Goal: Task Accomplishment & Management: Use online tool/utility

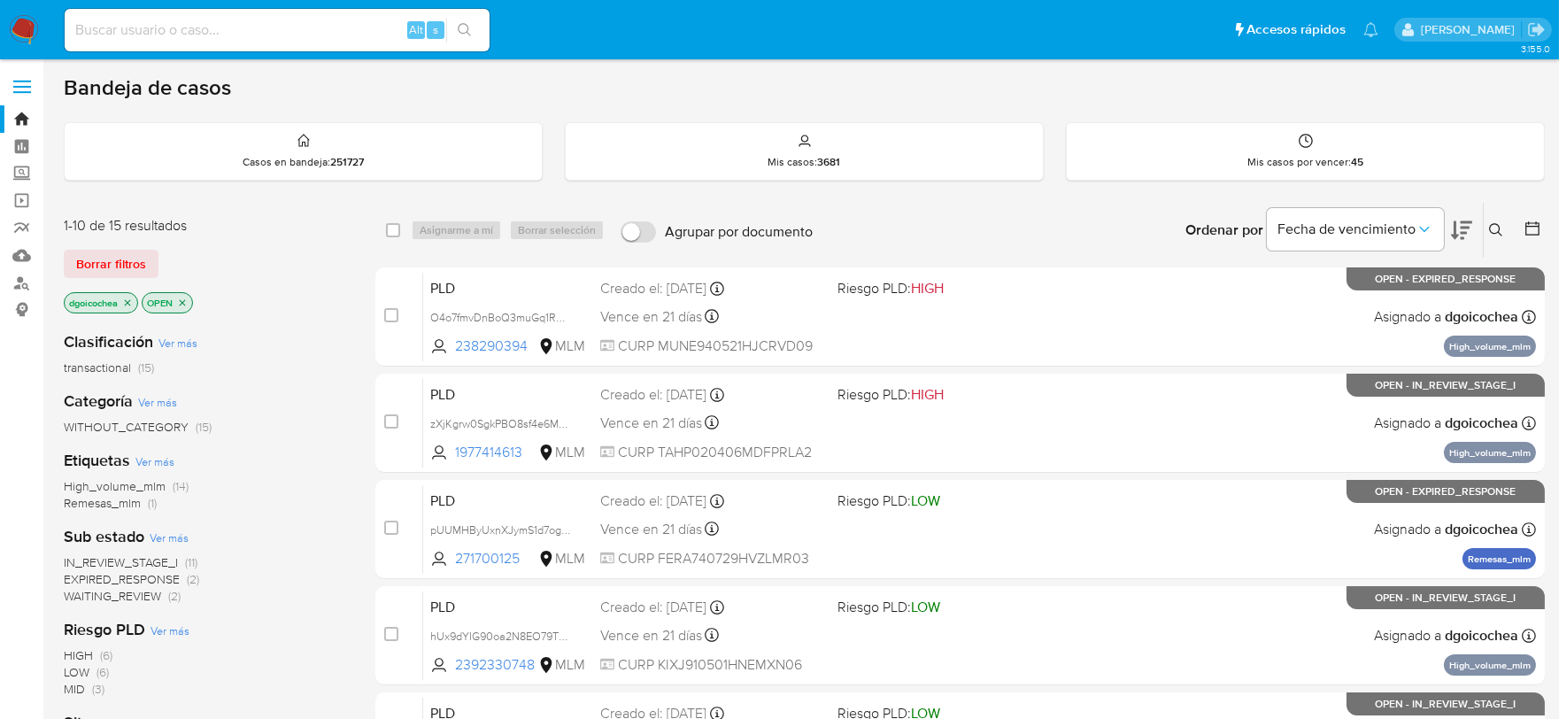
click at [327, 383] on div "Clasificación Ver más transactional (15) Categoría Ver más WITHOUT_CATEGORY (15…" at bounding box center [205, 618] width 283 height 602
click at [1352, 142] on div "Mis casos por vencer : 45" at bounding box center [1305, 151] width 477 height 57
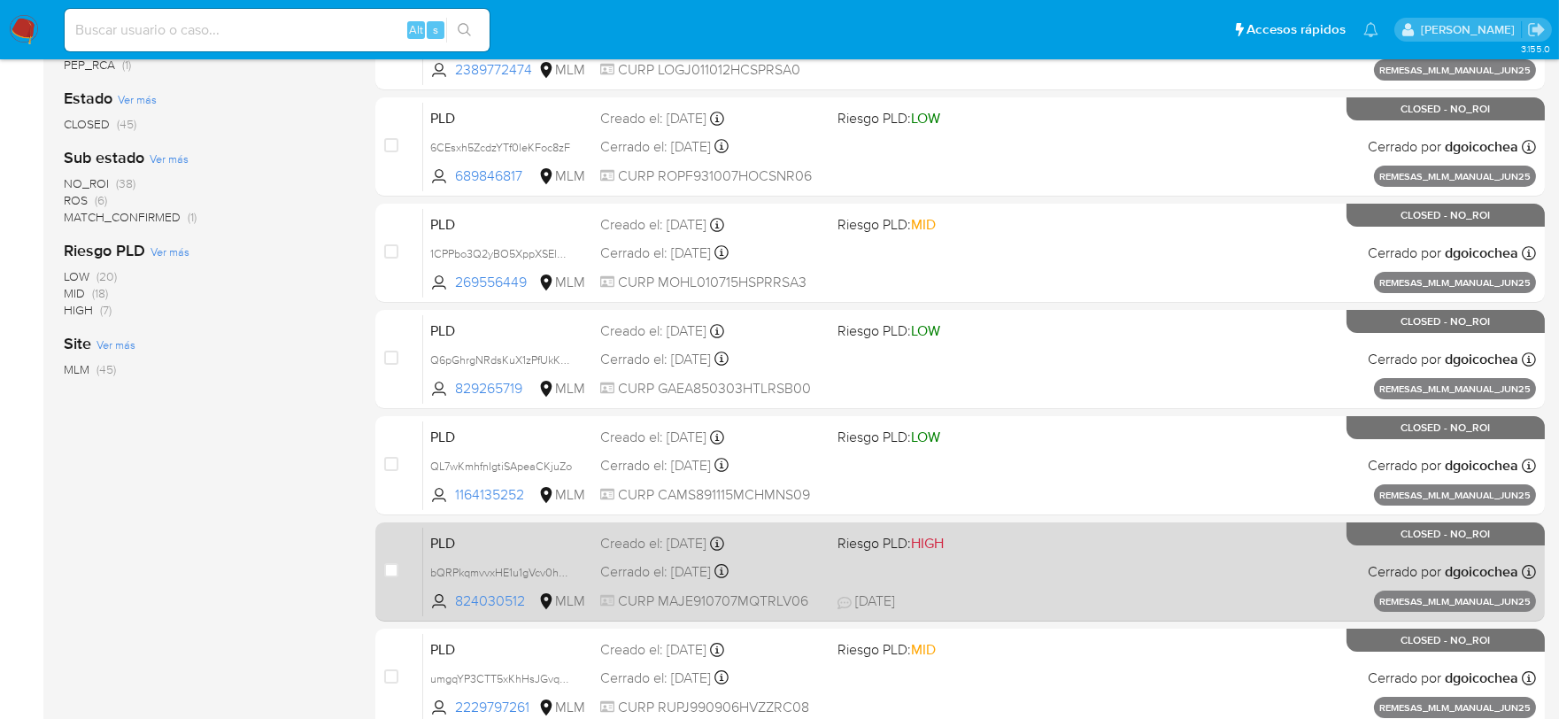
scroll to position [677, 0]
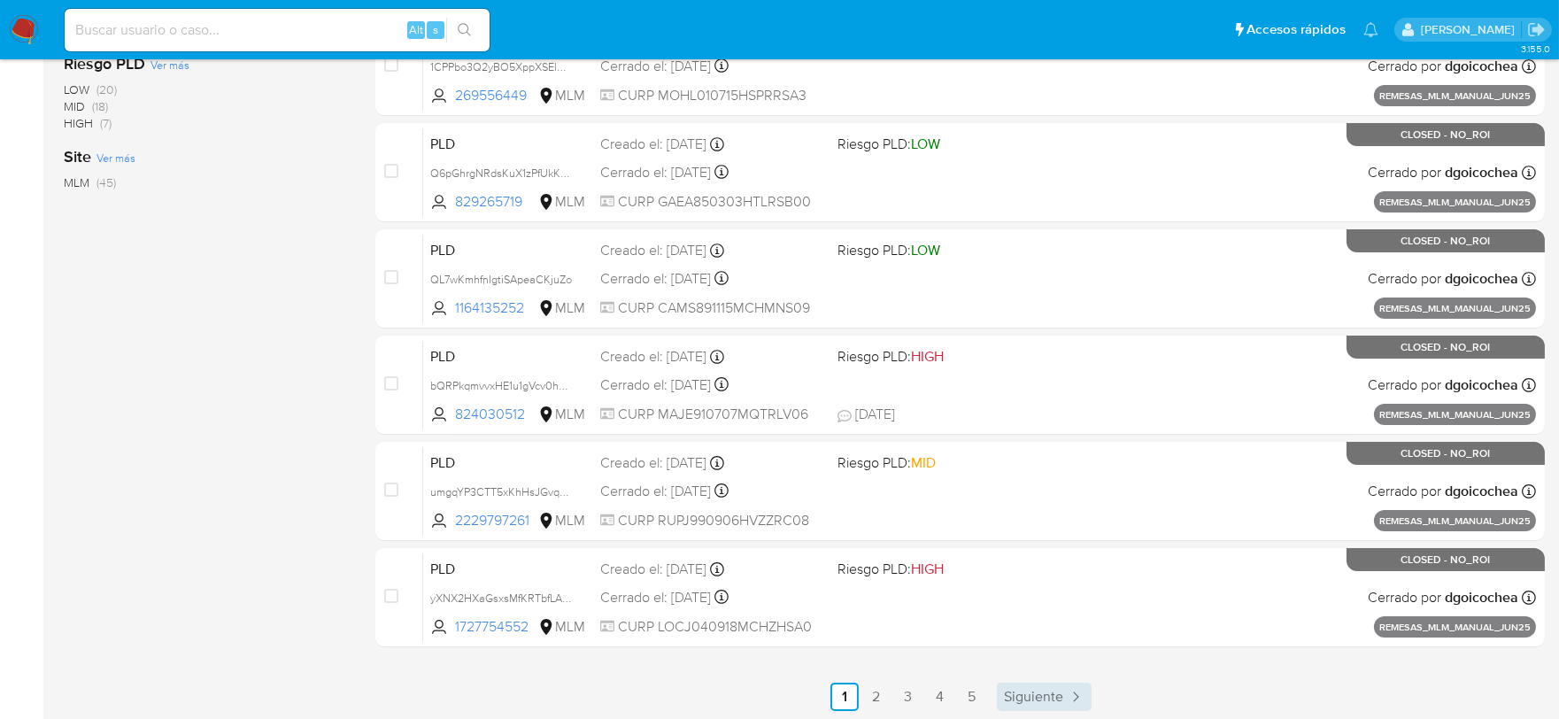
click at [1062, 697] on span "Siguiente" at bounding box center [1033, 697] width 59 height 14
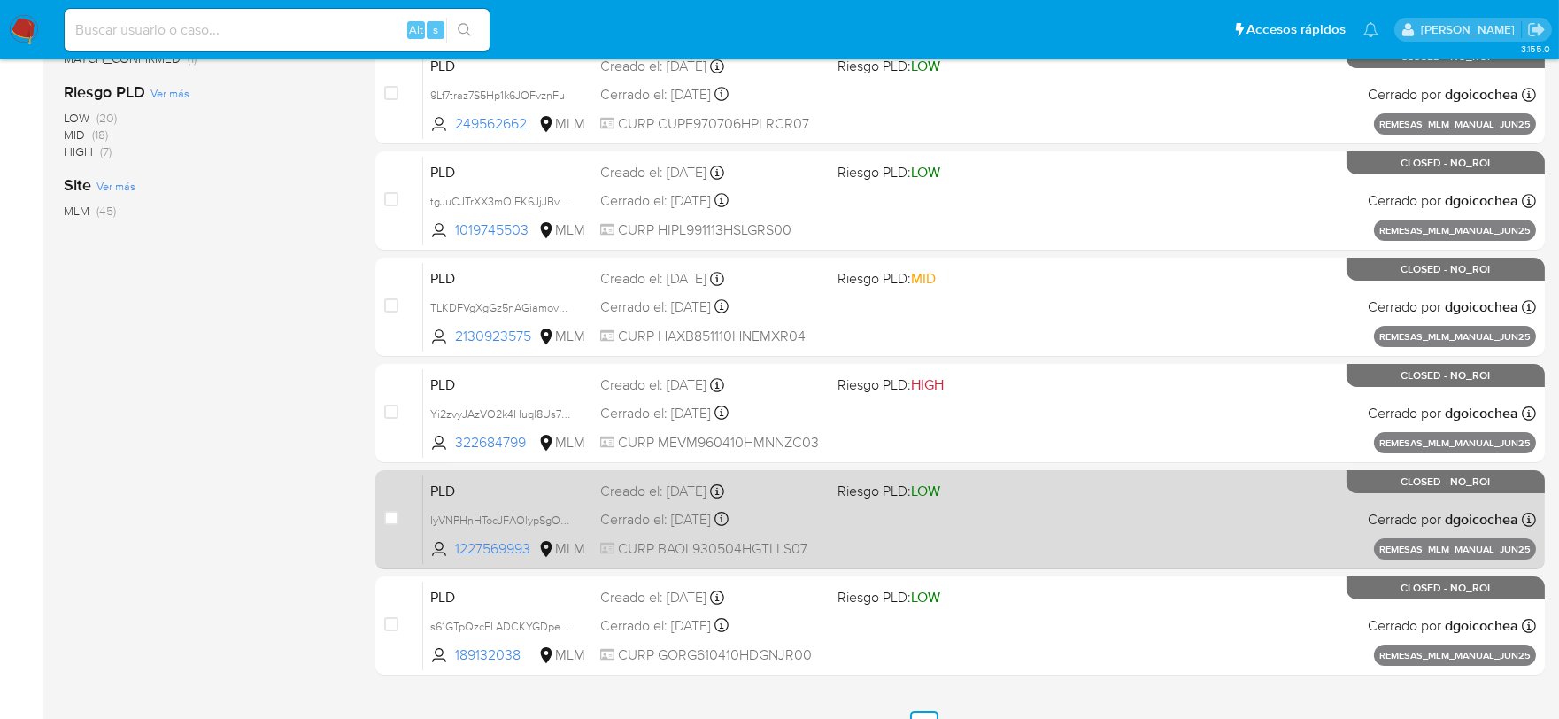
scroll to position [677, 0]
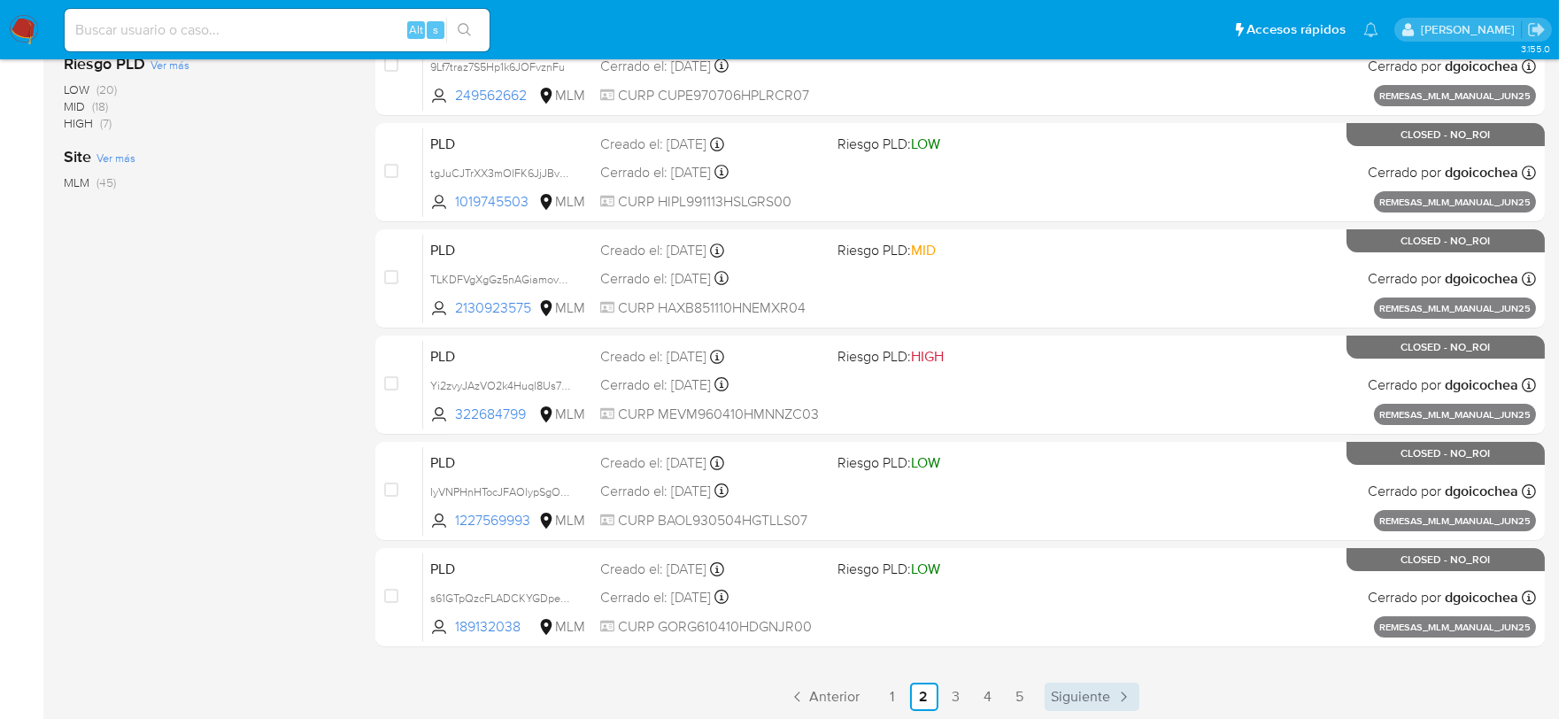
click at [1067, 694] on span "Siguiente" at bounding box center [1081, 697] width 59 height 14
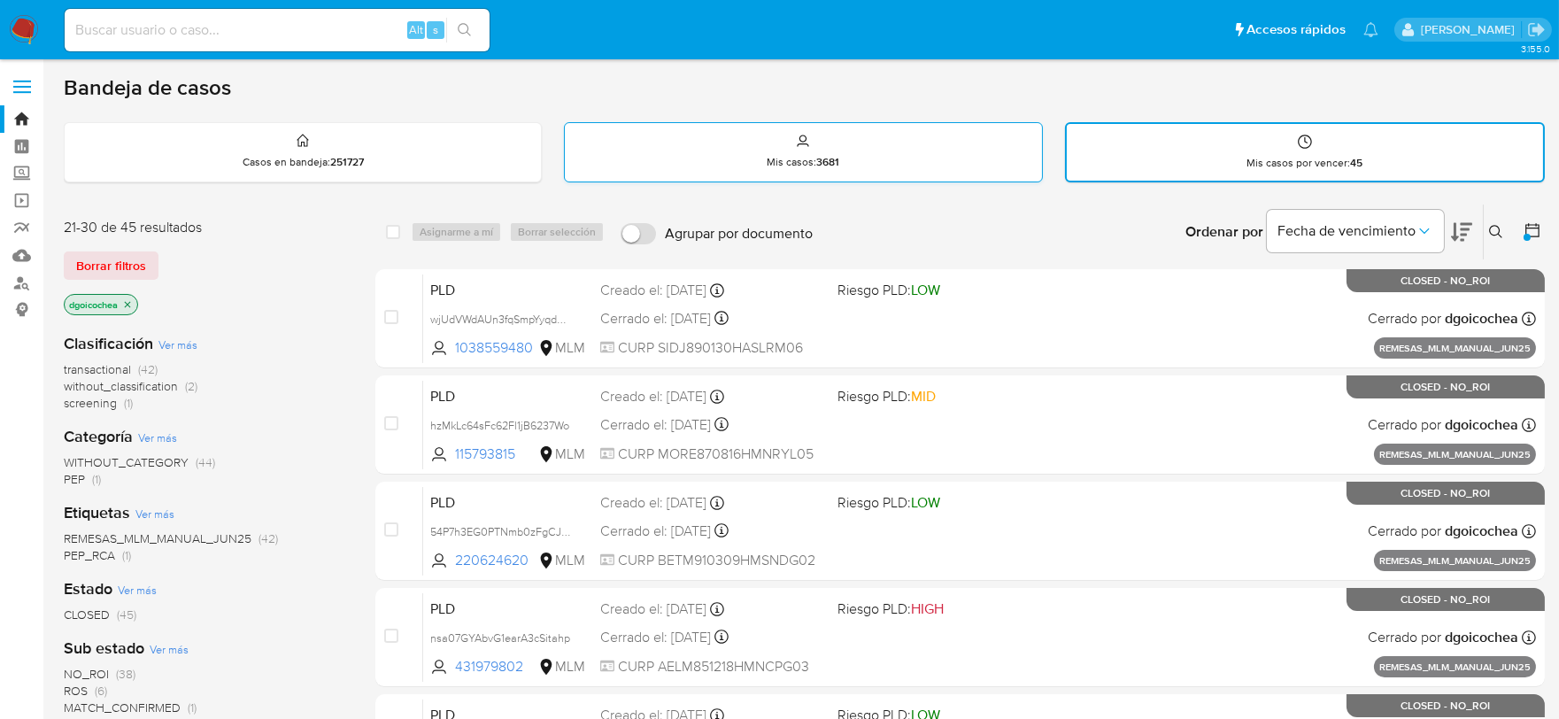
click at [864, 161] on div "Mis casos : 3681" at bounding box center [803, 151] width 476 height 57
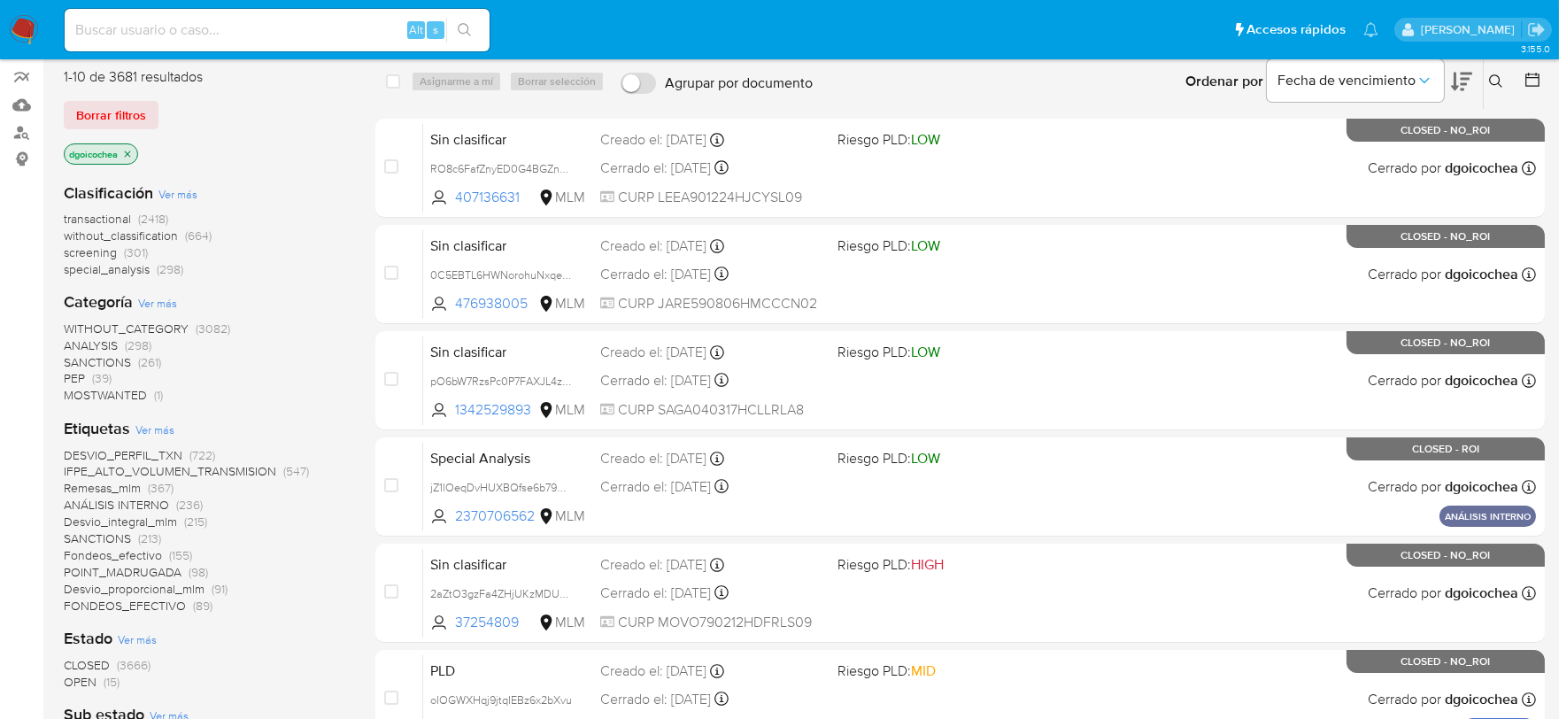
scroll to position [196, 0]
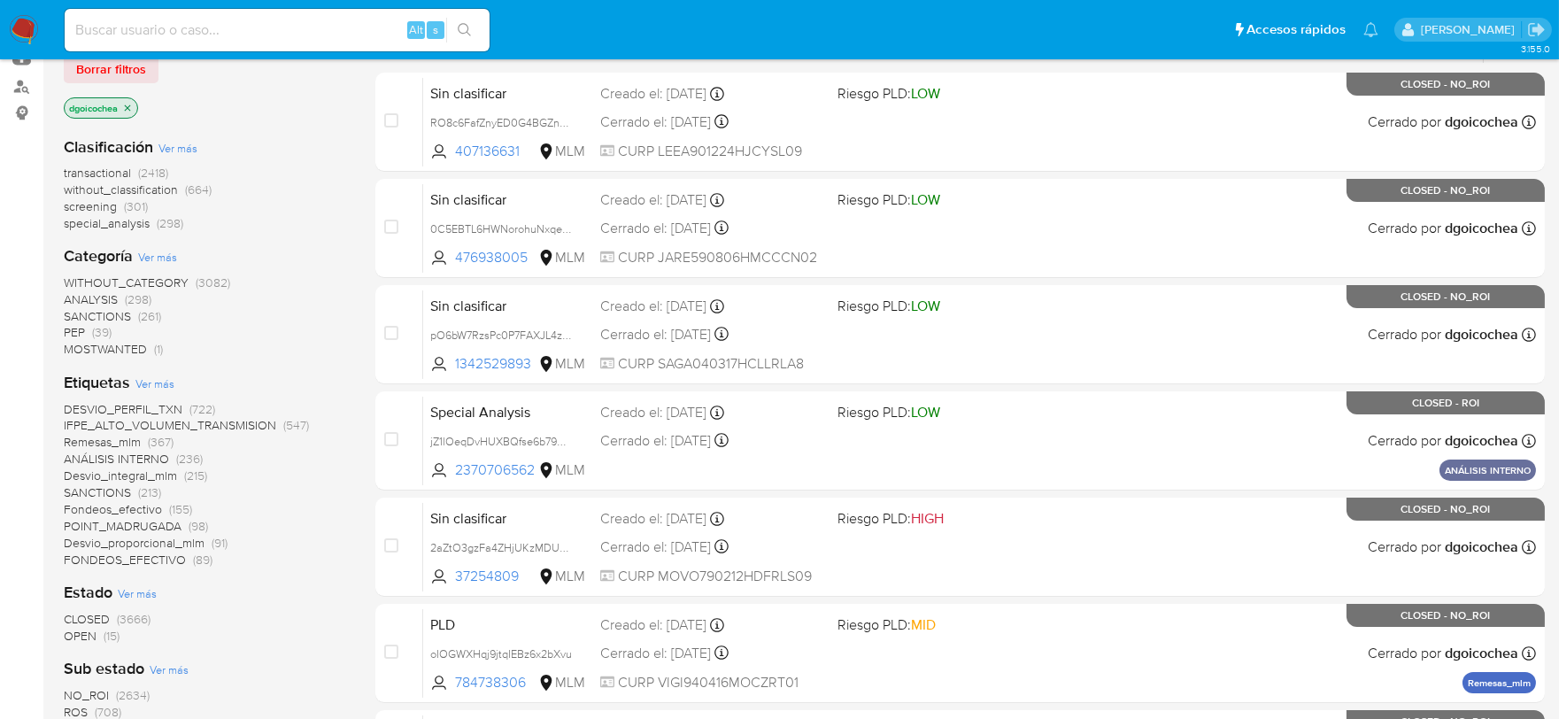
click at [76, 629] on span "OPEN" at bounding box center [80, 636] width 33 height 18
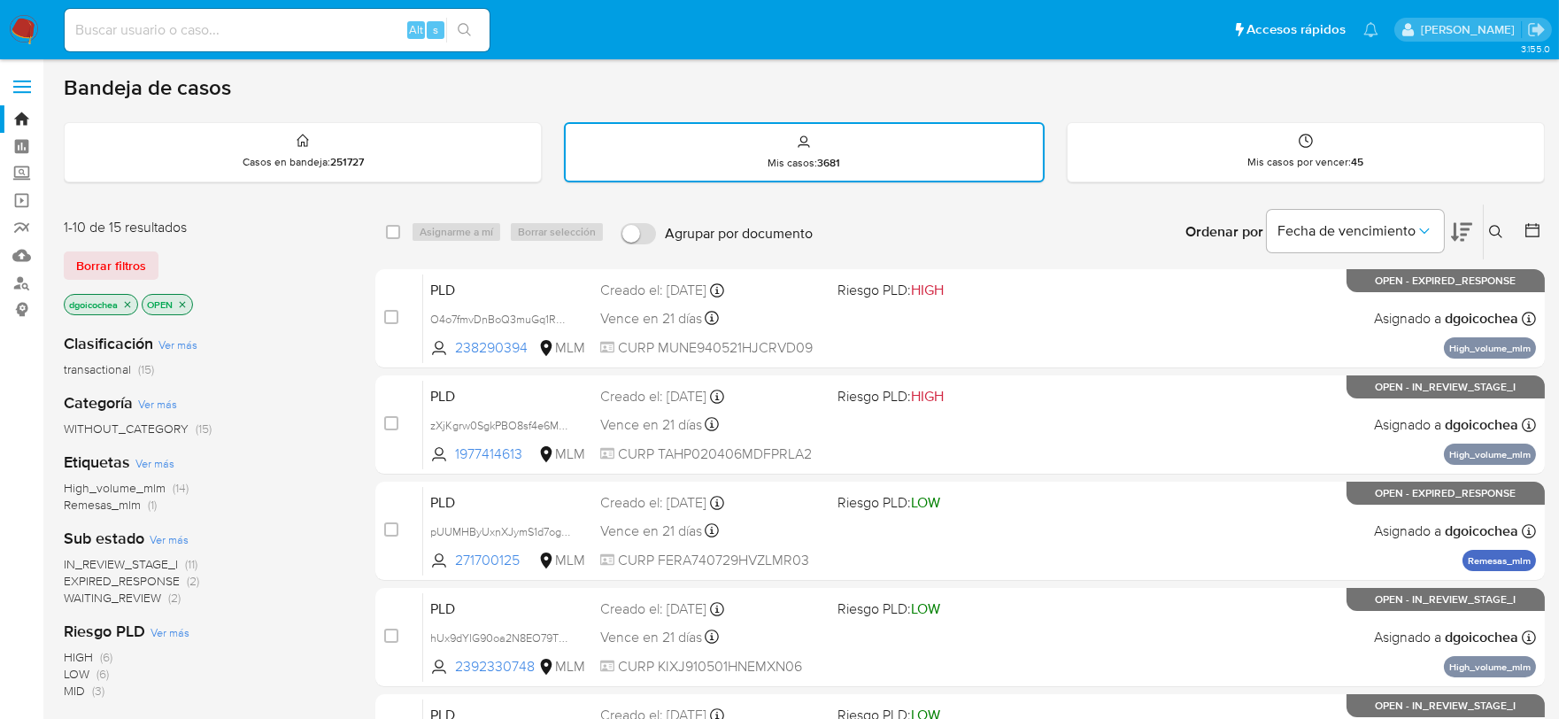
click at [143, 559] on span "IN_REVIEW_STAGE_I" at bounding box center [121, 564] width 114 height 18
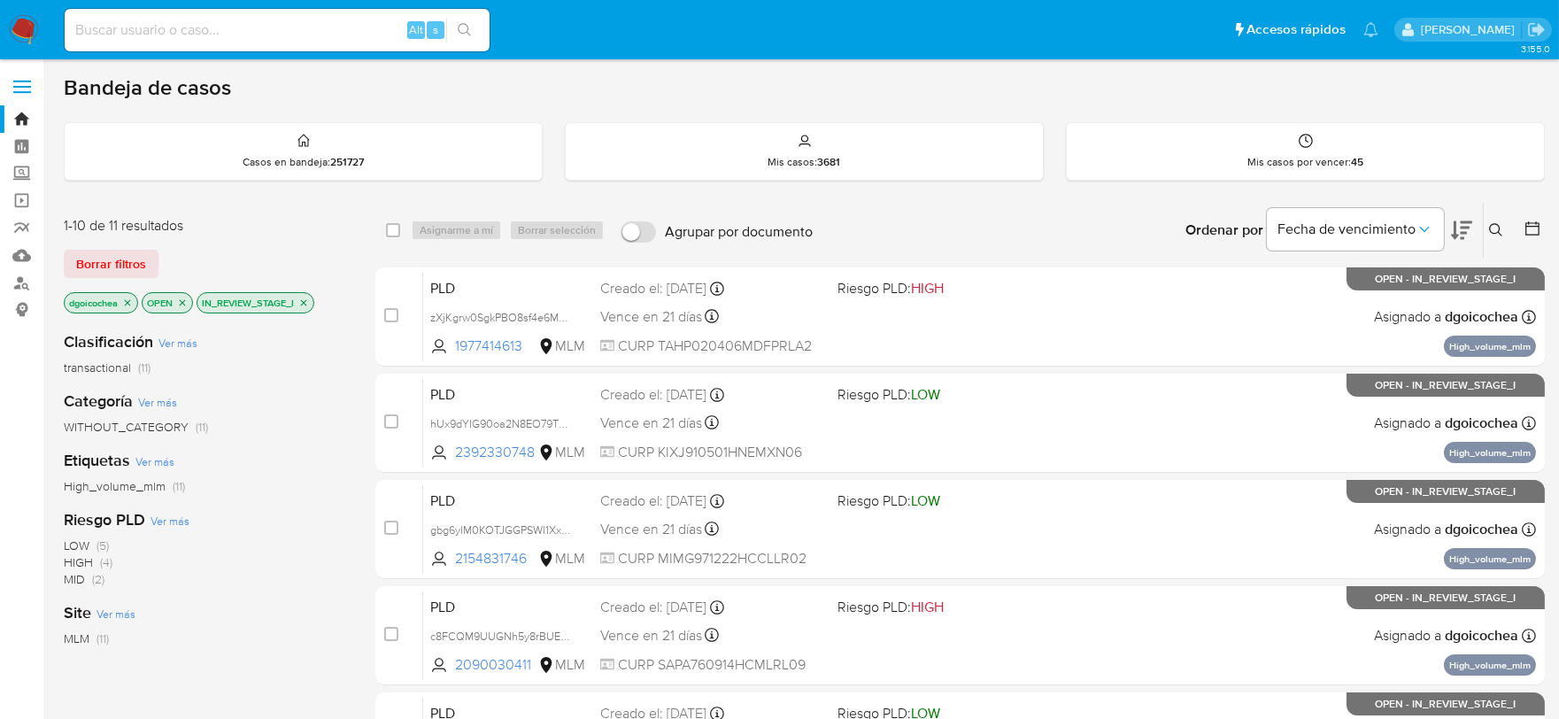
click at [1492, 227] on icon at bounding box center [1496, 230] width 14 height 14
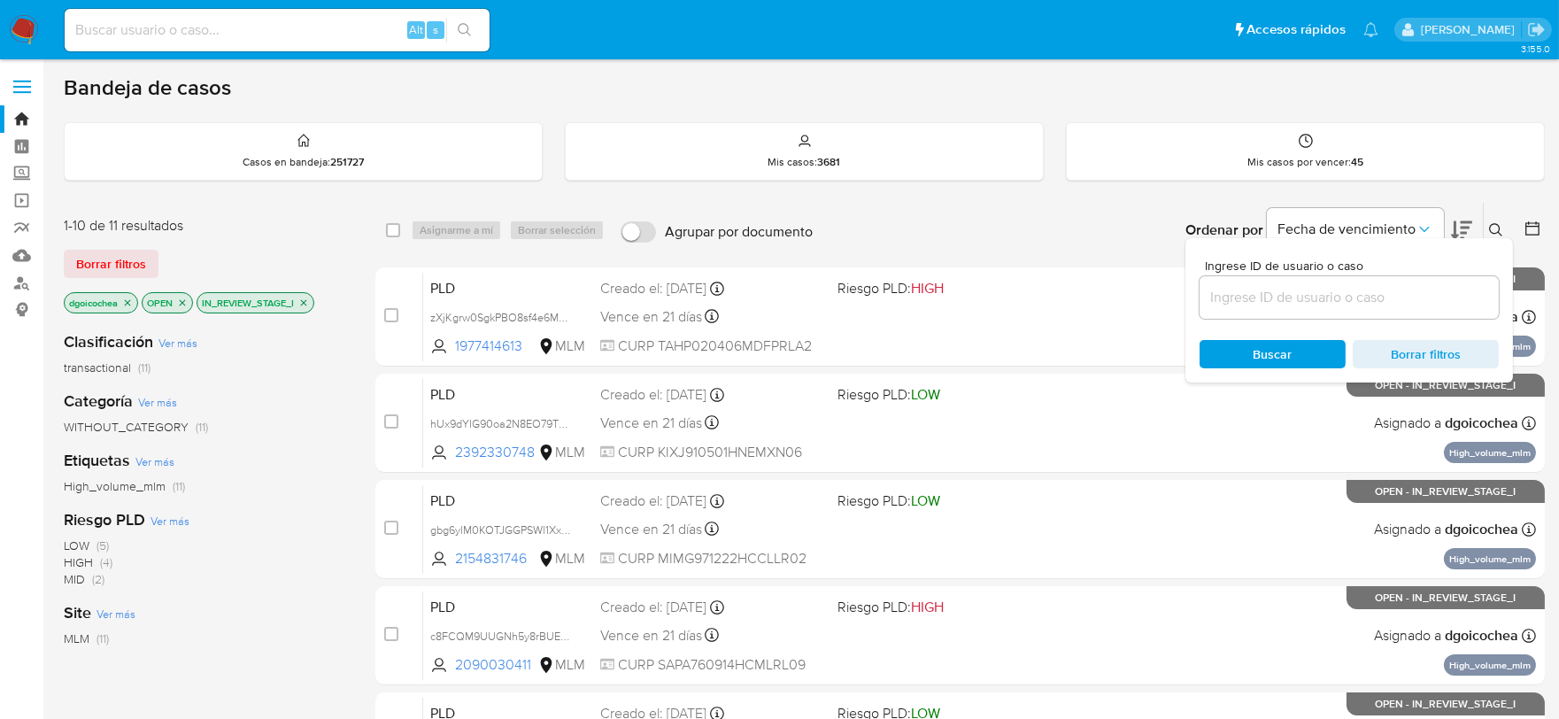
click at [1369, 294] on input at bounding box center [1348, 297] width 299 height 23
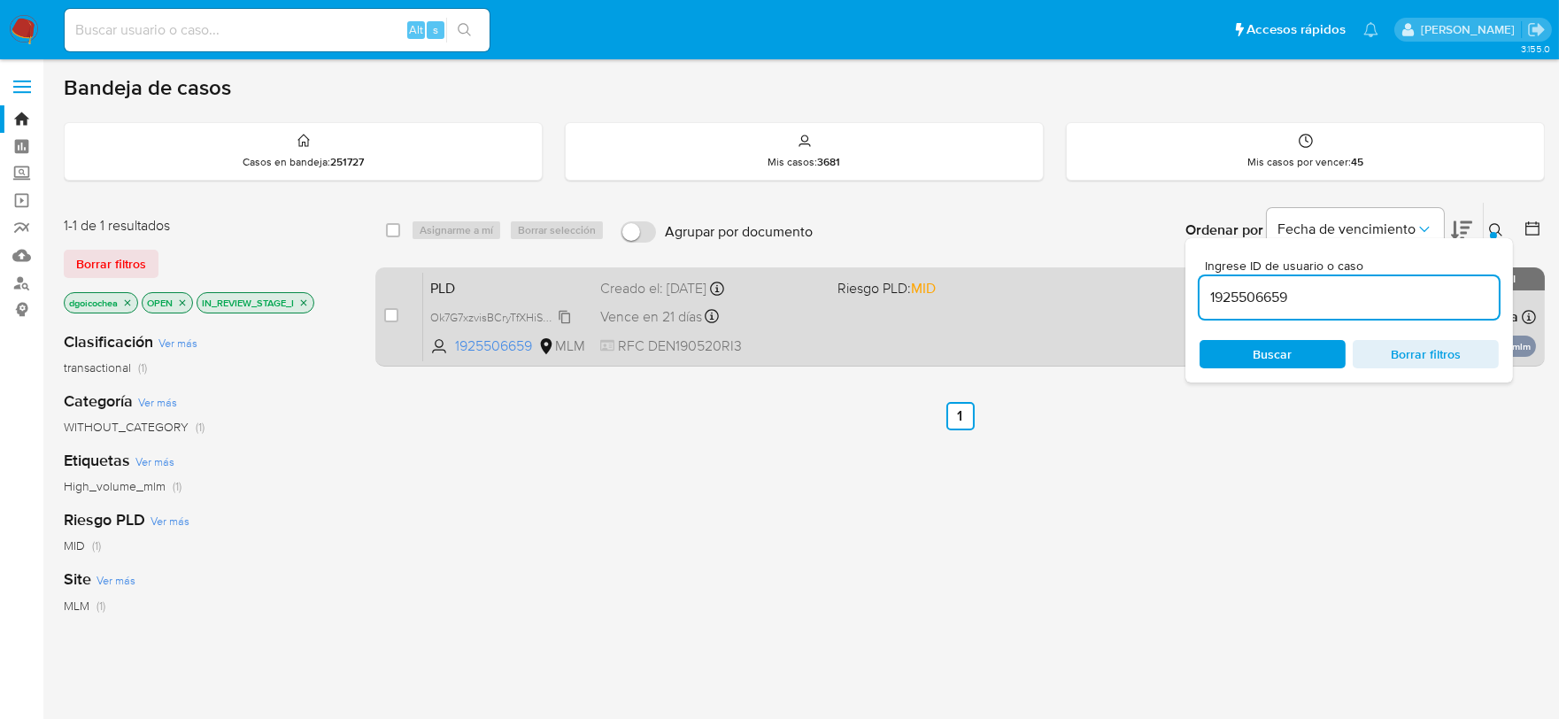
click at [564, 316] on icon at bounding box center [565, 317] width 14 height 14
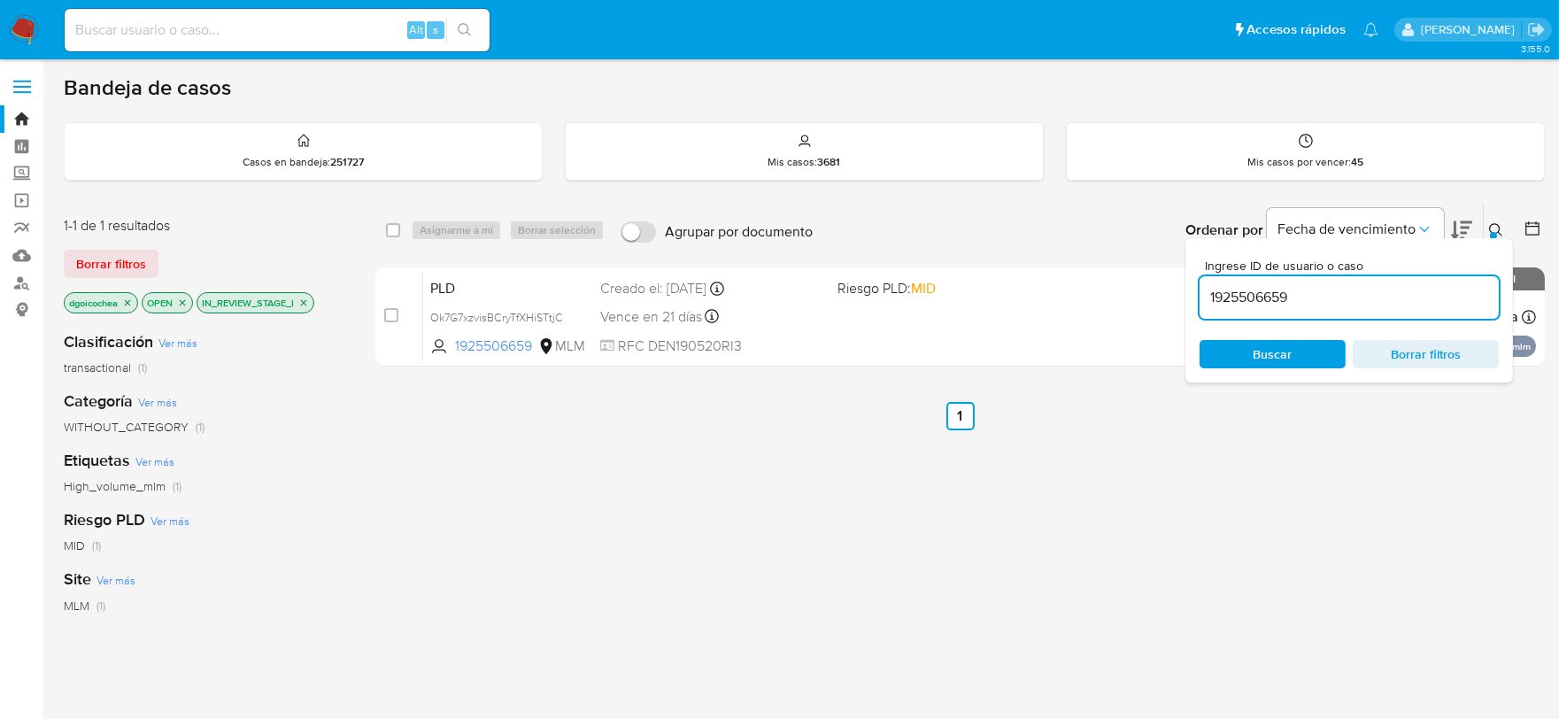
click at [1244, 303] on input "1925506659" at bounding box center [1348, 297] width 299 height 23
paste input "77414613"
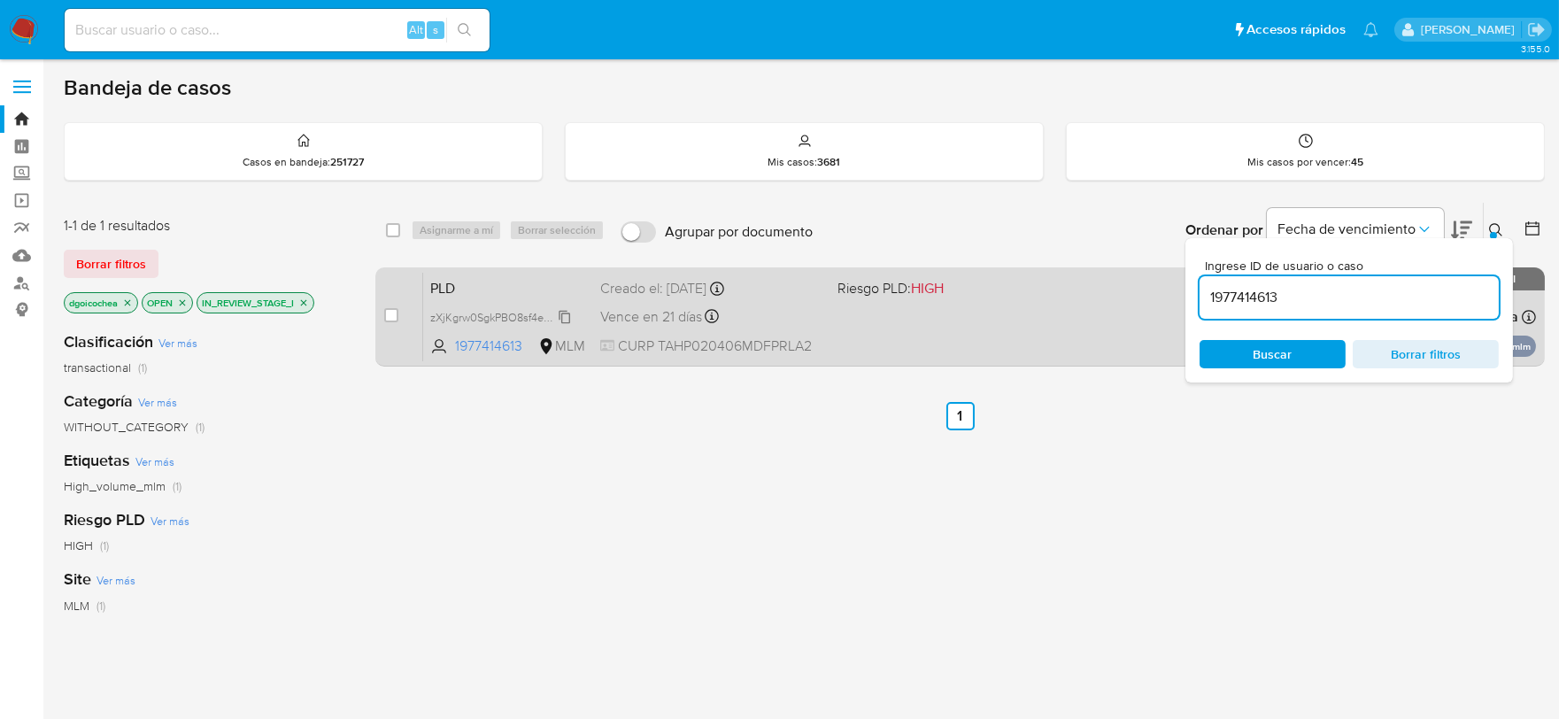
click at [565, 312] on span "zXjKgrw0SgkPBO8sf4e6M06m" at bounding box center [505, 315] width 150 height 19
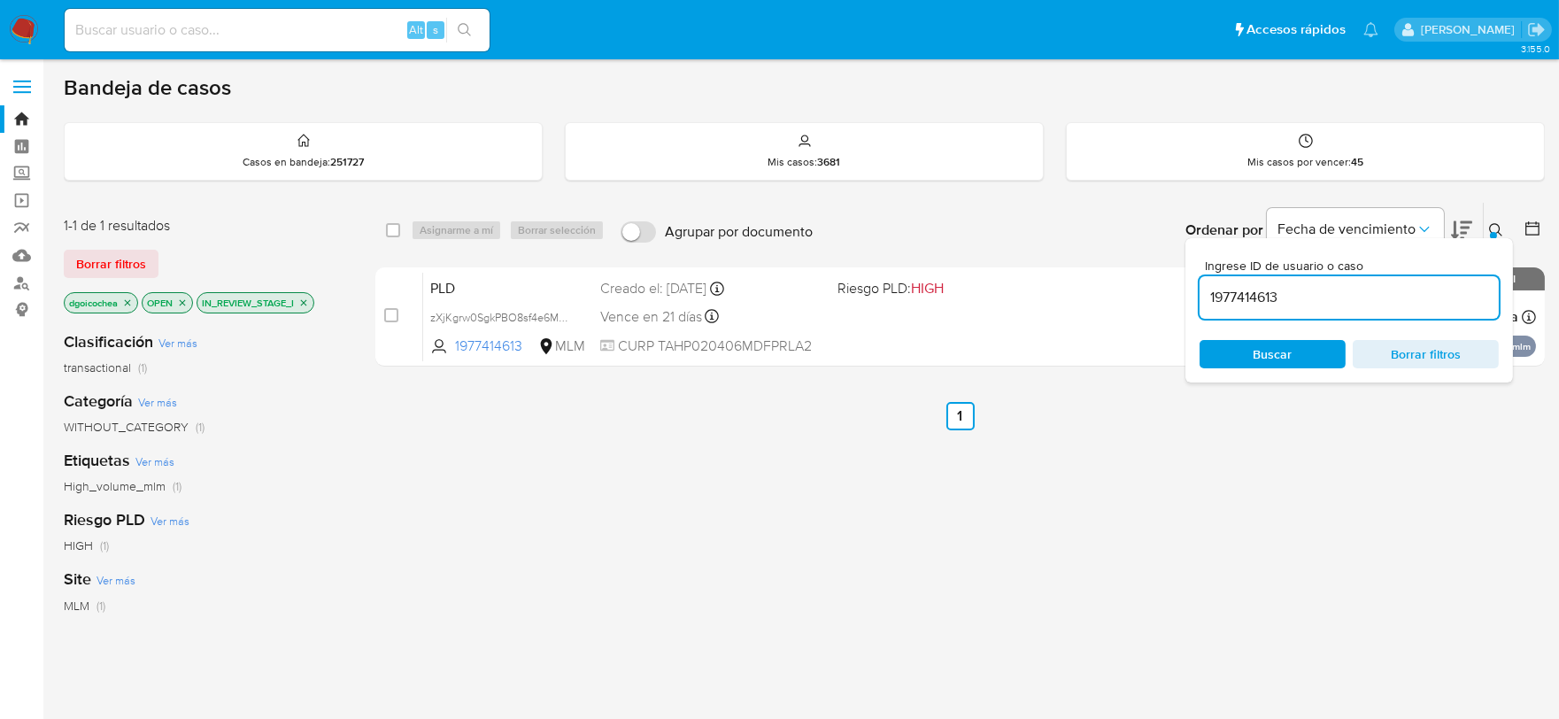
click at [1242, 302] on input "1977414613" at bounding box center [1348, 297] width 299 height 23
paste input "85906632"
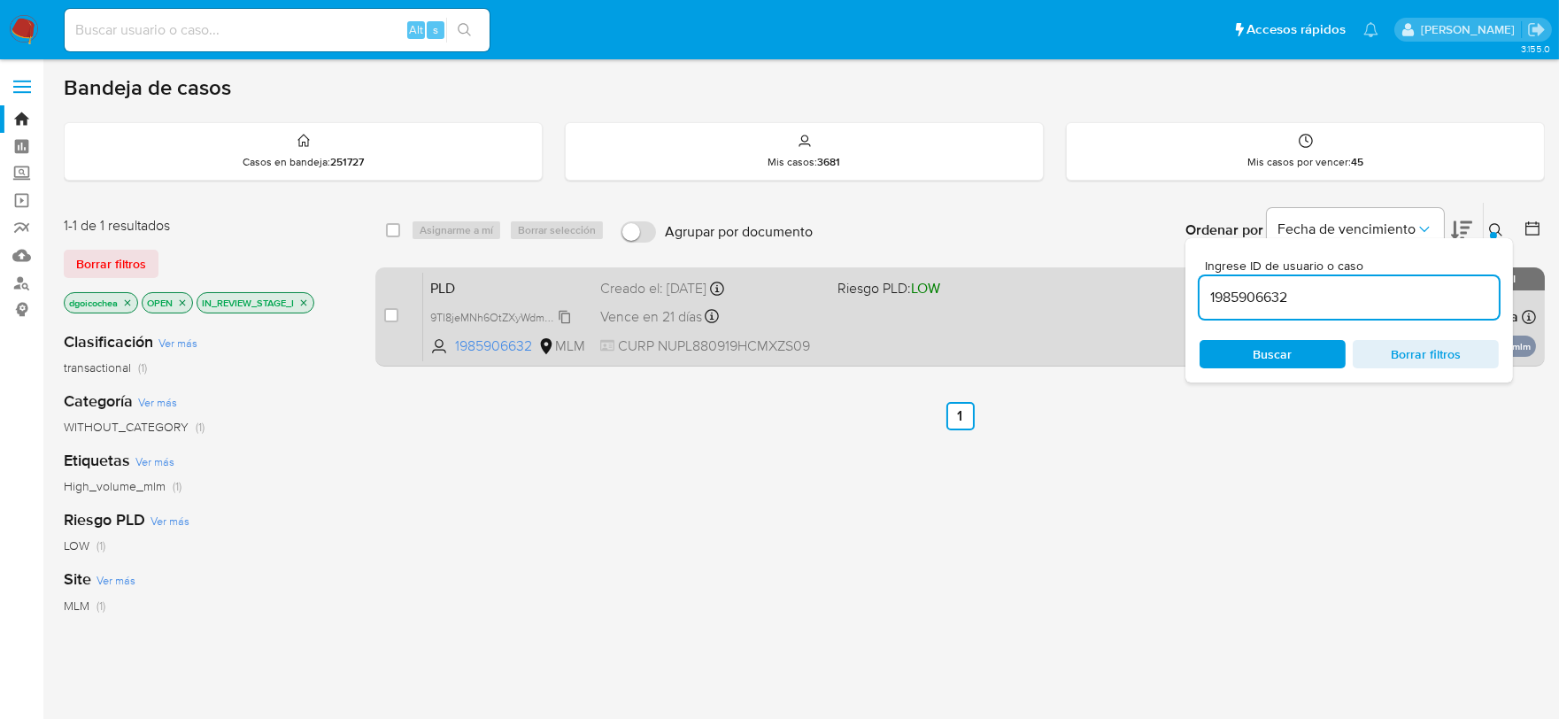
click at [564, 313] on span "9TI8jeMNh6OtZXyWdmNi4sgo" at bounding box center [504, 315] width 149 height 19
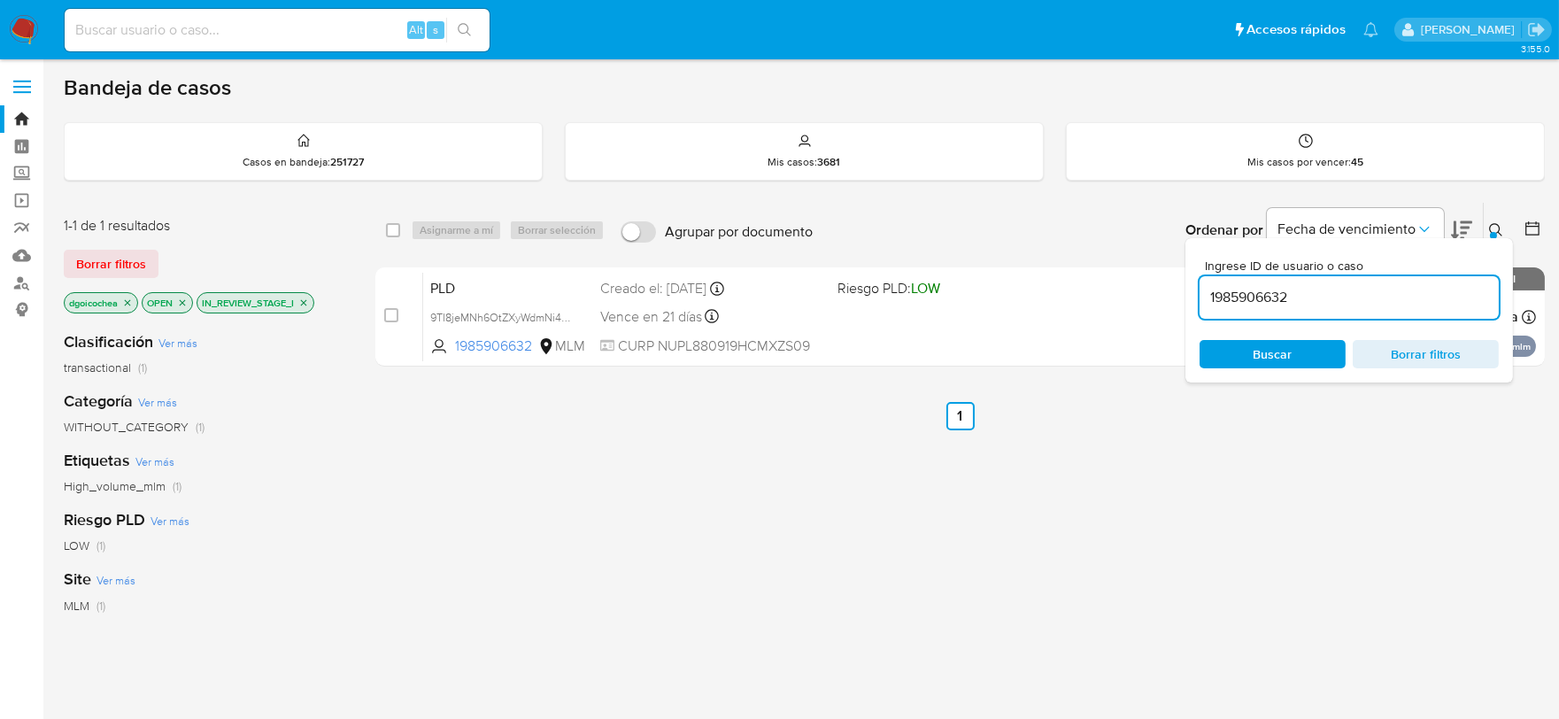
click at [1224, 297] on input "1985906632" at bounding box center [1348, 297] width 299 height 23
paste input "6166385"
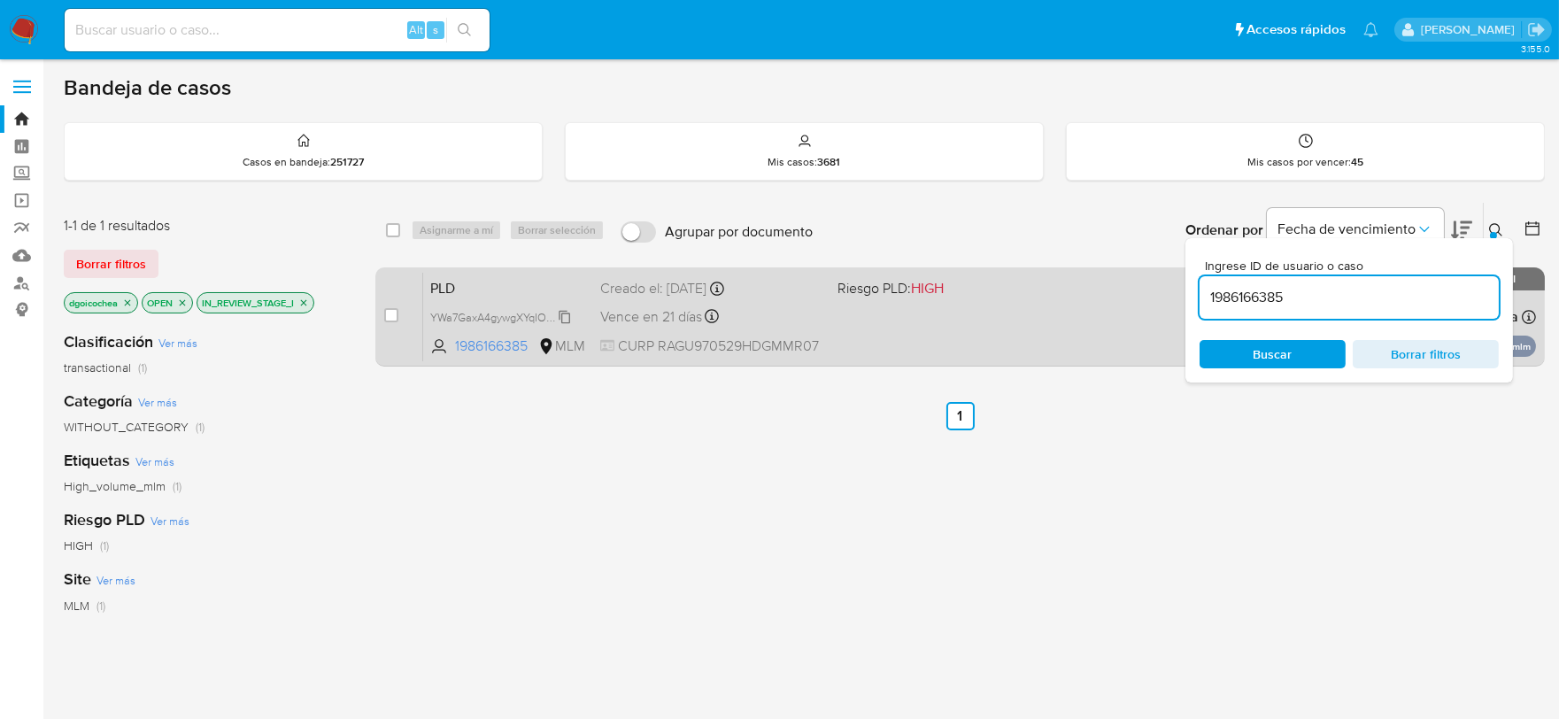
click at [561, 310] on icon at bounding box center [565, 317] width 14 height 14
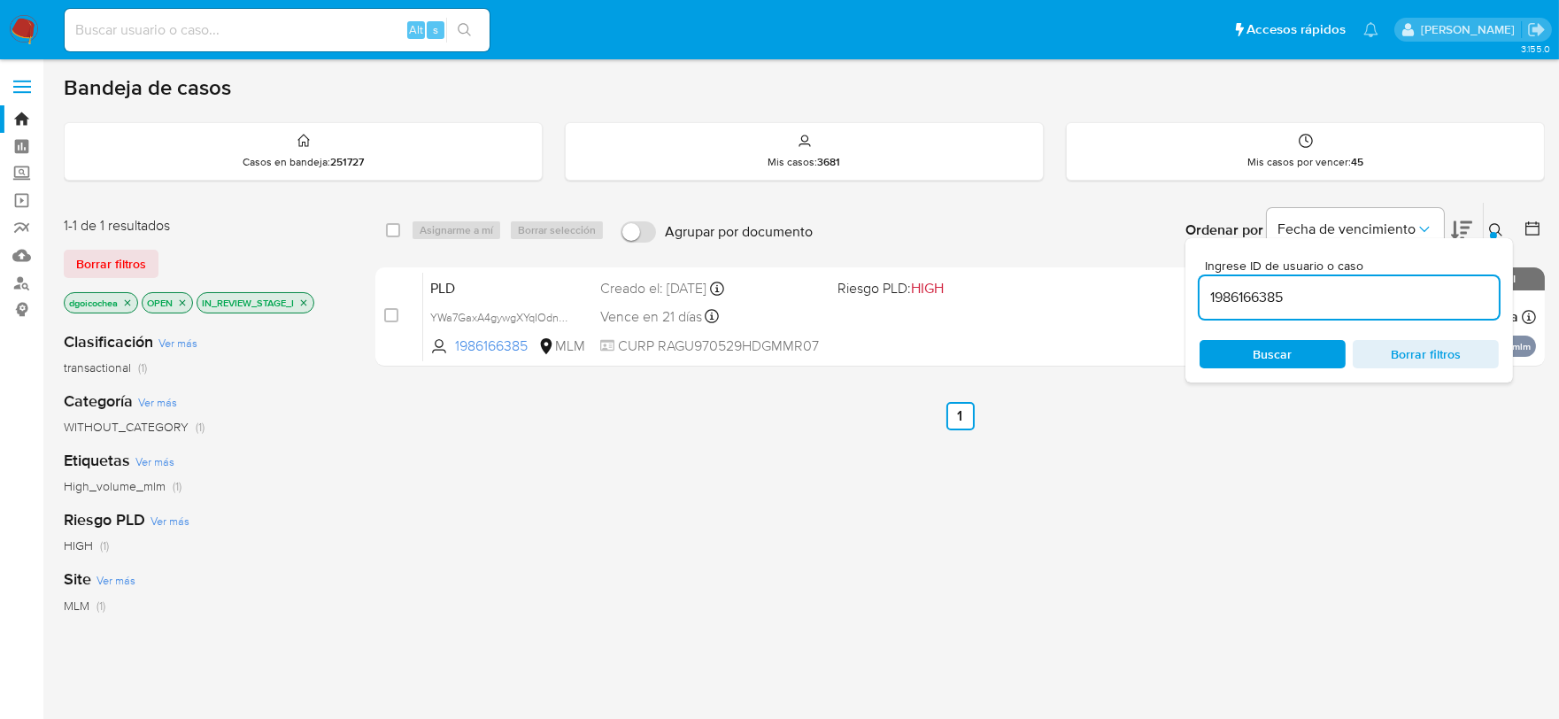
click at [1232, 297] on input "1986166385" at bounding box center [1348, 297] width 299 height 23
paste input "2090030411"
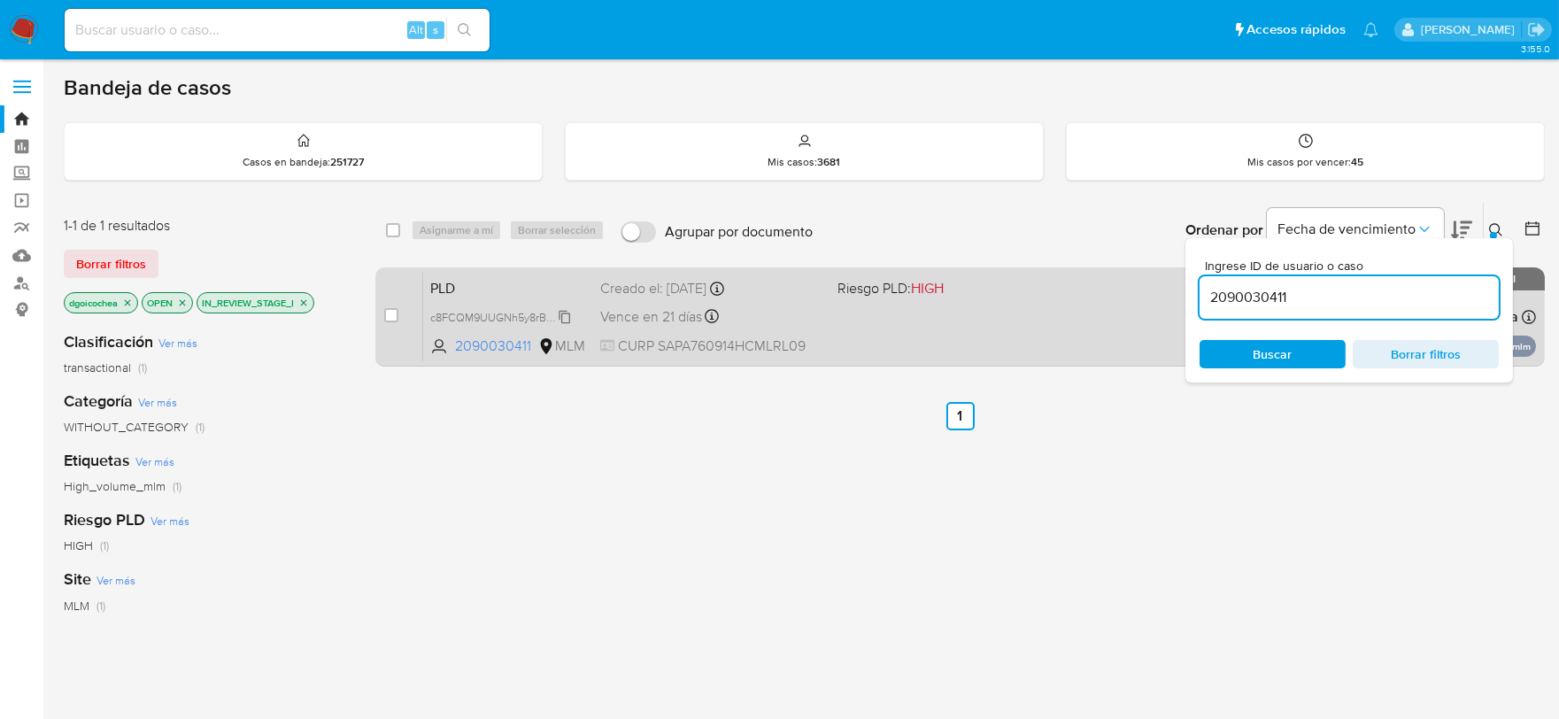
click at [565, 312] on span "c8FCQM9UUGNh5y8rBUE3bSvR" at bounding box center [510, 315] width 161 height 19
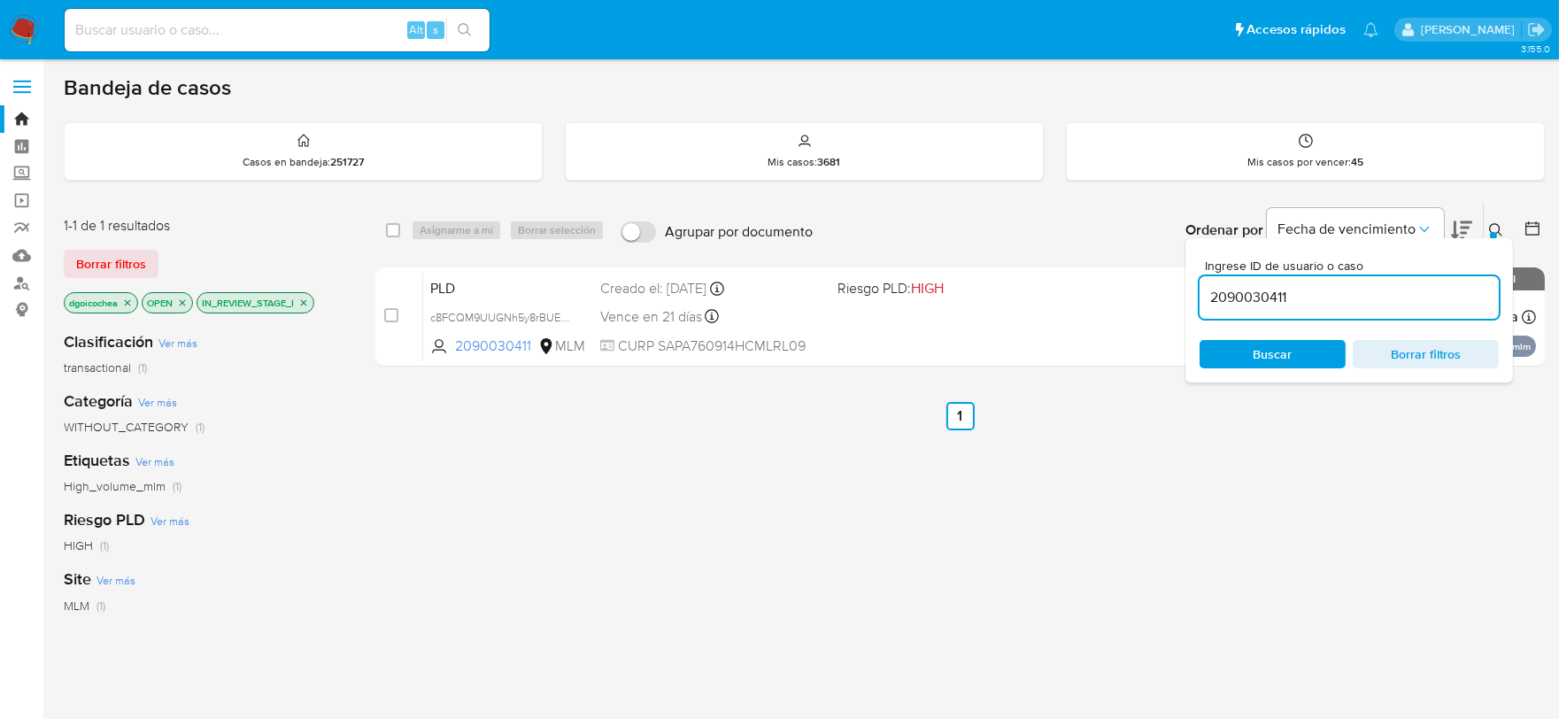
click at [1220, 306] on input "2090030411" at bounding box center [1348, 297] width 299 height 23
paste input "4286663"
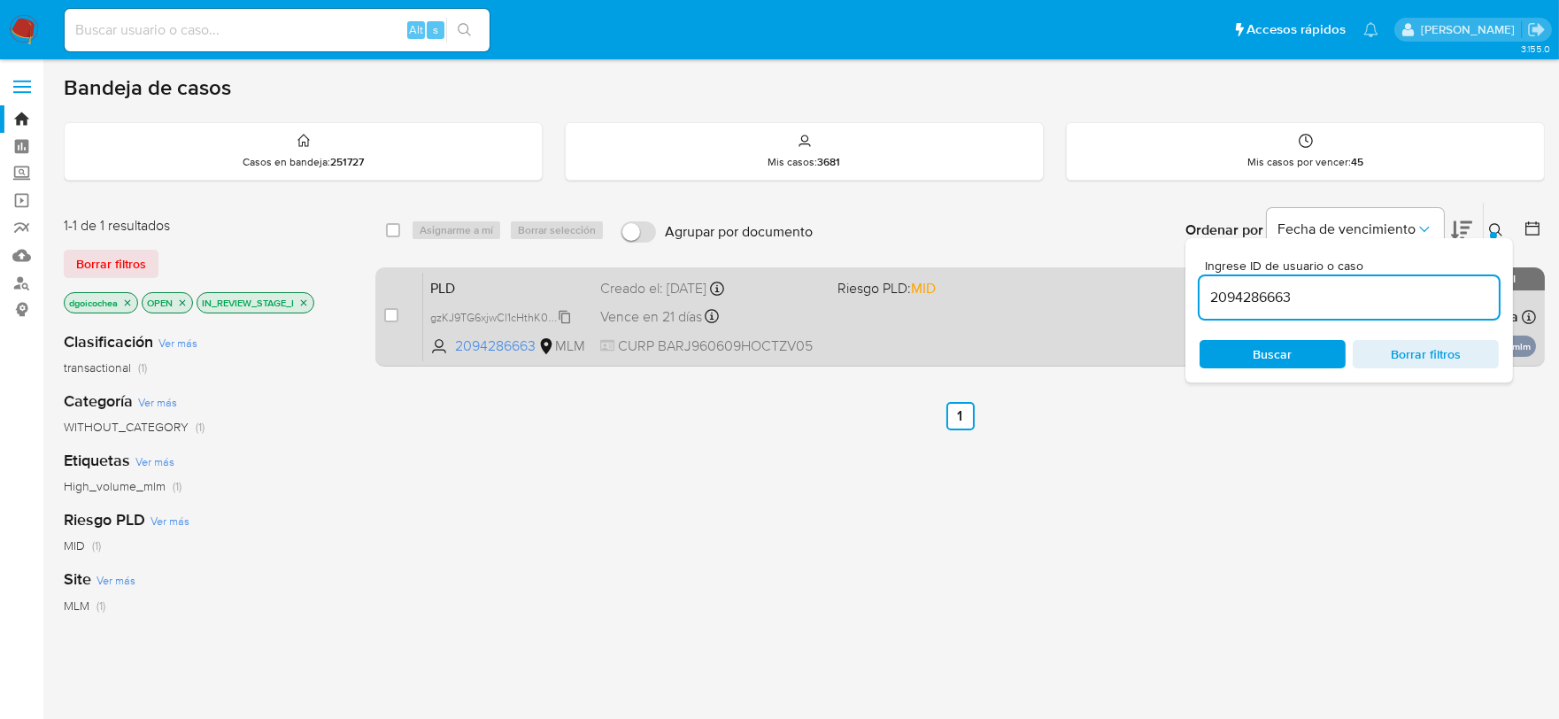
click at [564, 312] on span "gzKJ9TG6xjwCl1cHthK0ojYt" at bounding box center [498, 315] width 136 height 19
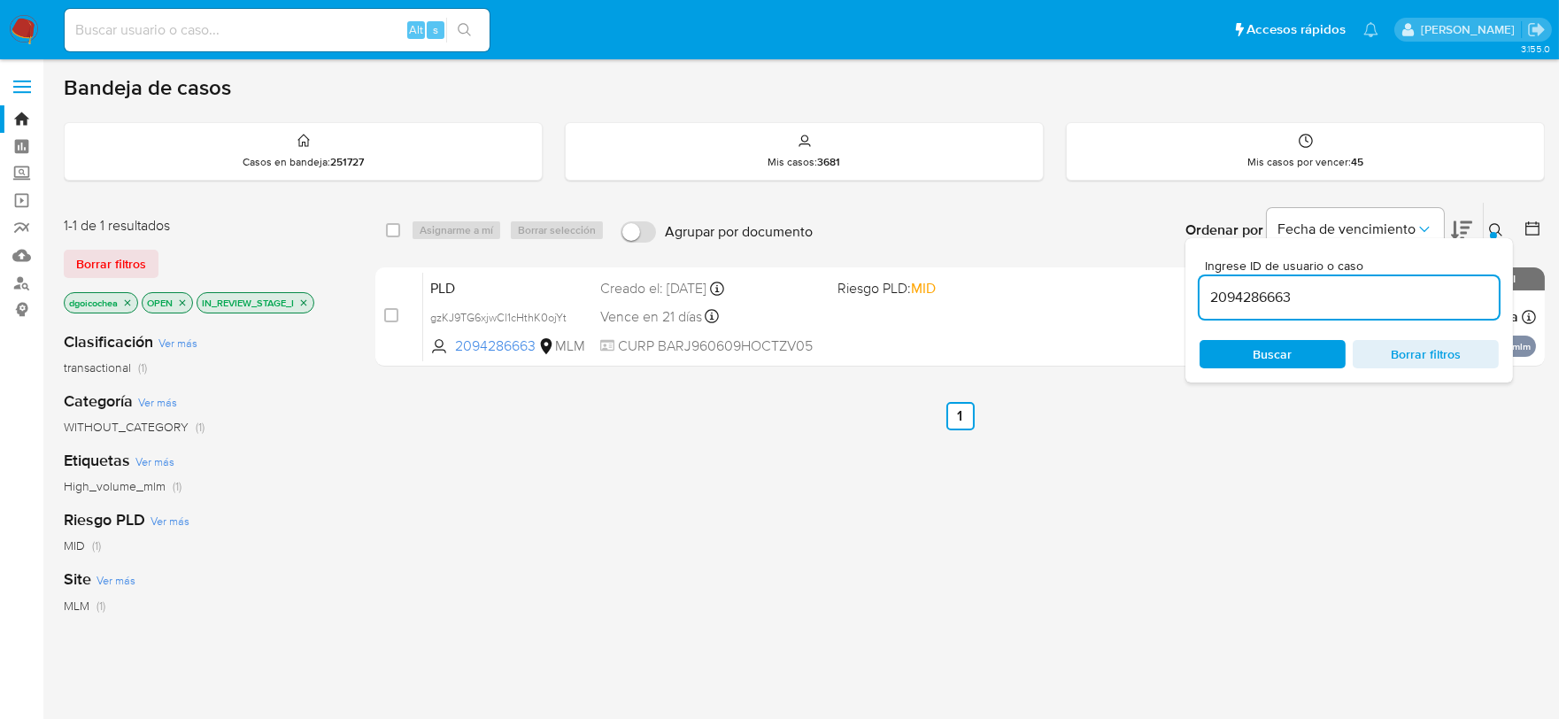
click at [1218, 286] on input "2094286663" at bounding box center [1348, 297] width 299 height 23
click at [1217, 286] on input "2094286663" at bounding box center [1348, 297] width 299 height 23
paste input "154831746"
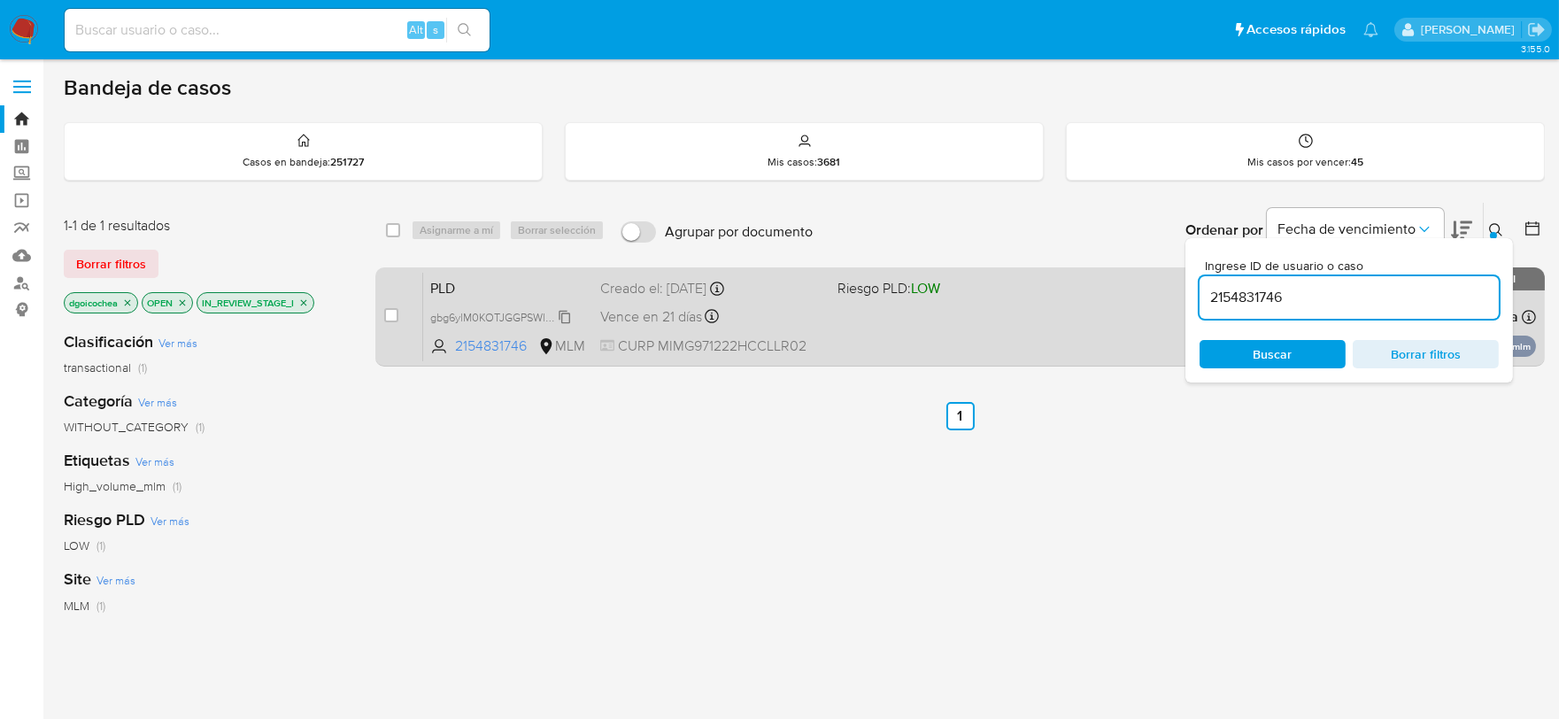
click at [565, 312] on span "gbg6ylM0KOTJGGPSWl1XxFtJ" at bounding box center [503, 315] width 146 height 19
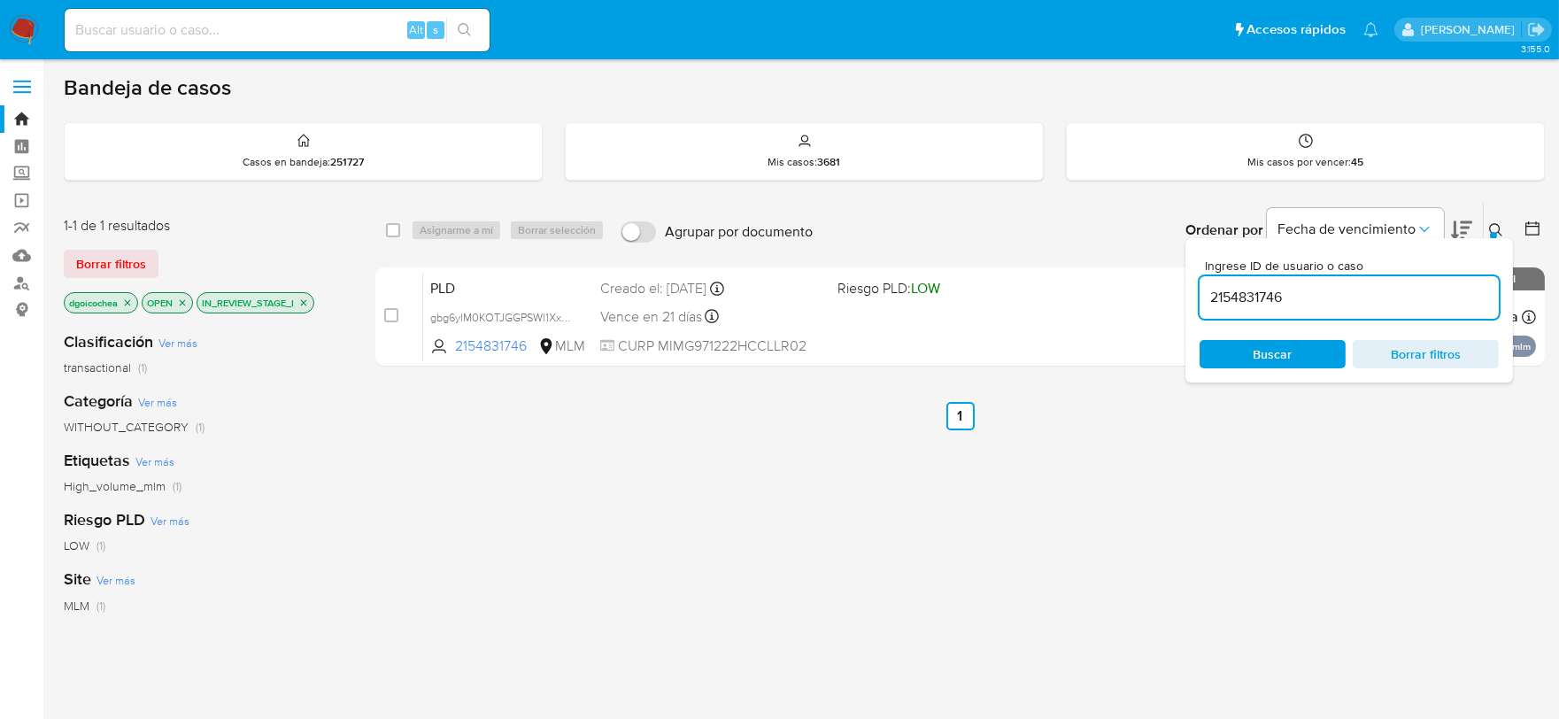
click at [1215, 286] on input "2154831746" at bounding box center [1348, 297] width 299 height 23
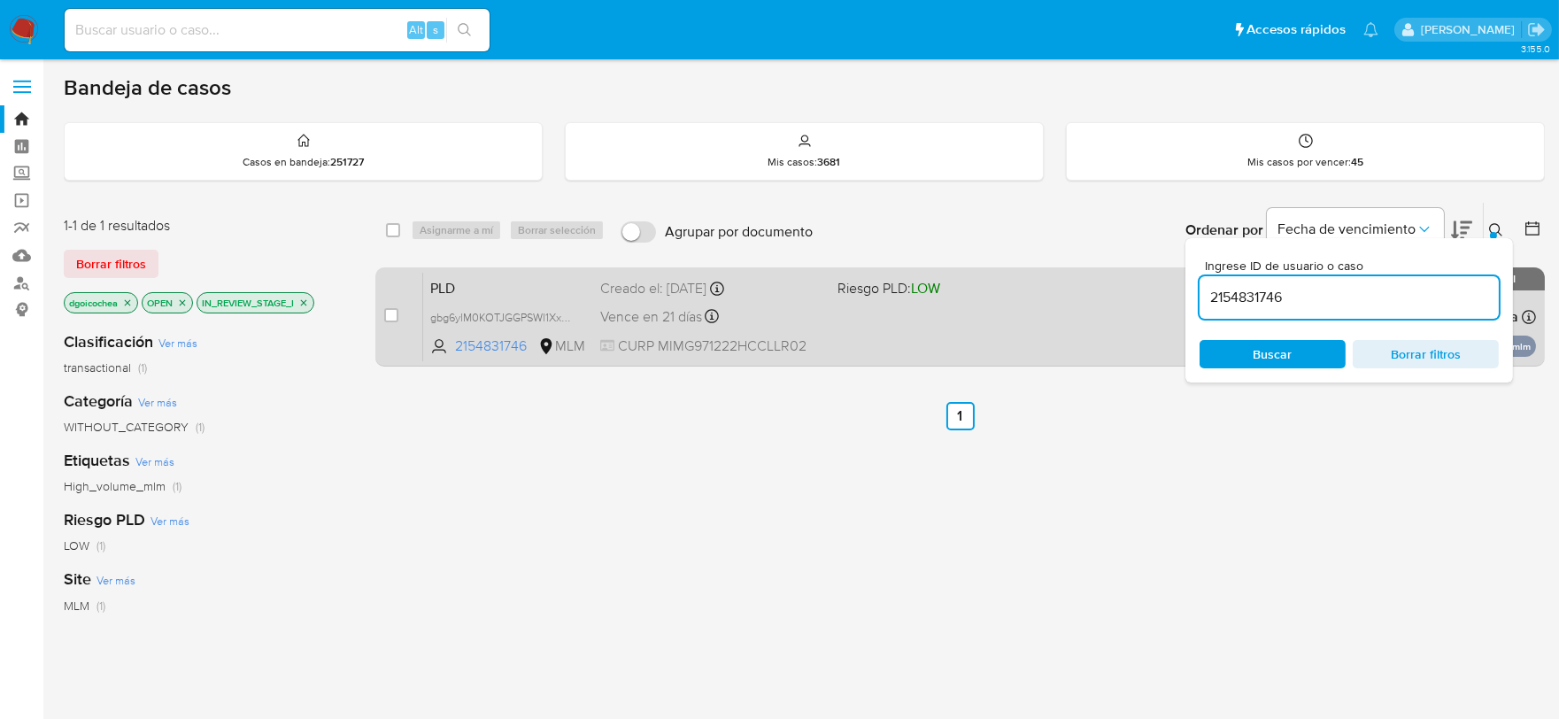
paste input "214152978"
click at [567, 310] on icon at bounding box center [565, 317] width 14 height 14
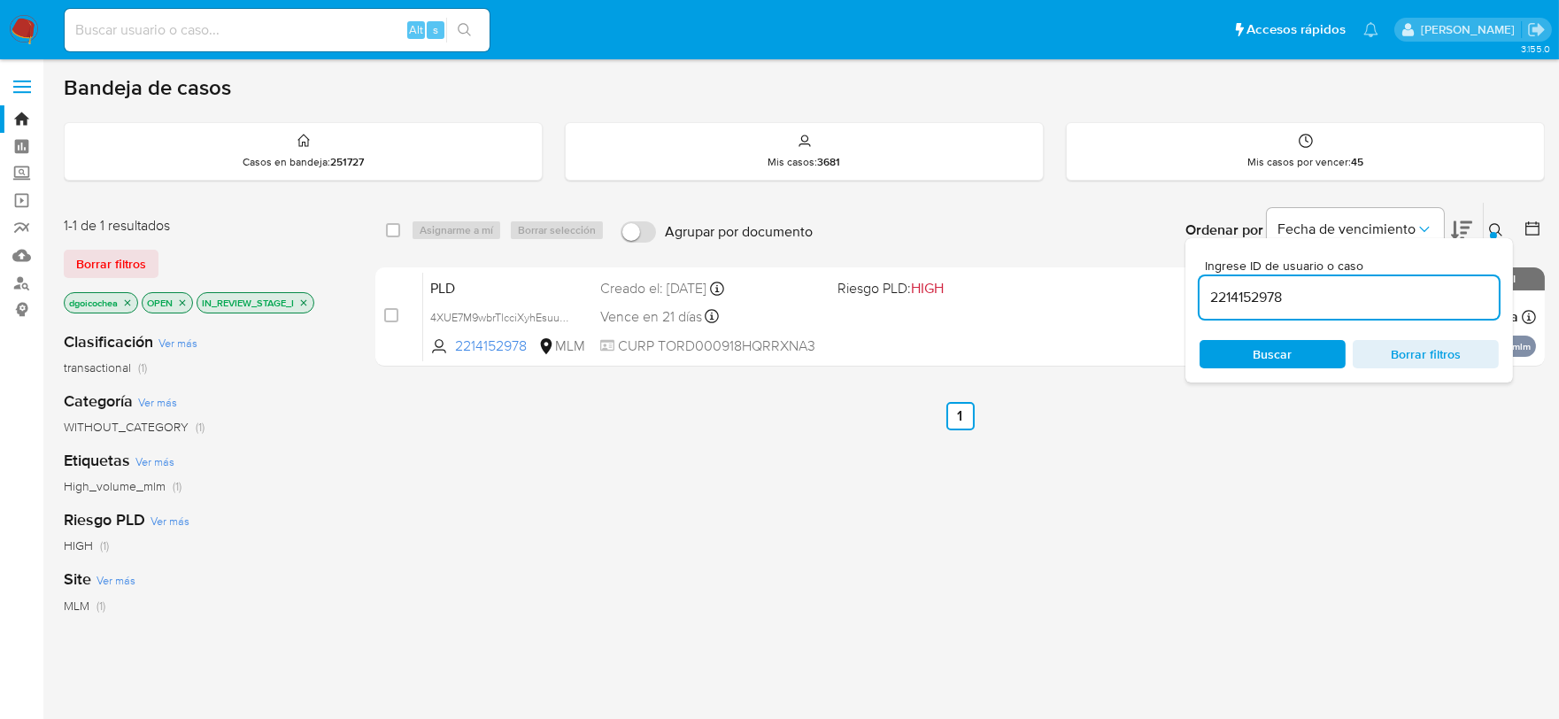
click at [1250, 295] on input "2214152978" at bounding box center [1348, 297] width 299 height 23
click at [1249, 295] on input "2214152978" at bounding box center [1348, 297] width 299 height 23
paste input "39233074"
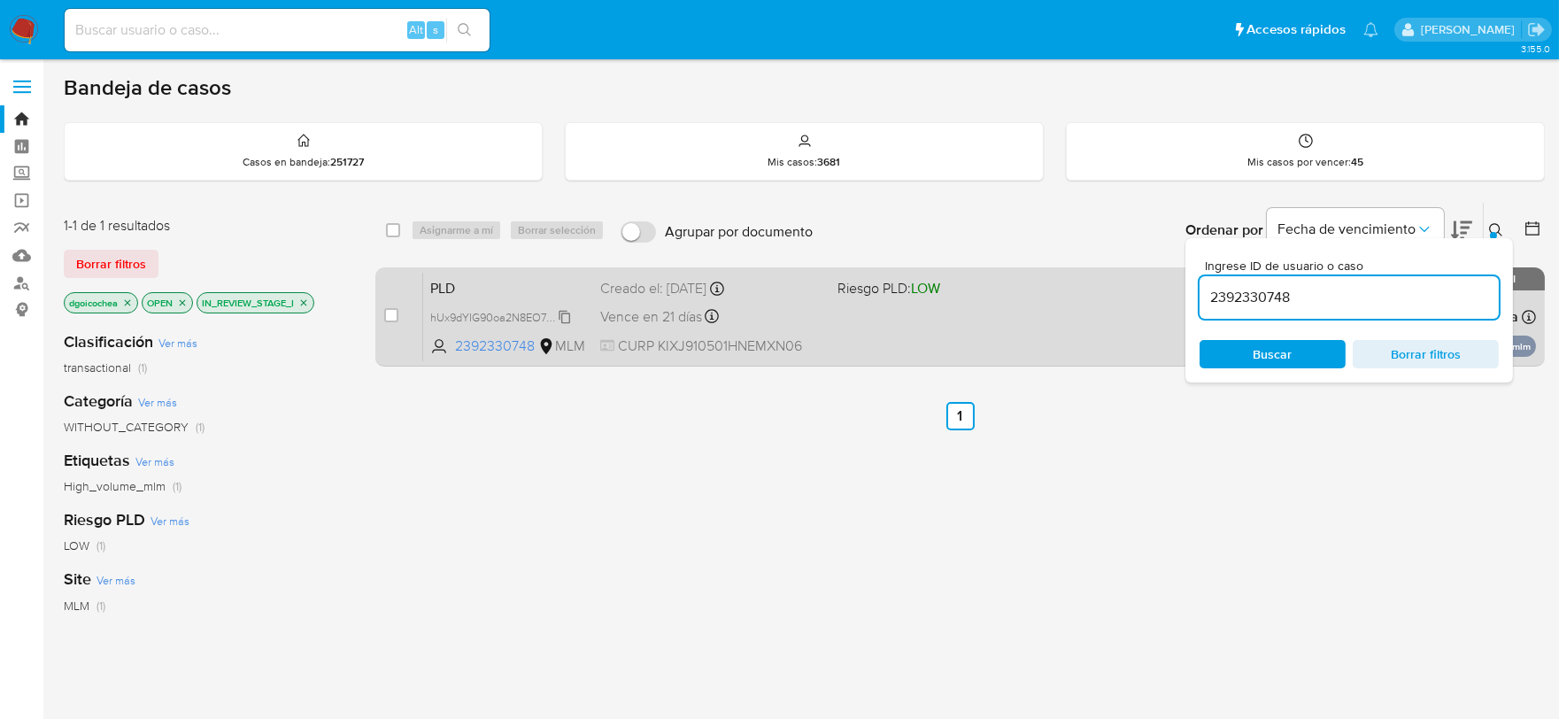
click at [559, 312] on span "hUx9dYIG90oa2N8EO79TGcVg" at bounding box center [507, 315] width 154 height 19
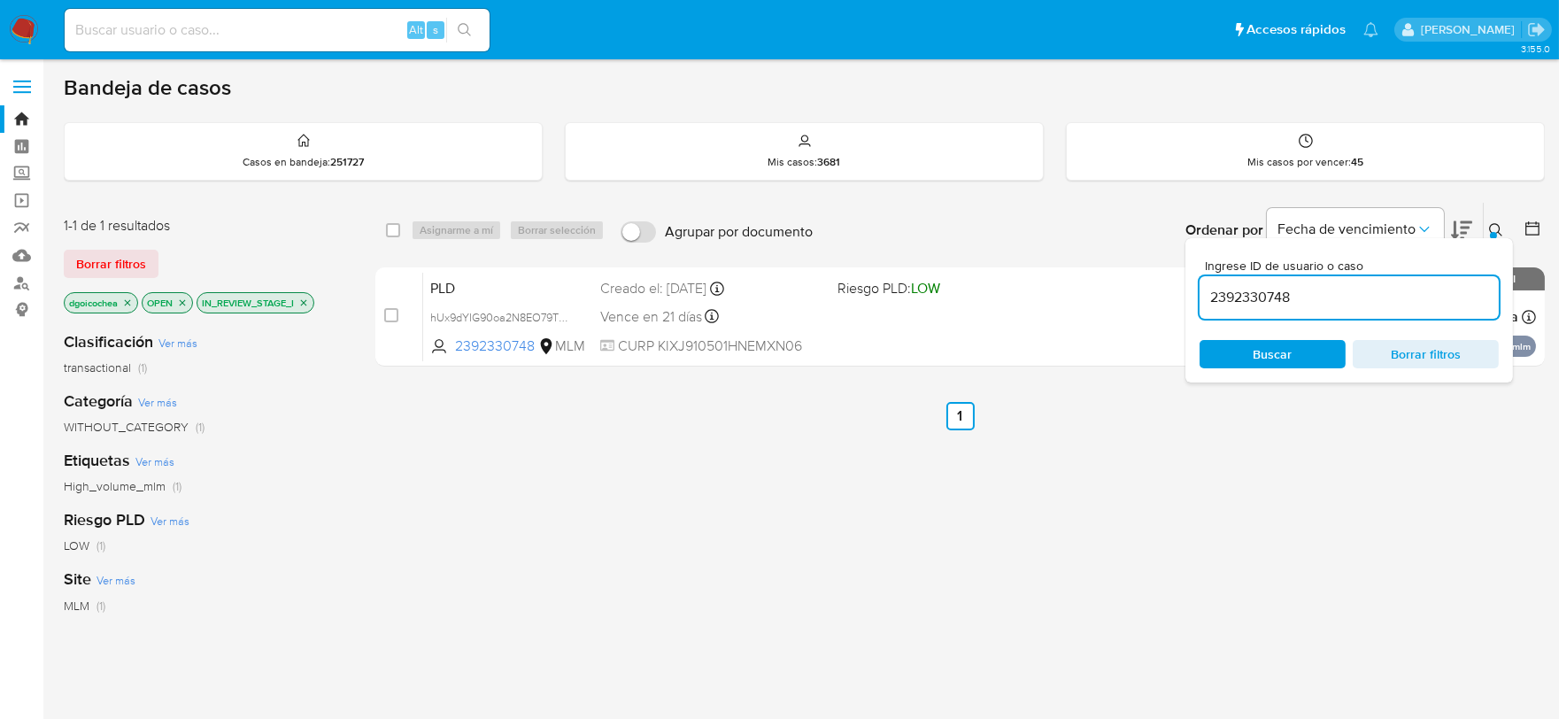
click at [1221, 297] on input "2392330748" at bounding box center [1348, 297] width 299 height 23
paste input "447928943"
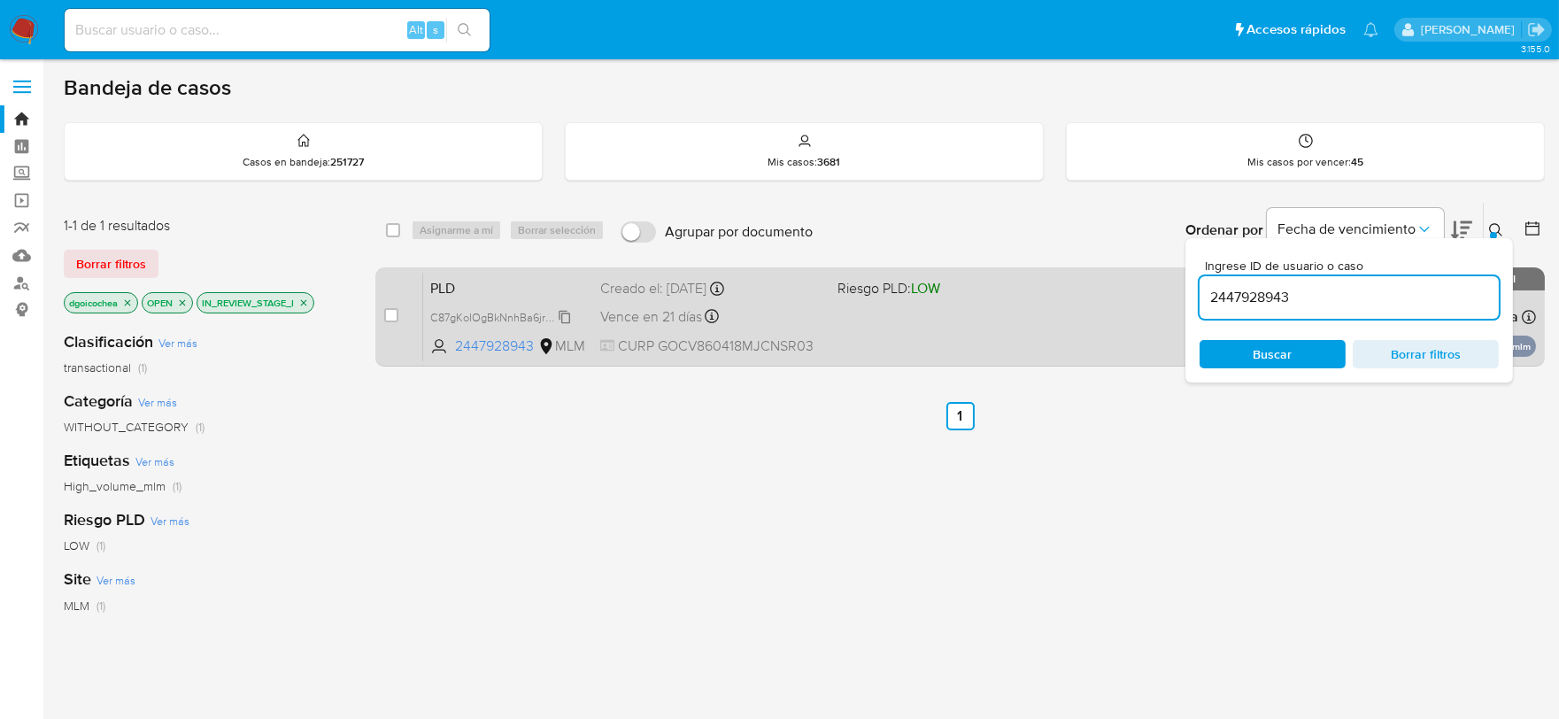
click at [559, 316] on span "C87gKoIOgBkNnhBa6jreVDBd" at bounding box center [504, 315] width 149 height 19
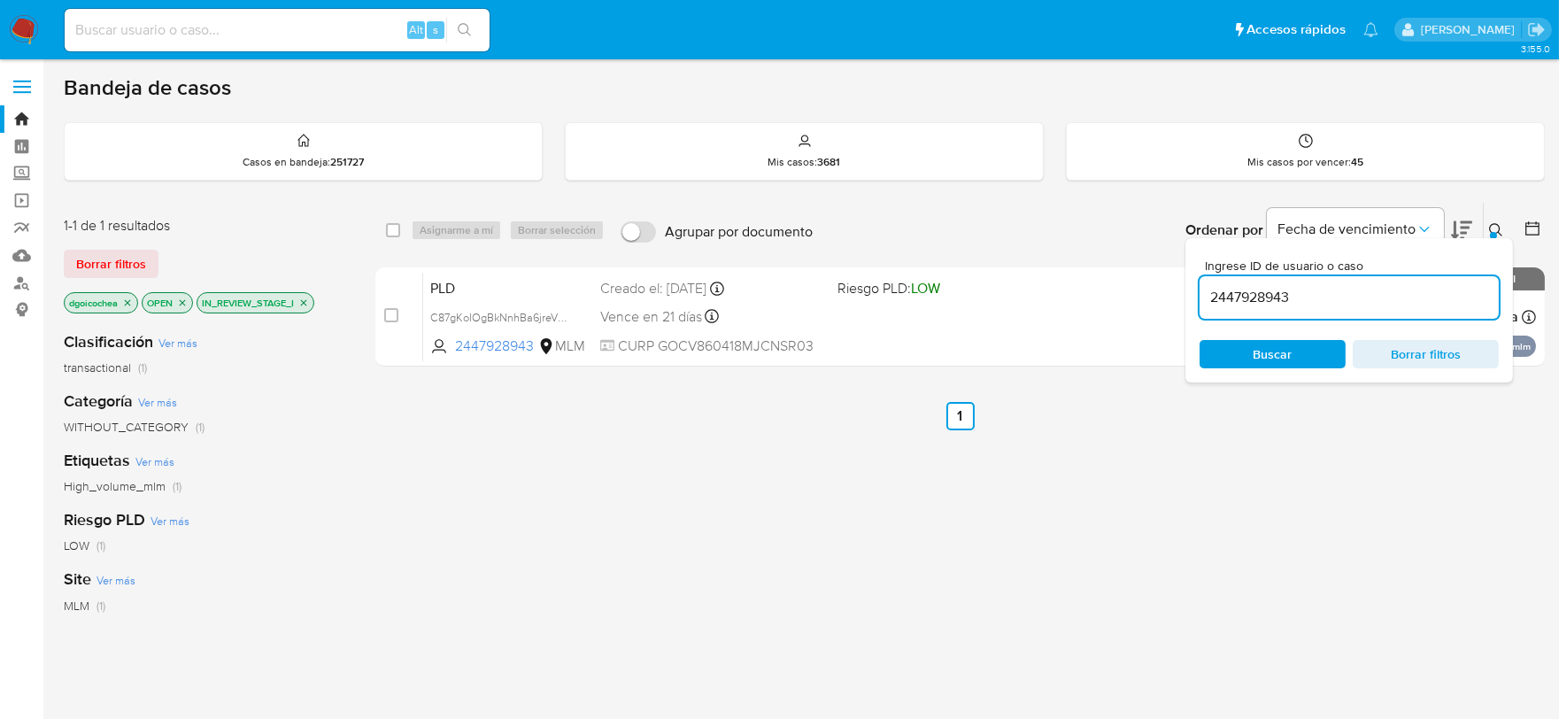
click at [1218, 296] on input "2447928943" at bounding box center [1348, 297] width 299 height 23
paste input "72406460"
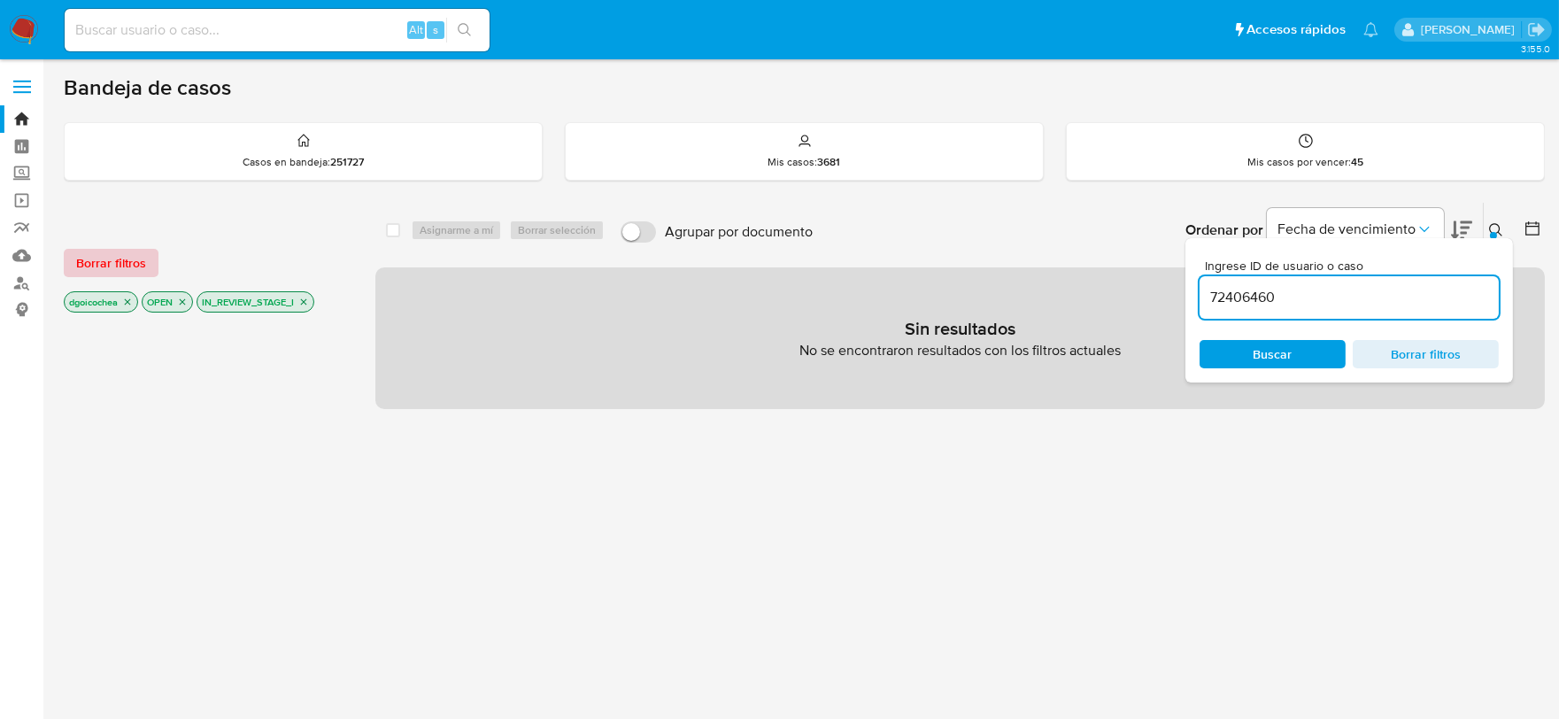
click at [127, 250] on span "Borrar filtros" at bounding box center [111, 262] width 70 height 25
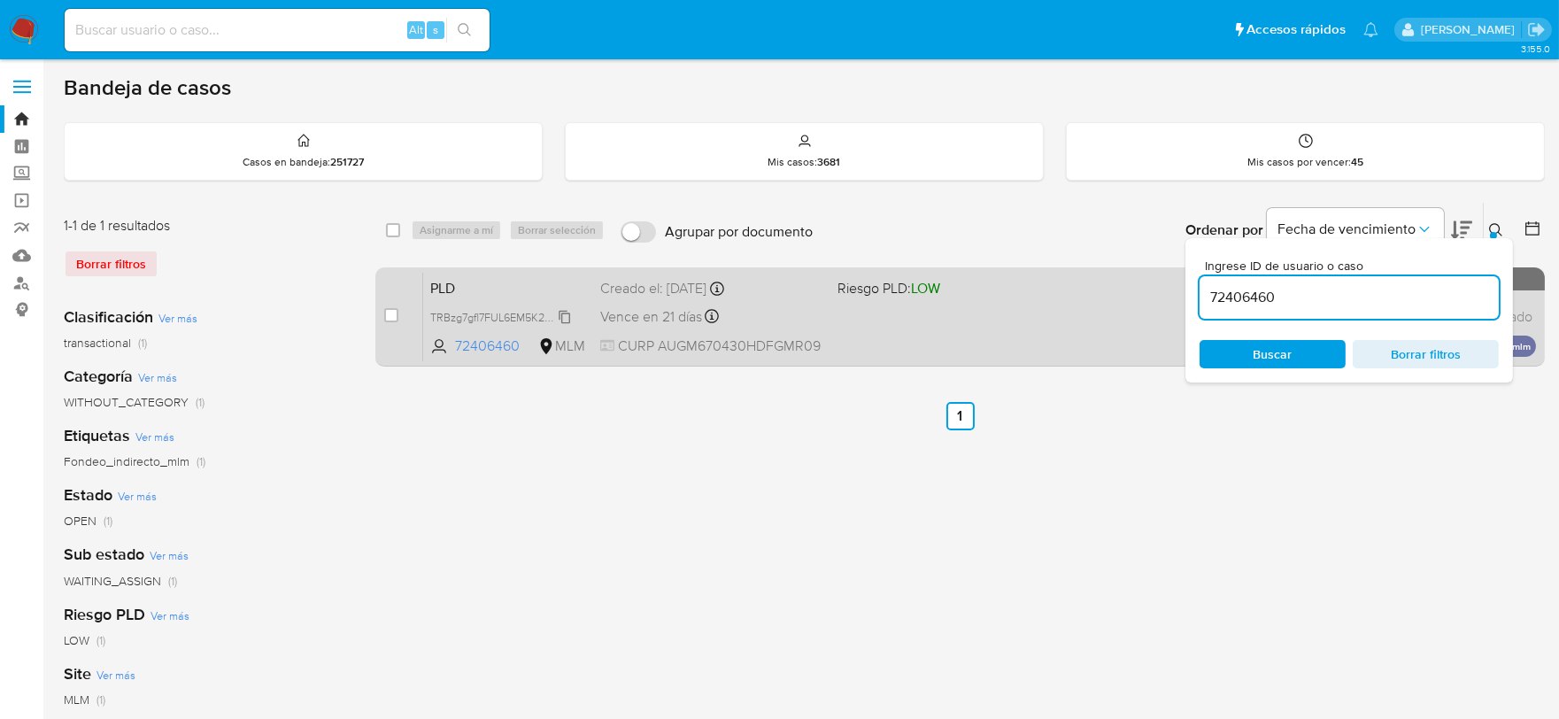
click at [566, 312] on span "TRBzg7gfl7FUL6EM5K2O8cn7" at bounding box center [503, 315] width 146 height 19
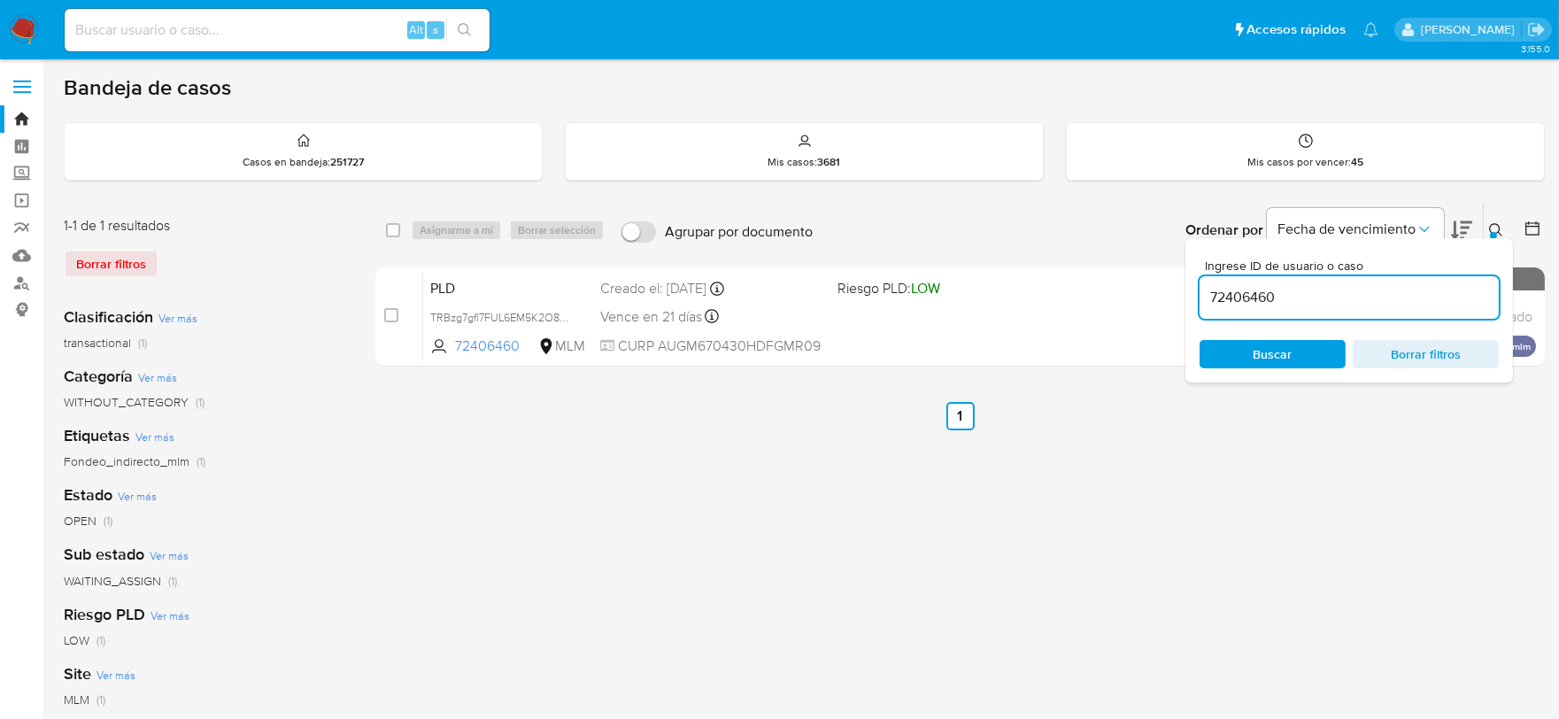
click at [1218, 306] on input "72406460" at bounding box center [1348, 297] width 299 height 23
click at [1217, 306] on input "72406460" at bounding box center [1348, 297] width 299 height 23
paste input "125305617"
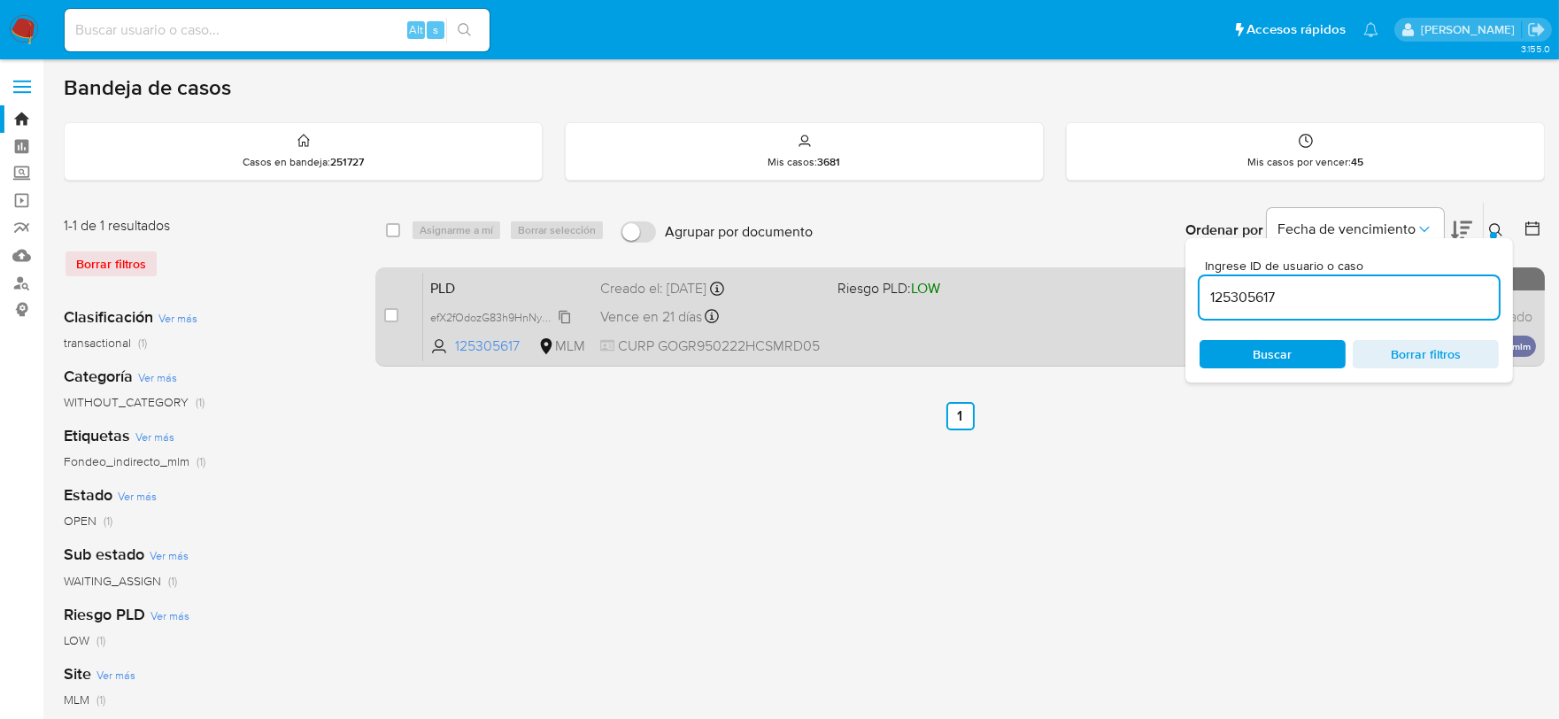
click at [565, 315] on span "efX2fOdozG83h9HnNyCgvfZB" at bounding box center [503, 315] width 147 height 19
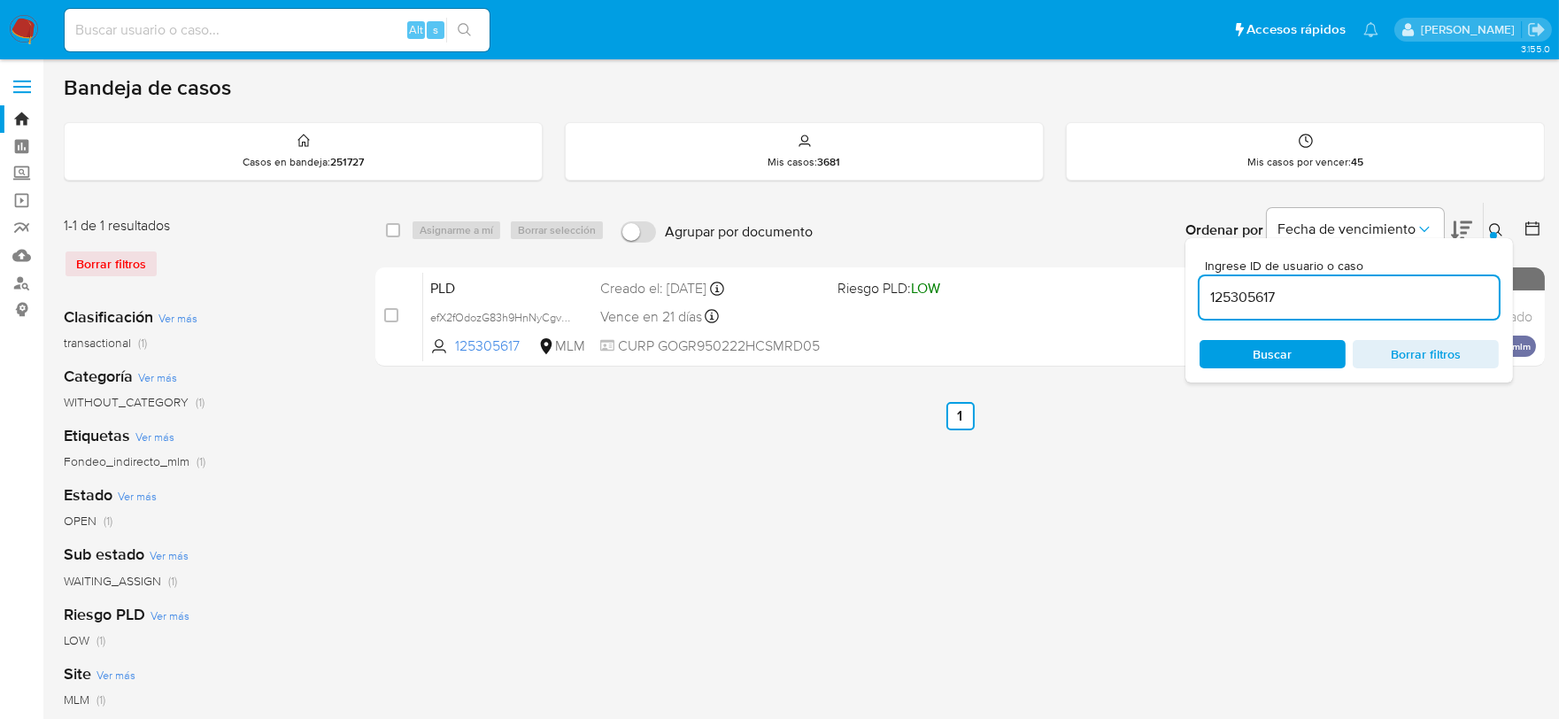
click at [1276, 290] on input "125305617" at bounding box center [1348, 297] width 299 height 23
paste input "6999215"
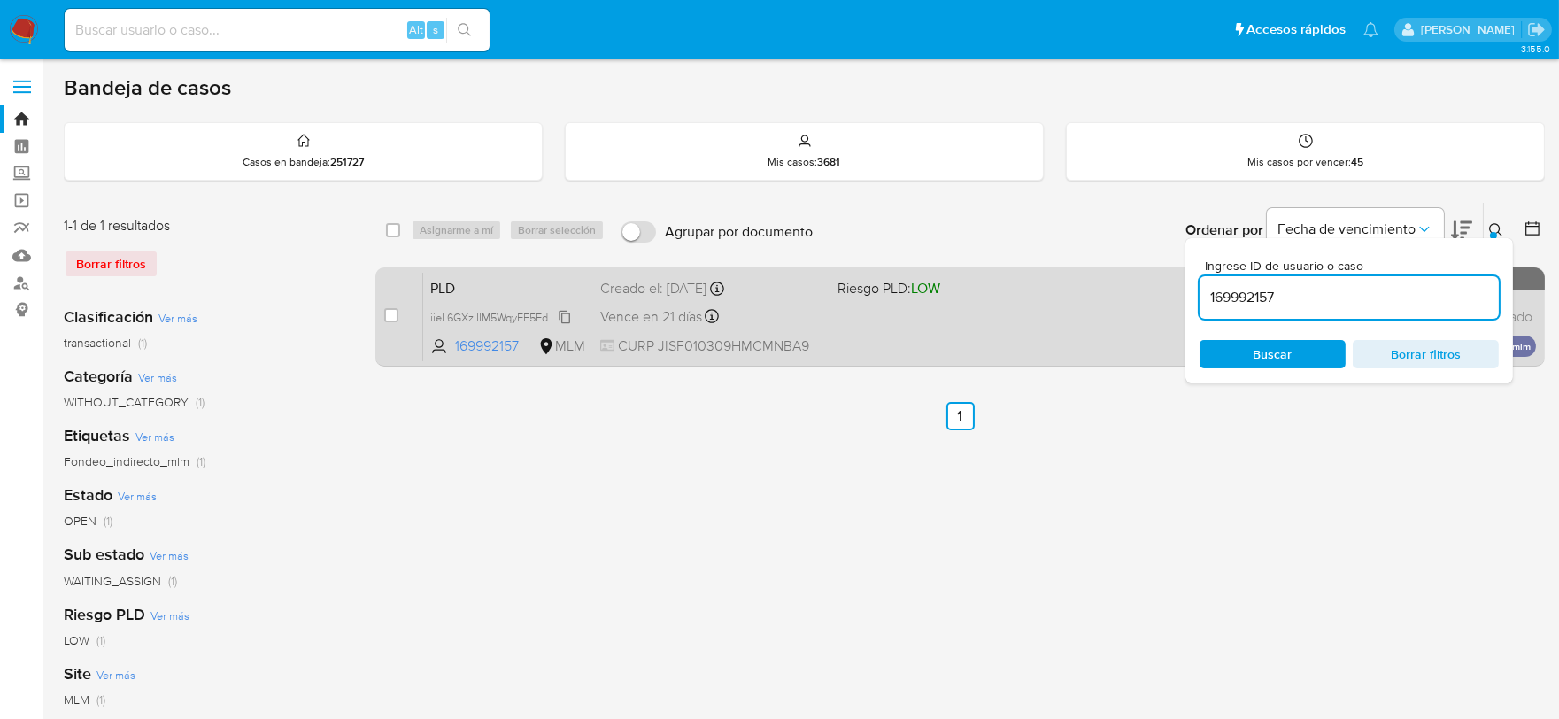
click at [560, 316] on span "iieL6GXzIIIM5WqyEF5Edf47" at bounding box center [496, 315] width 132 height 19
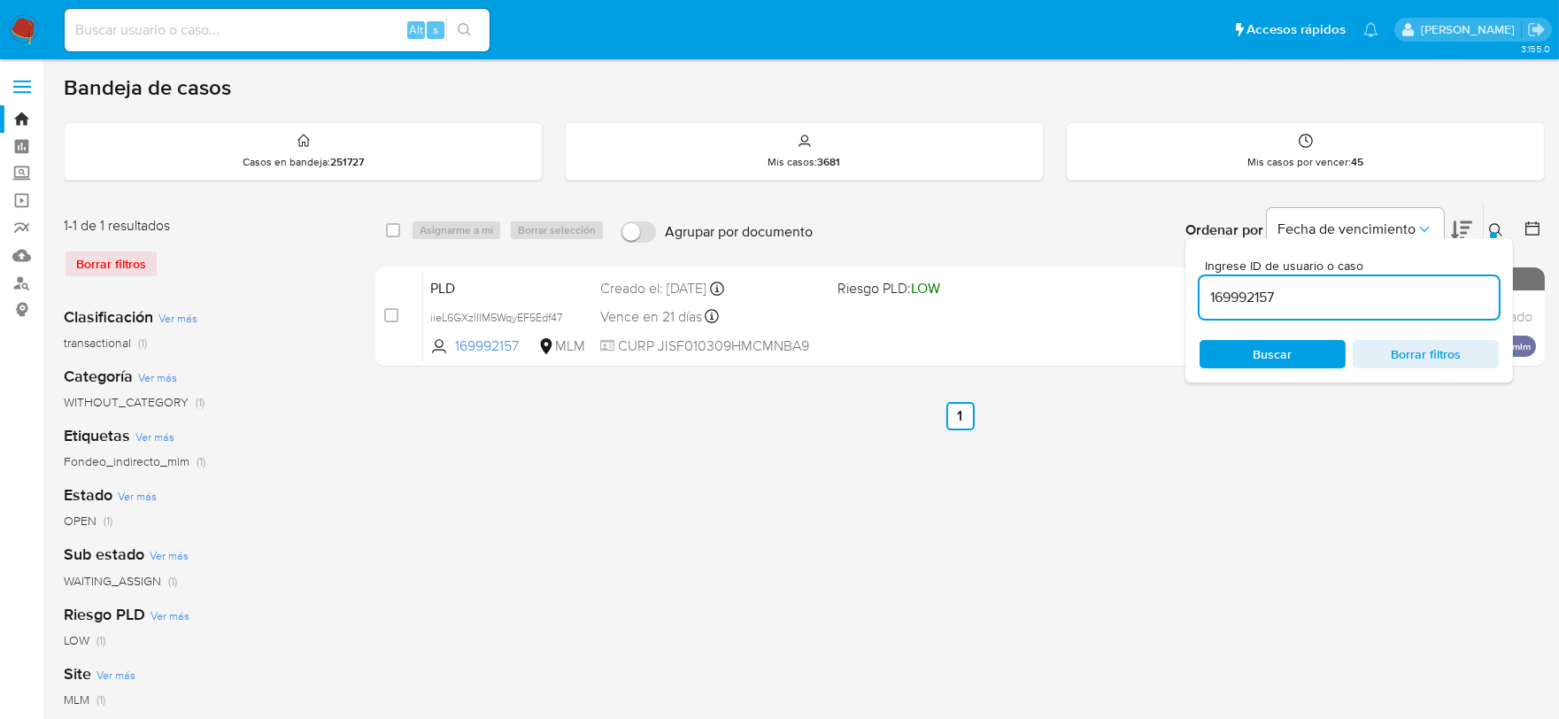
click at [1248, 292] on input "169992157" at bounding box center [1348, 297] width 299 height 23
paste input "216909728"
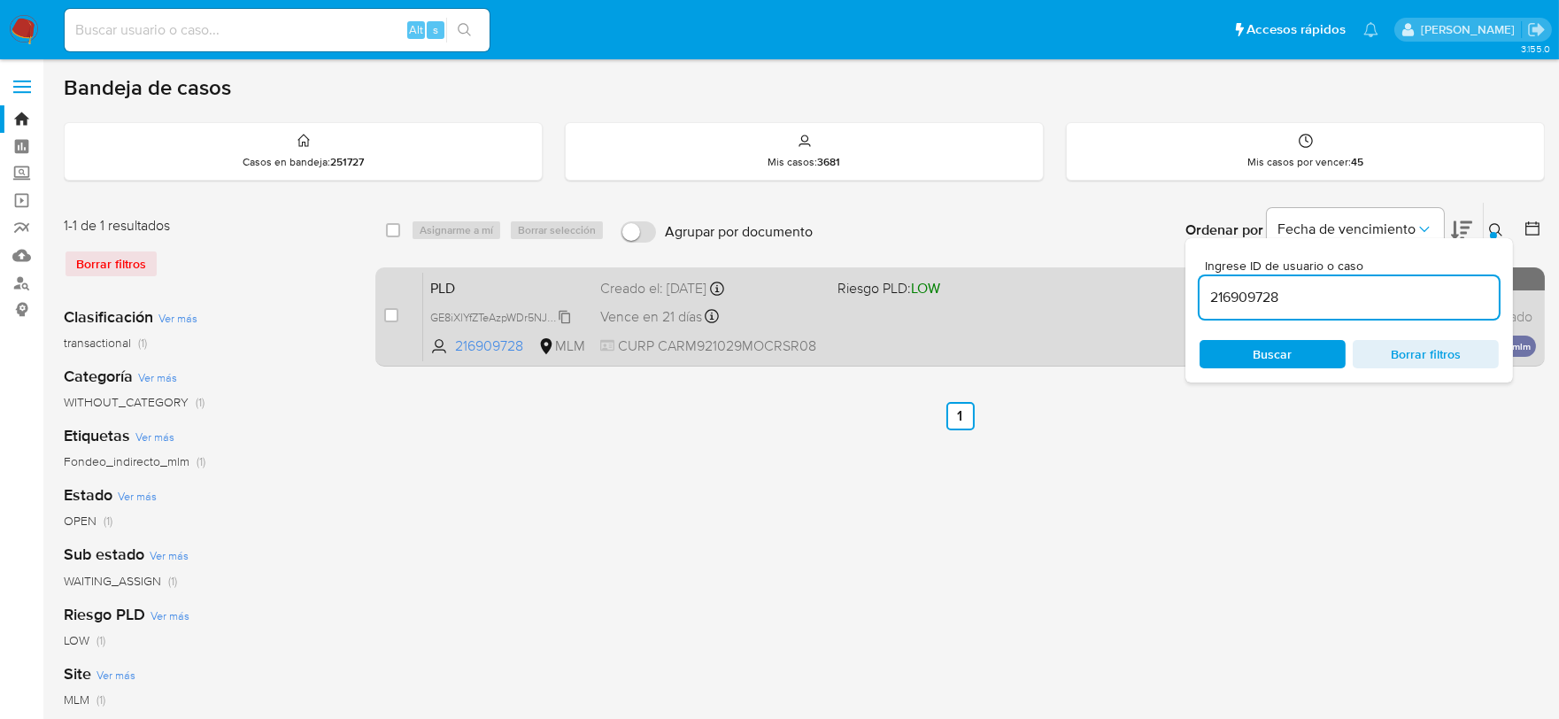
click at [566, 310] on span "GE8iXlYfZTeAzpWDr5NJjlcM" at bounding box center [498, 315] width 136 height 19
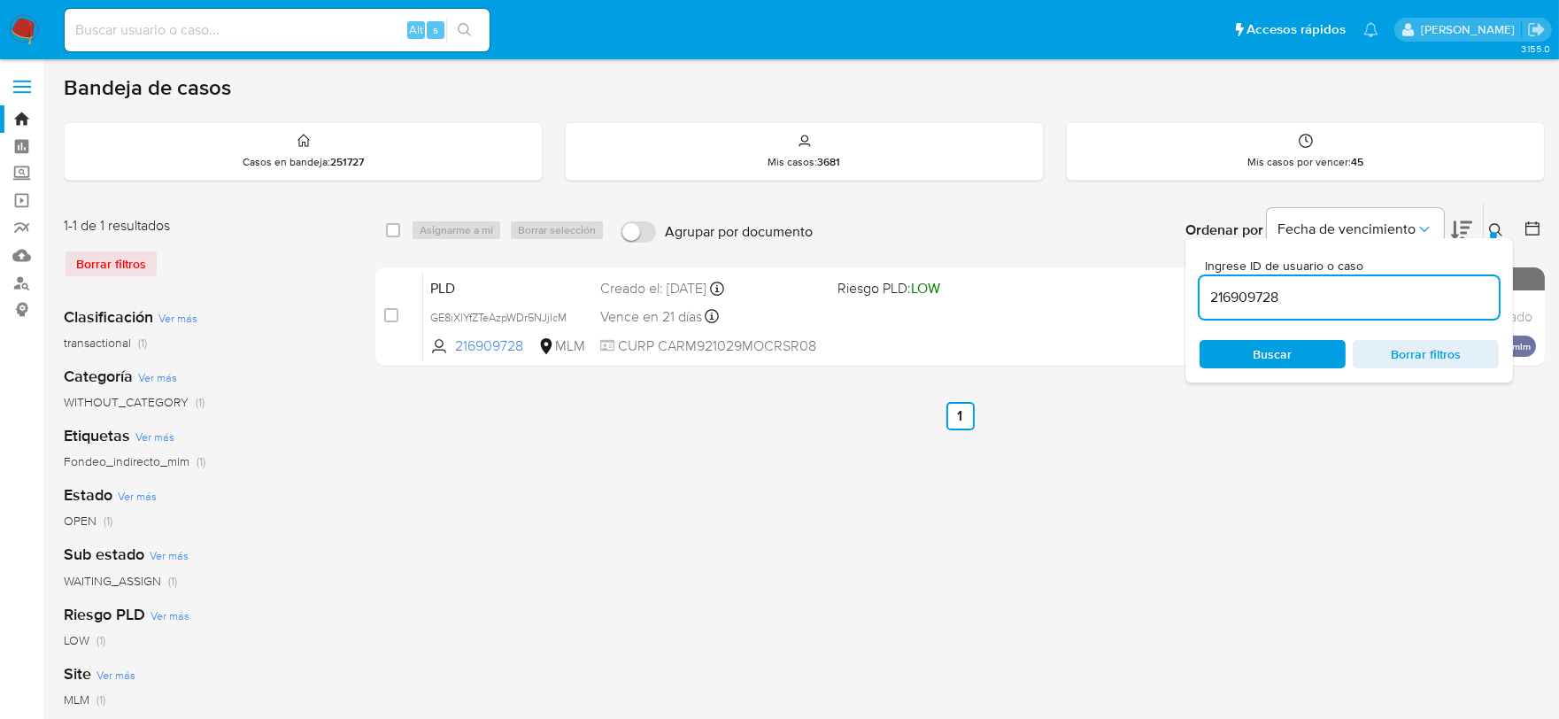
click at [1270, 290] on input "216909728" at bounding box center [1348, 297] width 299 height 23
paste input "39432537"
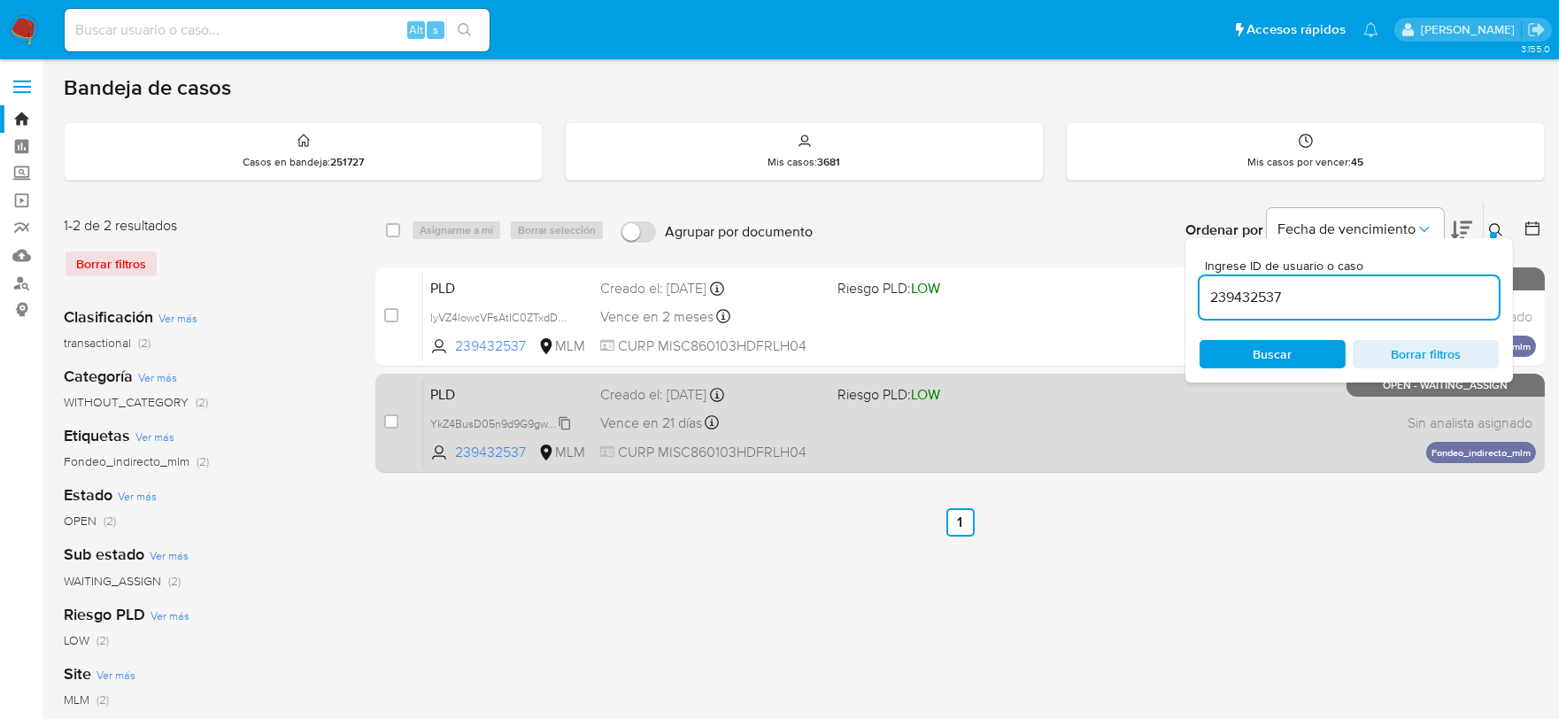
click at [567, 419] on span "YkZ4BusD05n9d9G9gwXNvoPu" at bounding box center [508, 421] width 156 height 19
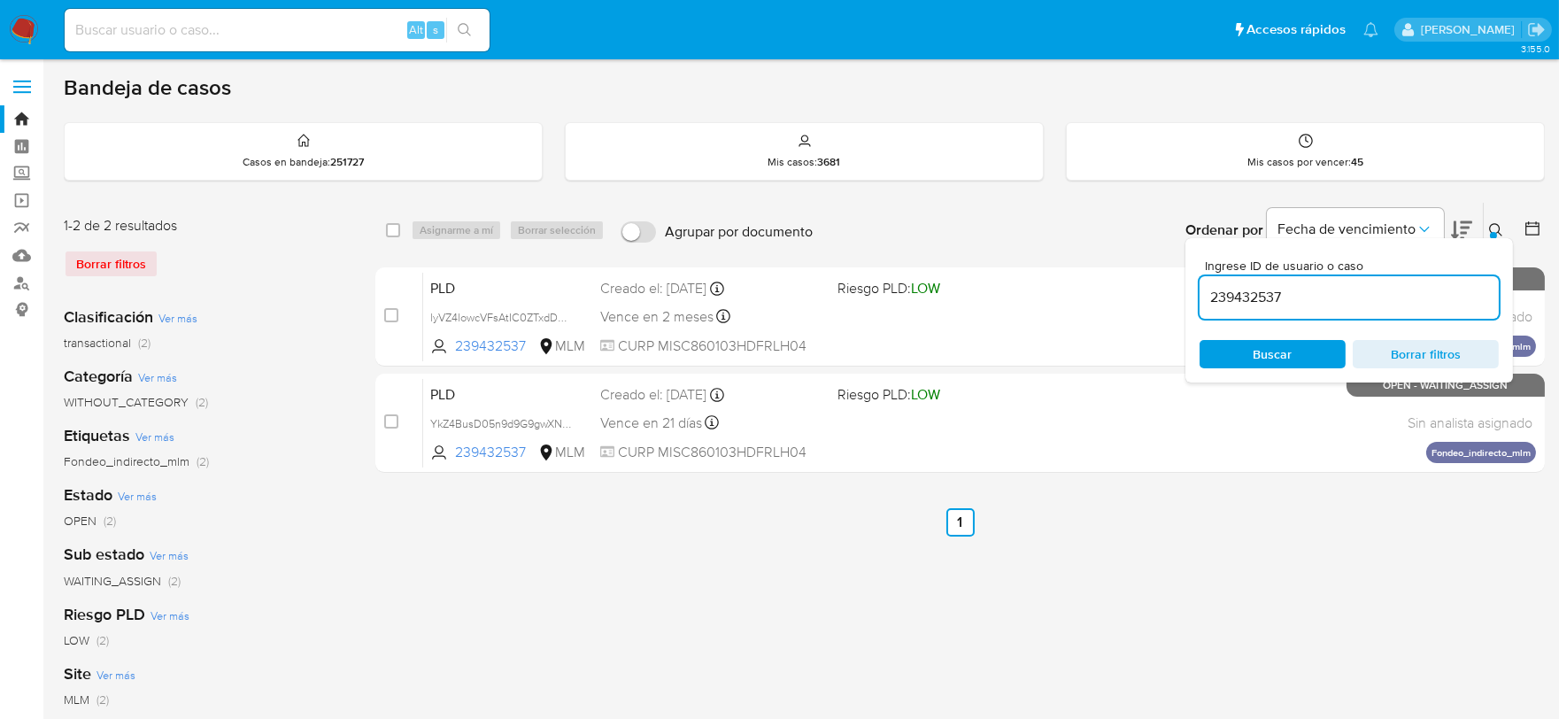
click at [1255, 297] on input "239432537" at bounding box center [1348, 297] width 299 height 23
paste input "345566214"
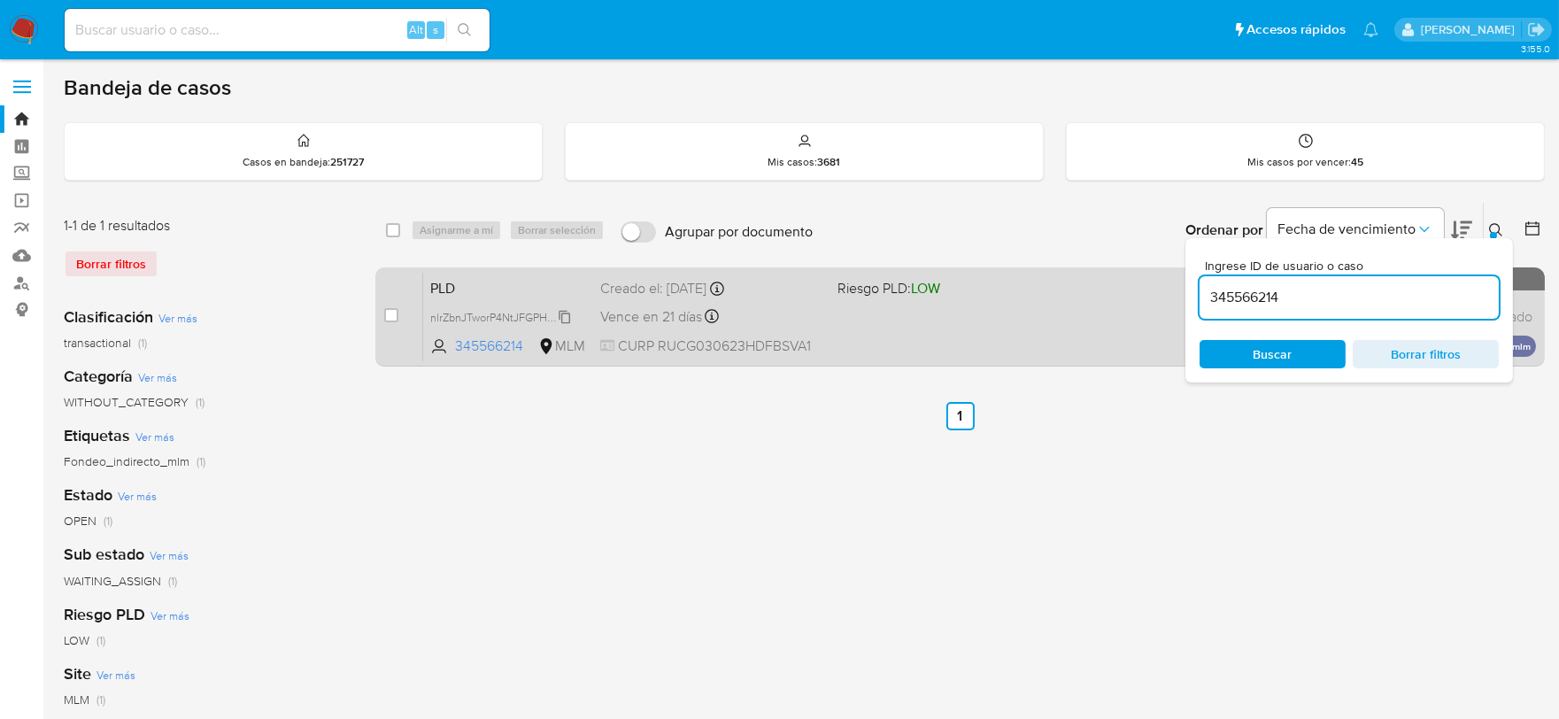
click at [564, 310] on span "nlrZbnJTworP4NtJFGPHFGcf" at bounding box center [499, 315] width 139 height 19
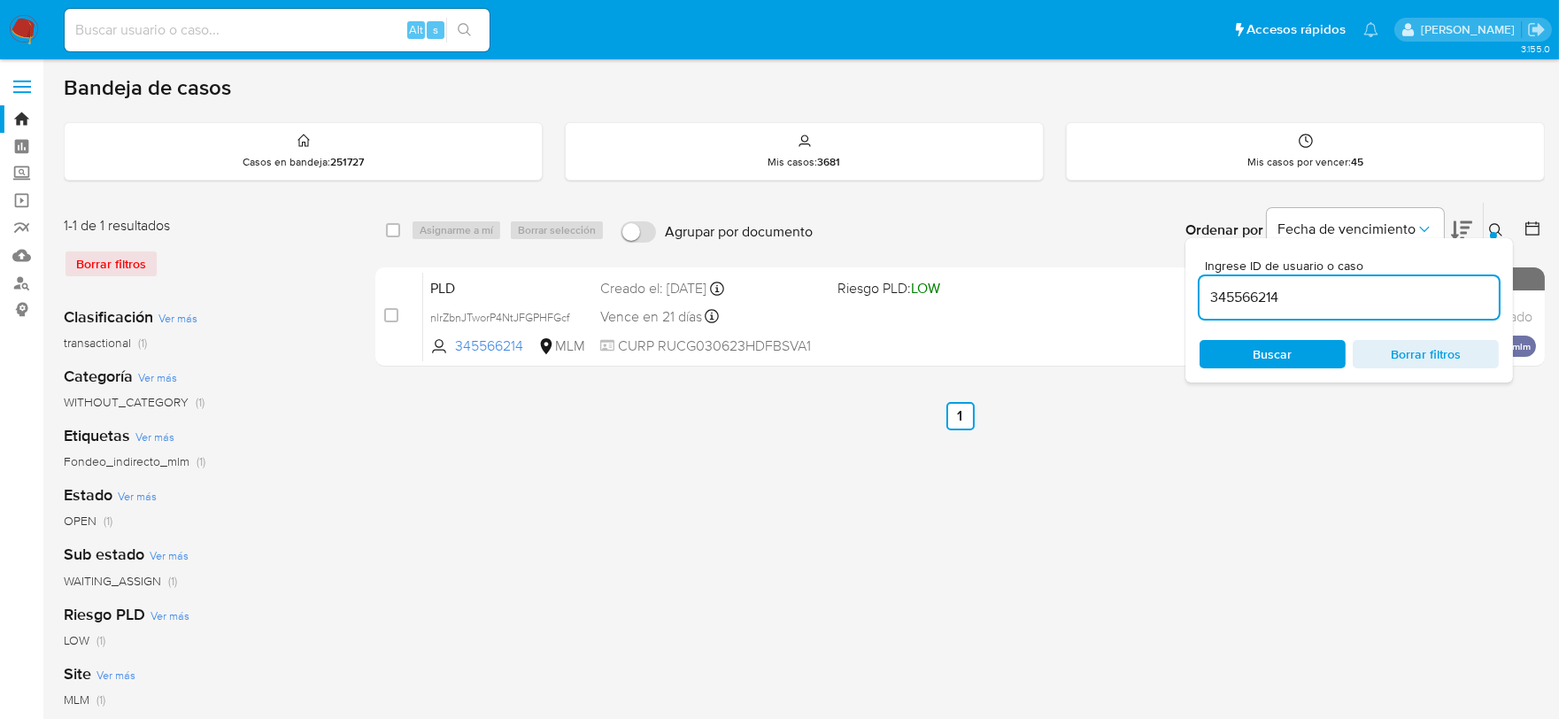
click at [1263, 303] on input "345566214" at bounding box center [1348, 297] width 299 height 23
paste input "520881262"
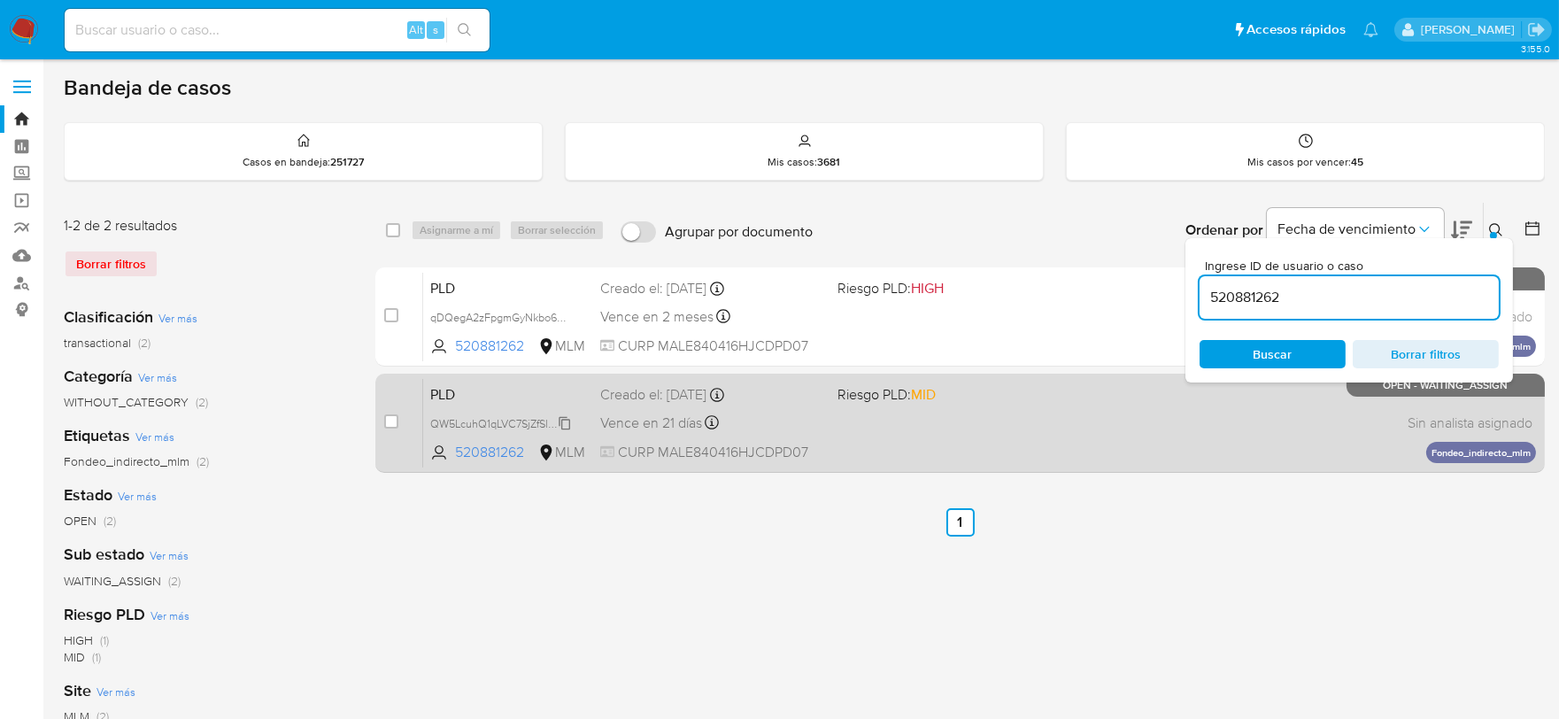
click at [561, 420] on span "QW5LcuhQ1qLVC7SjZfSlD1Ep" at bounding box center [501, 421] width 142 height 19
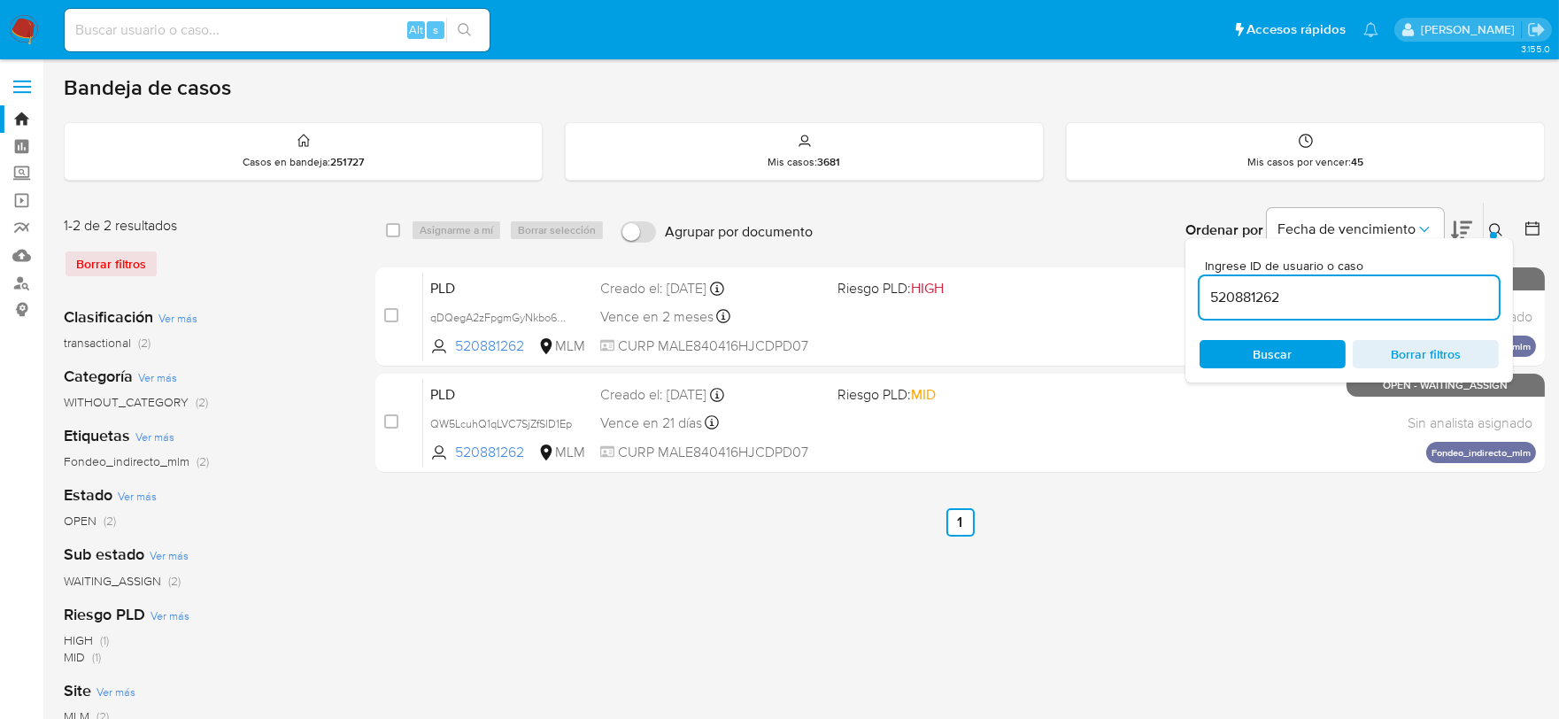
click at [1223, 301] on input "520881262" at bounding box center [1348, 297] width 299 height 23
click at [1222, 301] on input "520881262" at bounding box center [1348, 297] width 299 height 23
paste input "830077969"
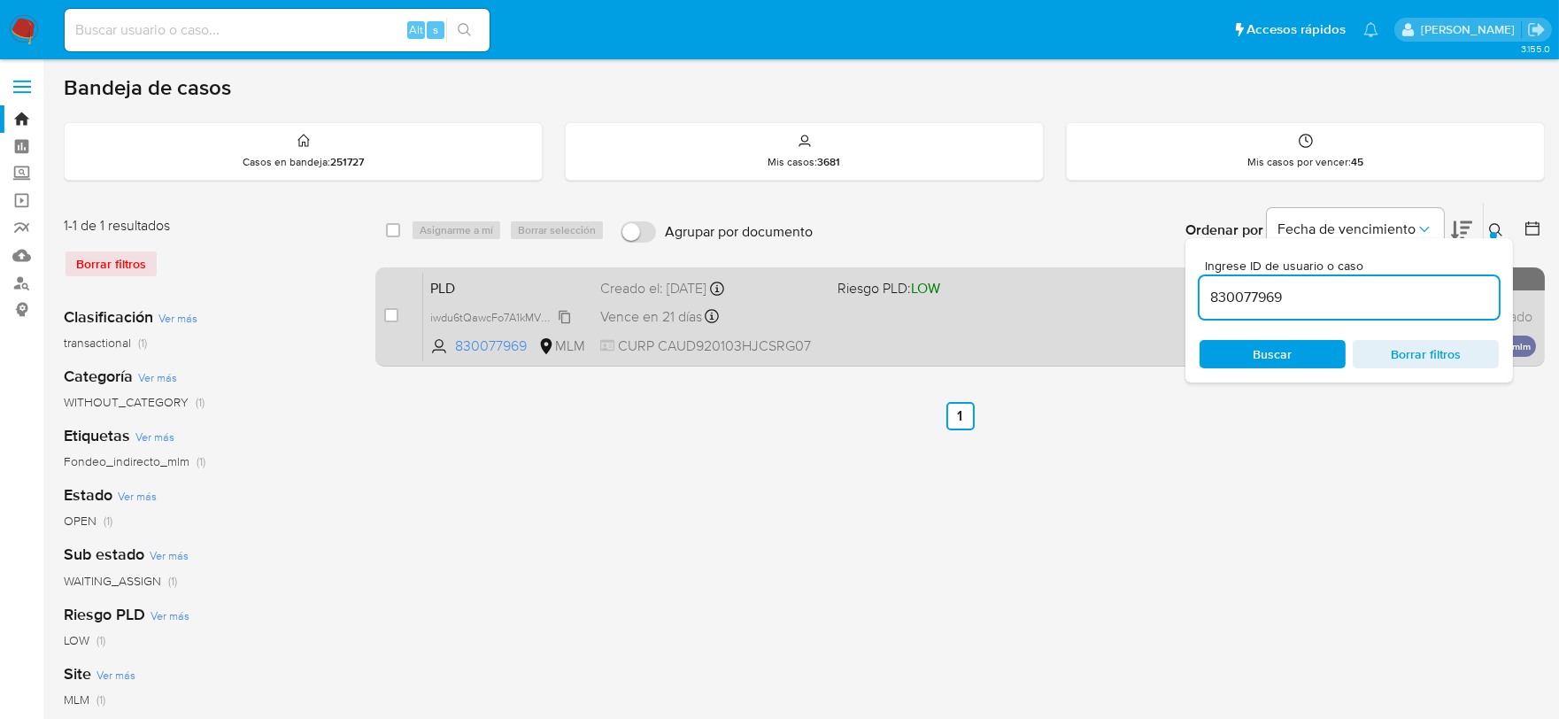
click at [562, 316] on span "iwdu6tQawcFo7A1kMVN0HwM1" at bounding box center [507, 315] width 154 height 19
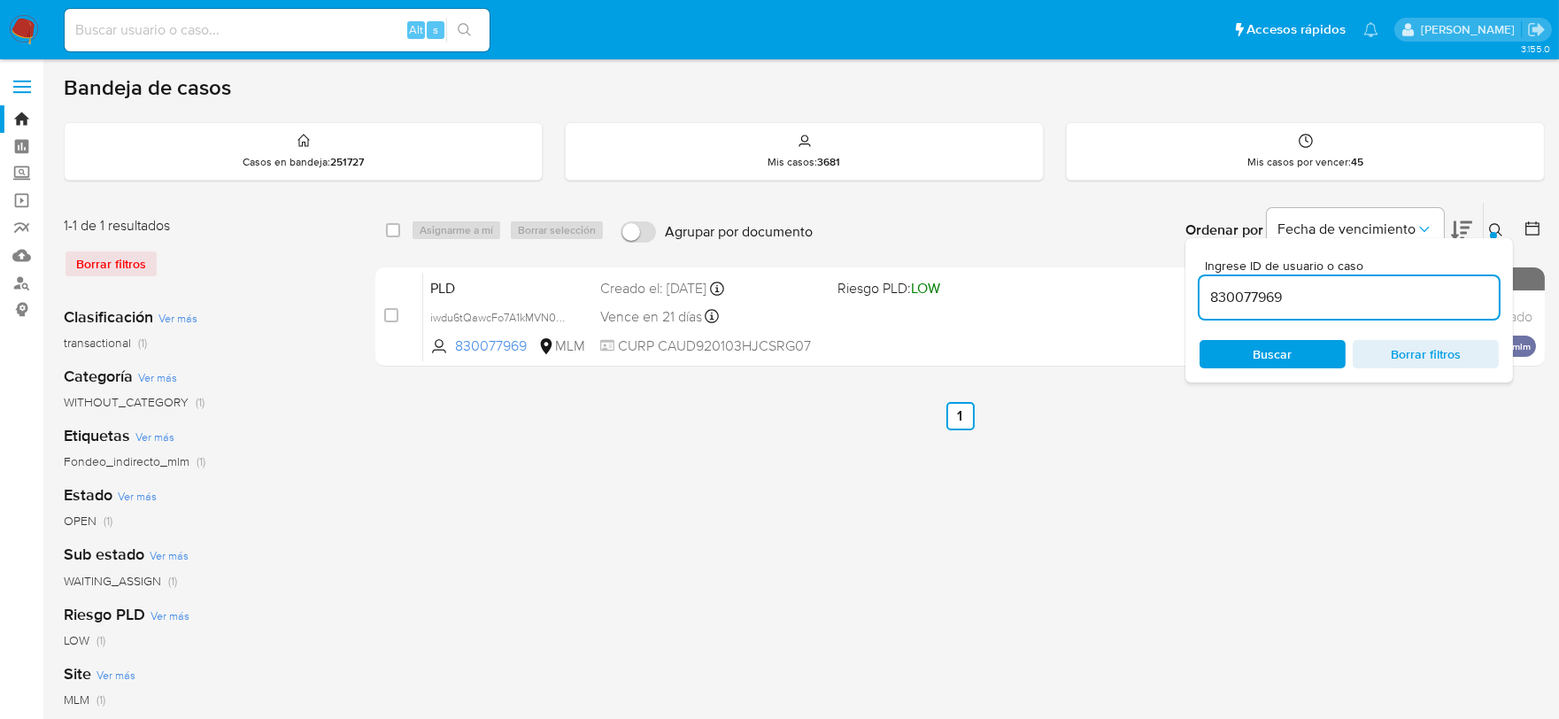
click at [1251, 289] on input "830077969" at bounding box center [1348, 297] width 299 height 23
paste input "5598520"
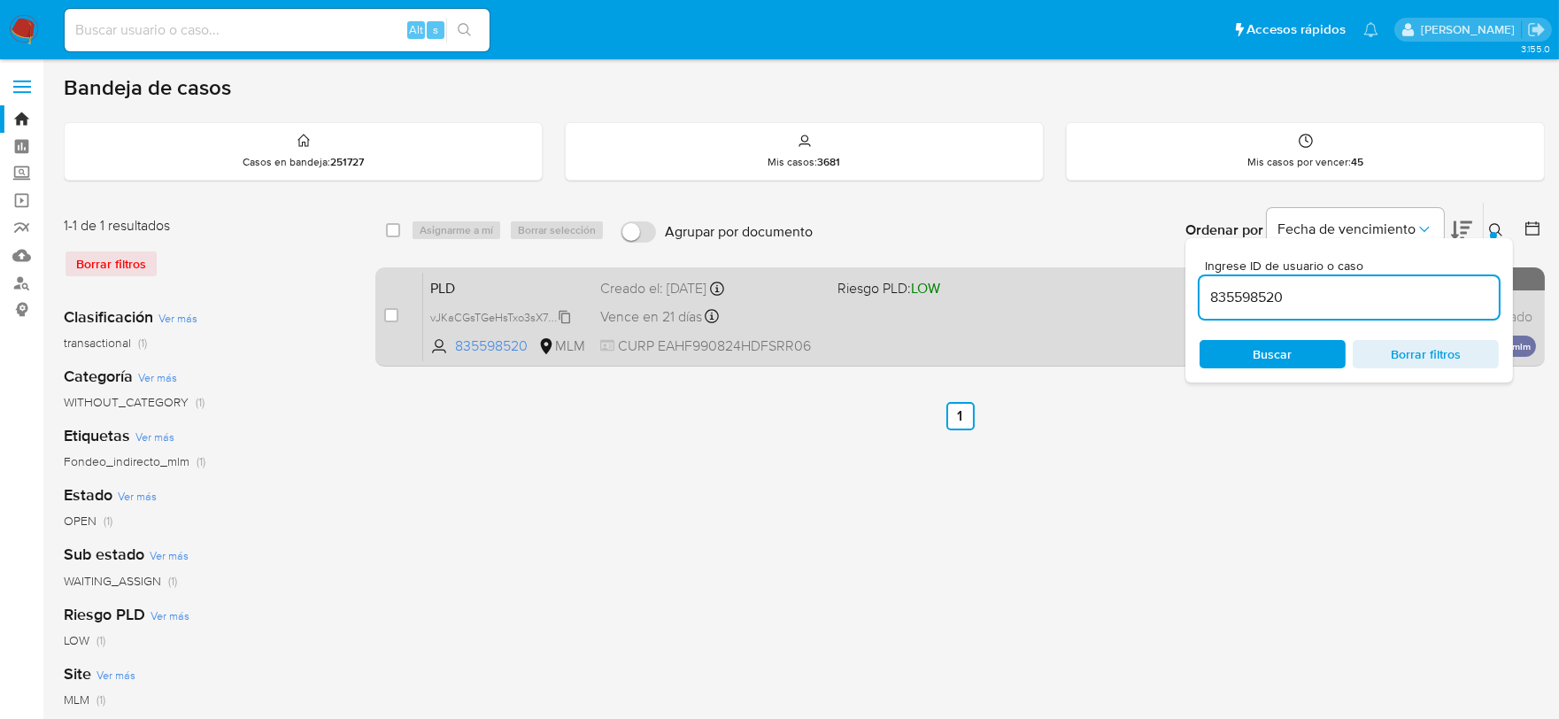
click at [571, 320] on span "vJKaCGsTGeHsTxo3sX70TT3t" at bounding box center [503, 315] width 147 height 19
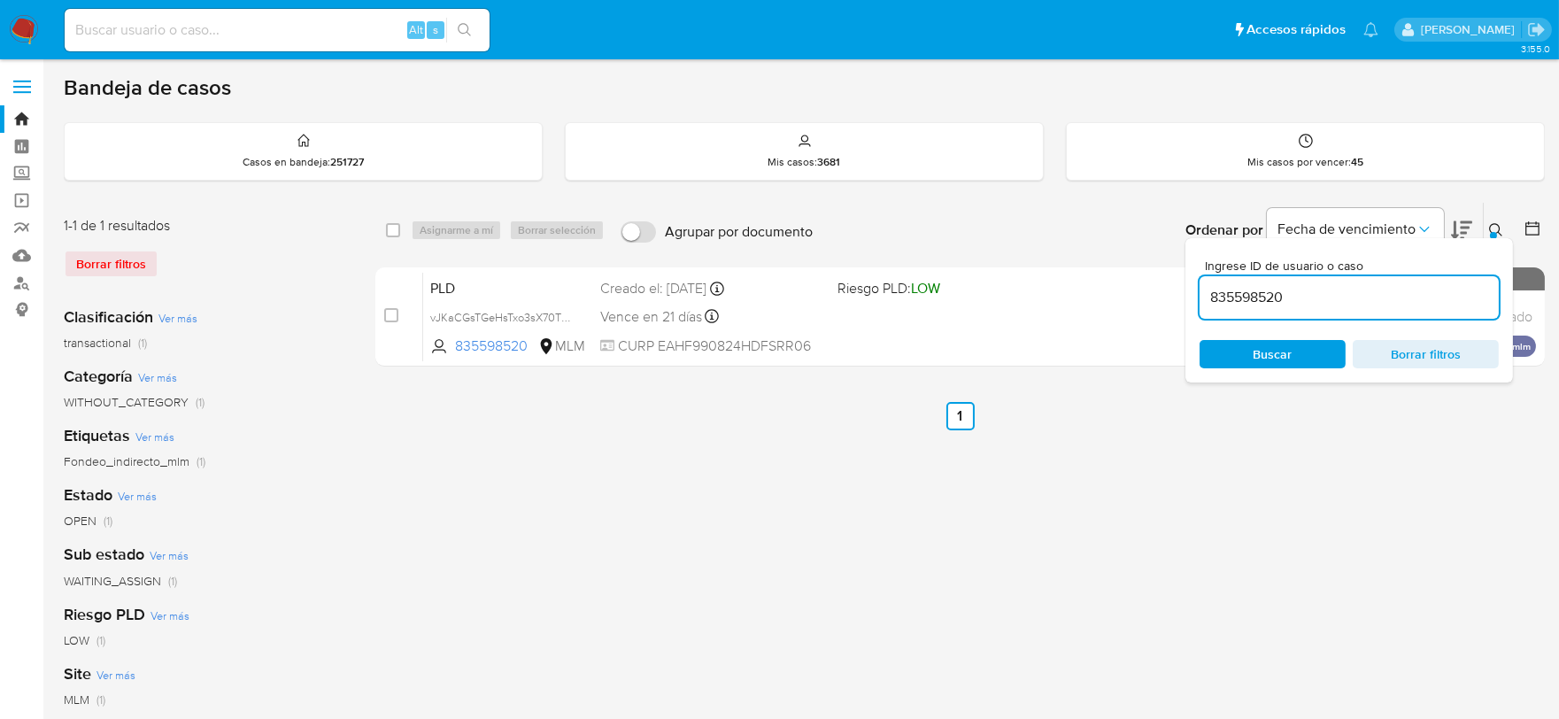
click at [1214, 293] on input "835598520" at bounding box center [1348, 297] width 299 height 23
paste input "1023217442"
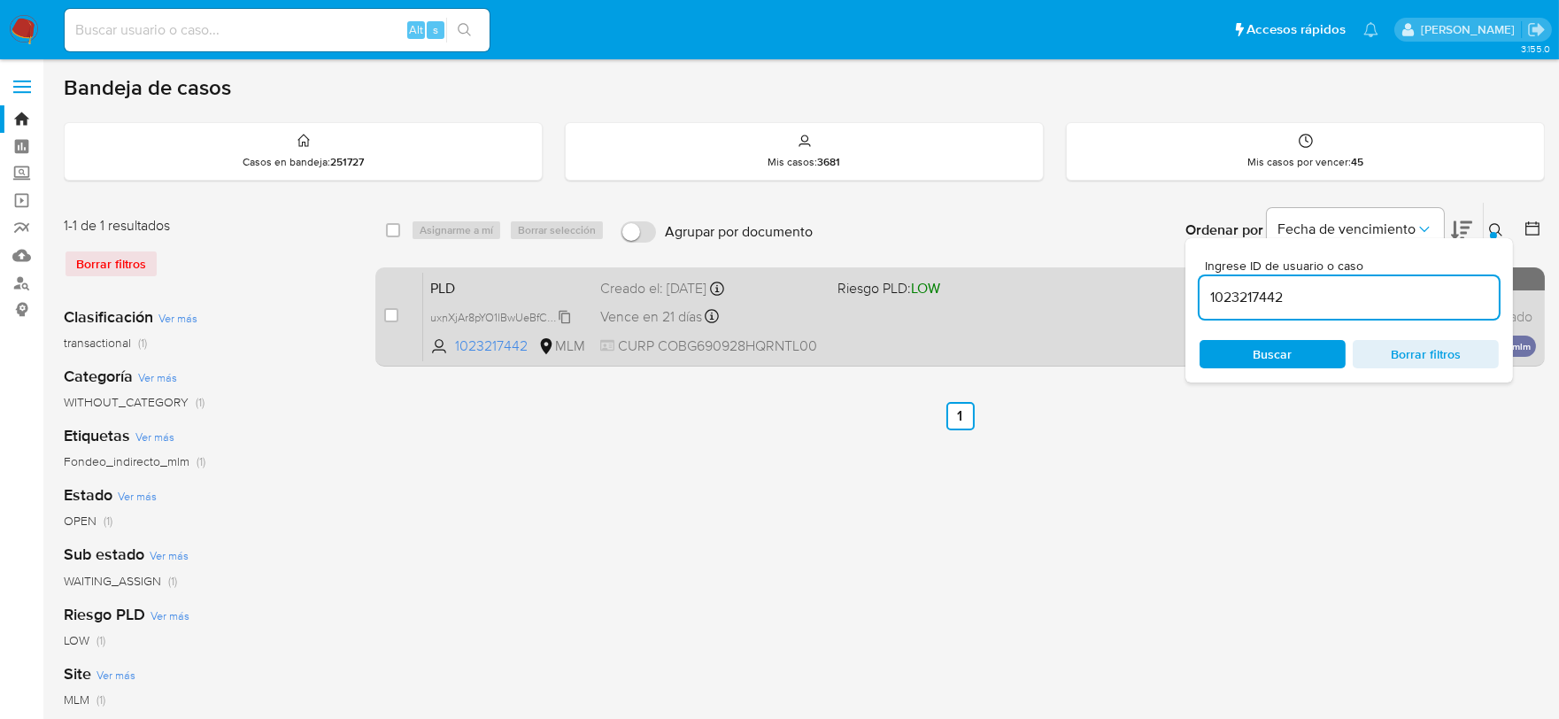
click at [565, 320] on span "uxnXjAr8pYO1lBwUeBfCRQtw" at bounding box center [502, 315] width 144 height 19
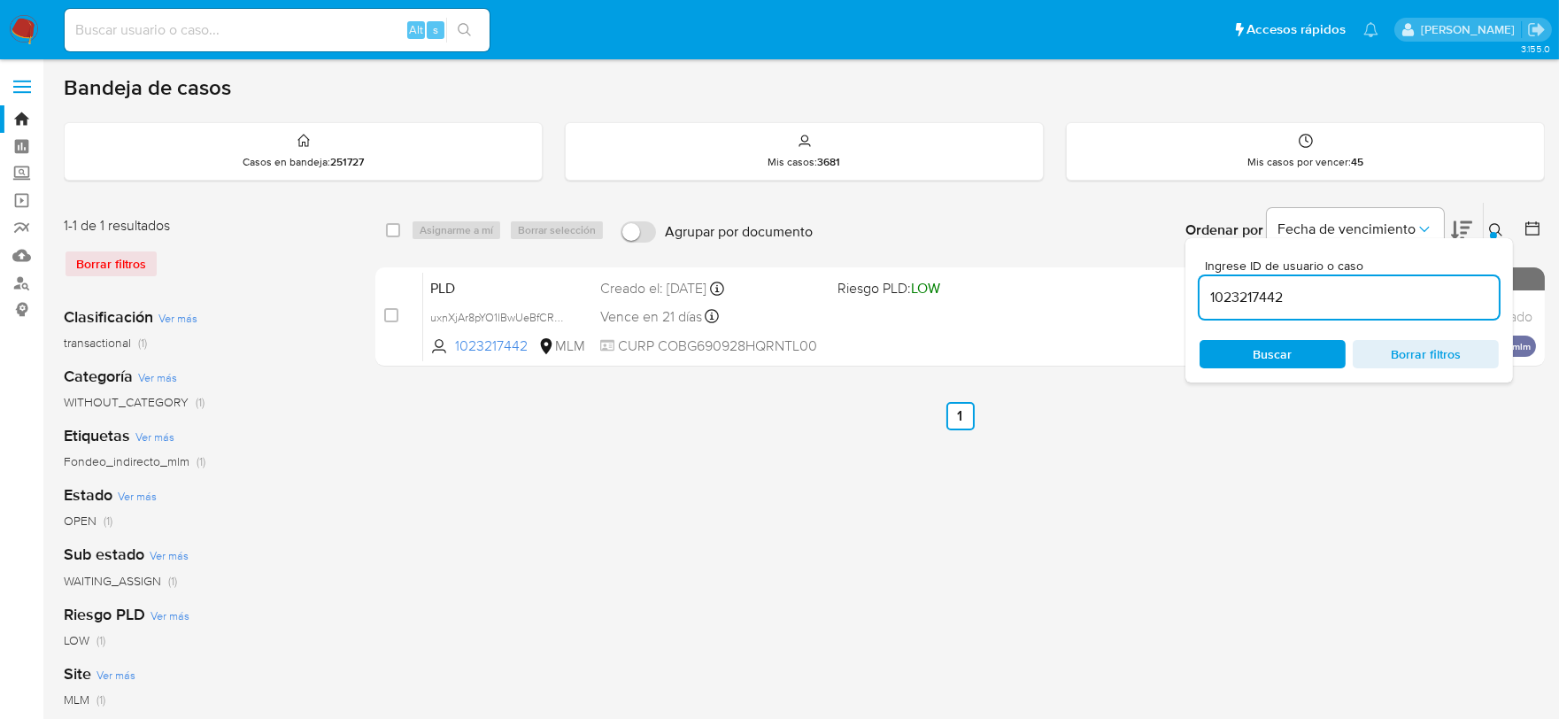
click at [1267, 279] on div "1023217442" at bounding box center [1348, 297] width 299 height 42
click at [1258, 296] on input "1023217442" at bounding box center [1348, 297] width 299 height 23
paste input "132365688"
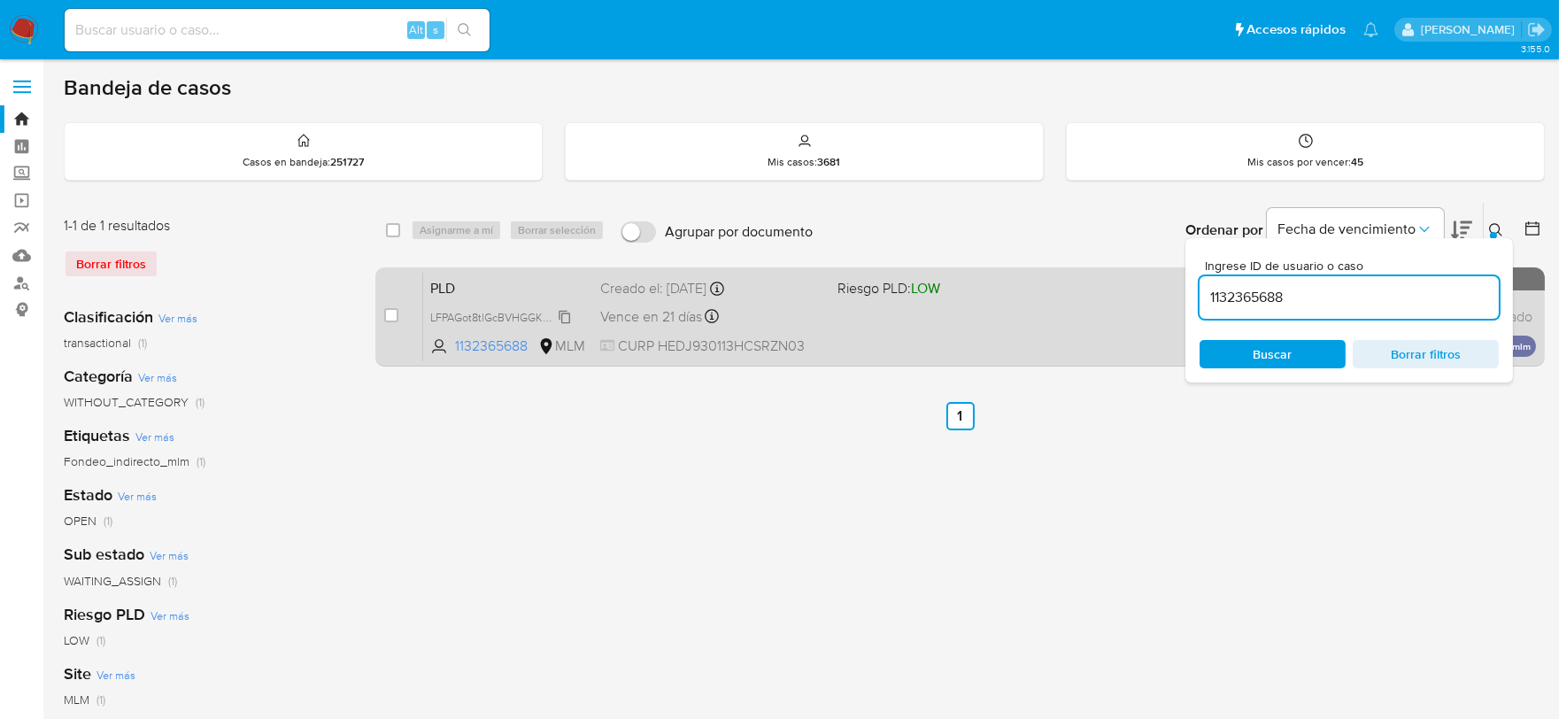
click at [560, 314] on span "LFPAGot8tlGcBVHGGKmpoO0S" at bounding box center [508, 315] width 156 height 19
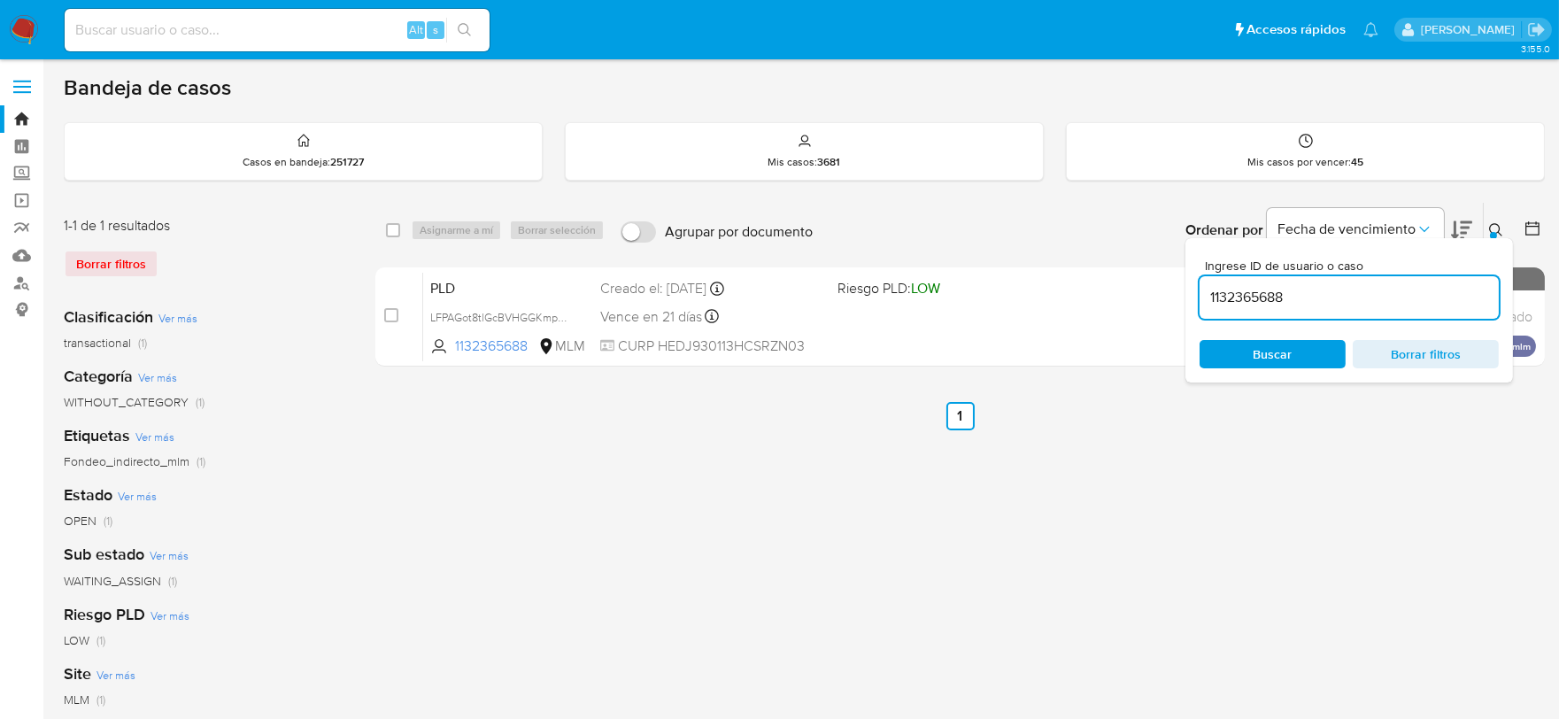
click at [1244, 298] on input "1132365688" at bounding box center [1348, 297] width 299 height 23
paste input "233198885"
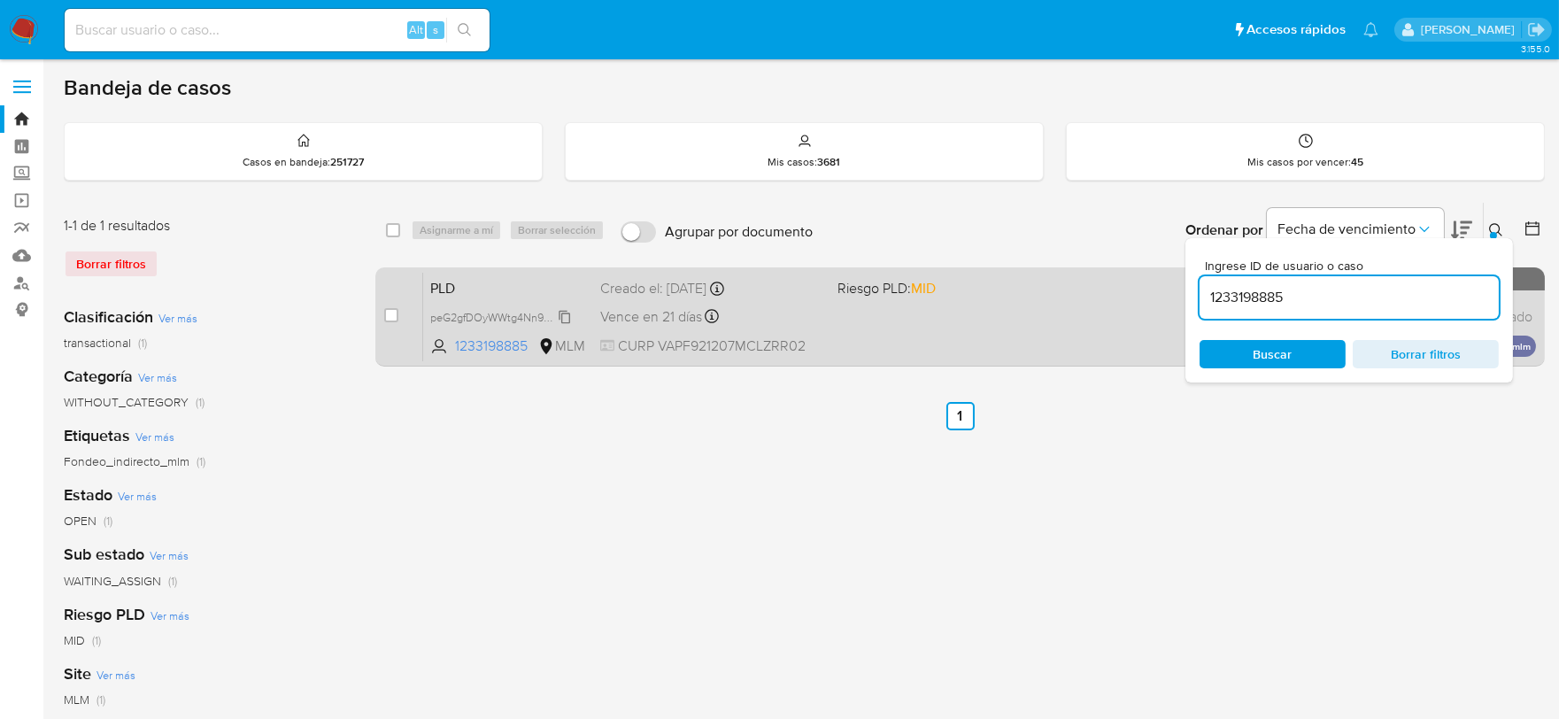
click at [559, 310] on span "peG2gfDOyWWtg4Nn90uB1hDe" at bounding box center [509, 315] width 158 height 19
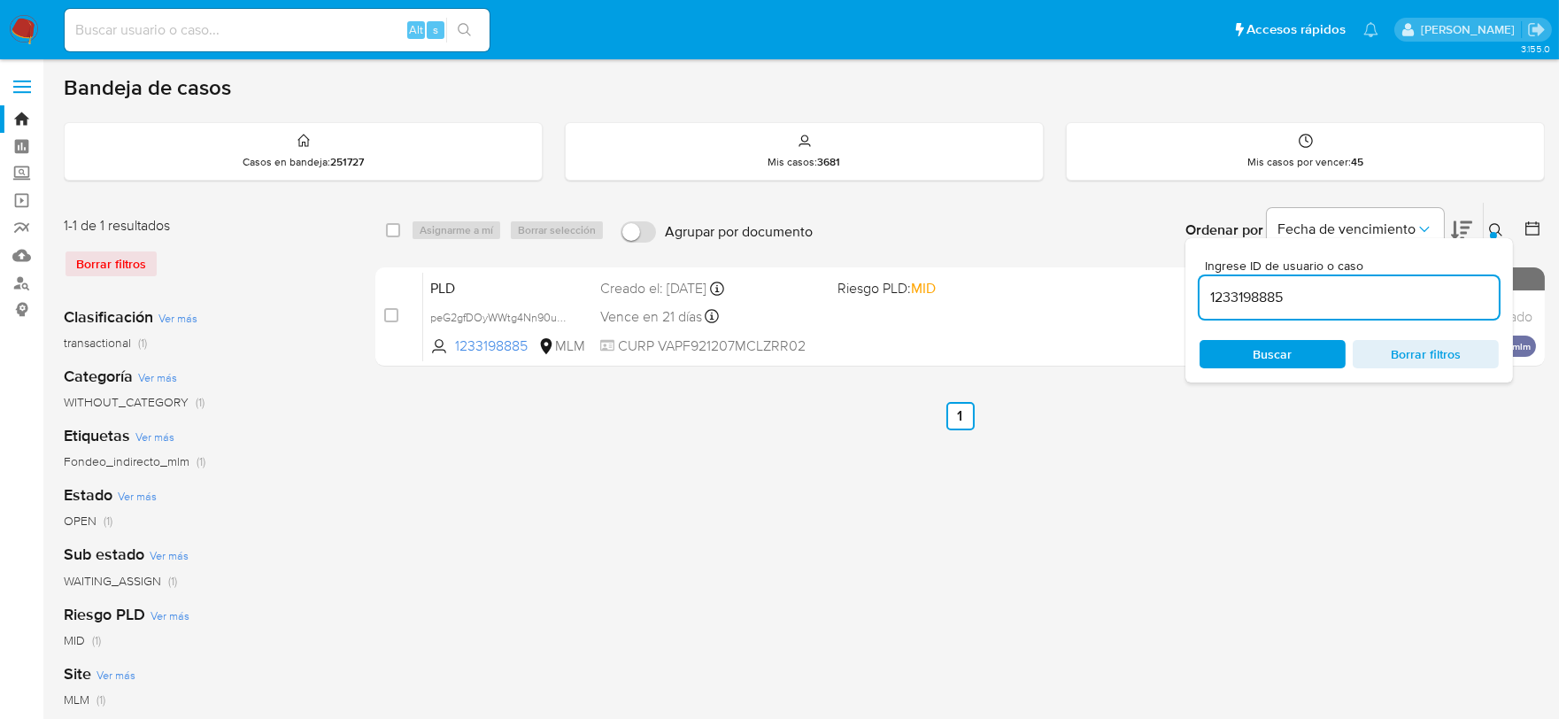
click at [1246, 286] on input "1233198885" at bounding box center [1348, 297] width 299 height 23
paste input "320447839"
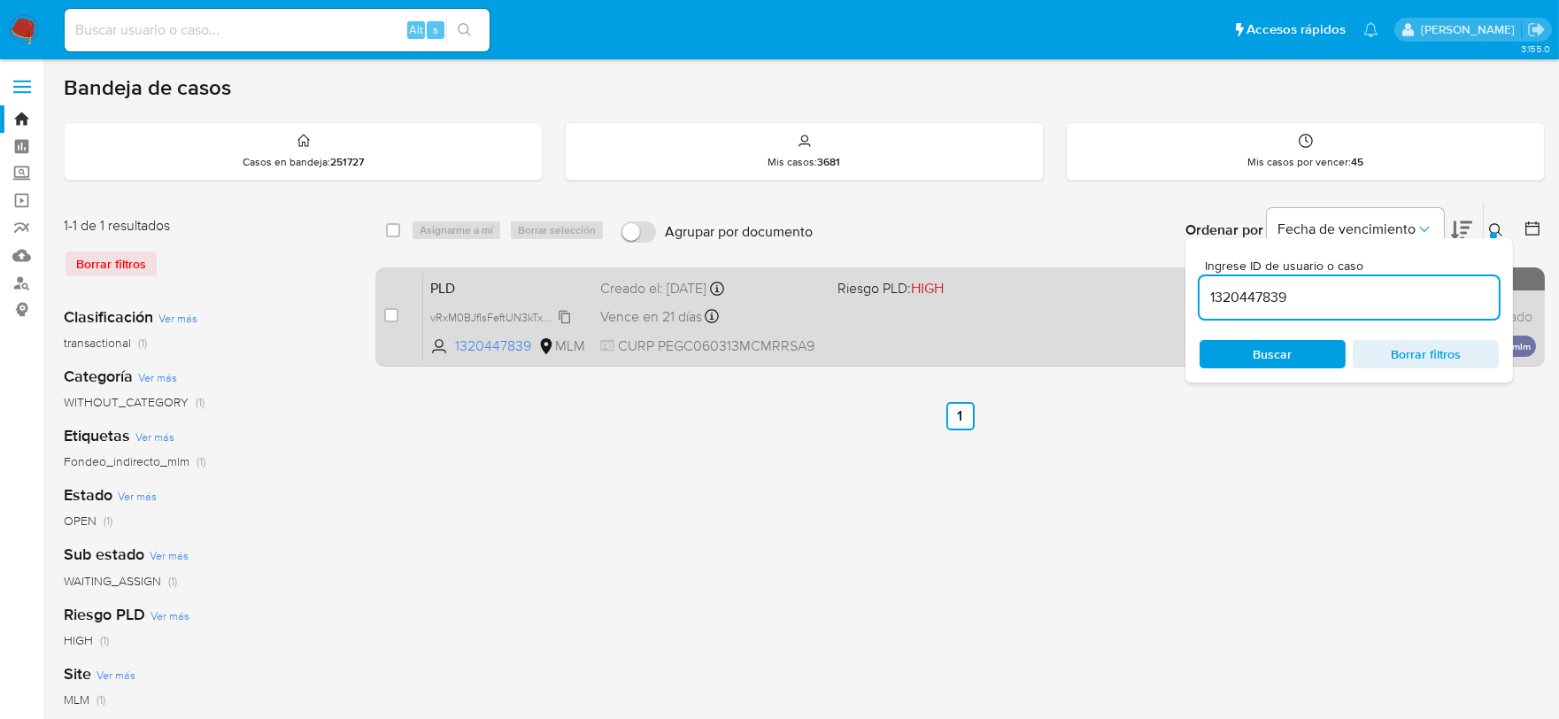
click at [570, 312] on icon at bounding box center [565, 317] width 14 height 14
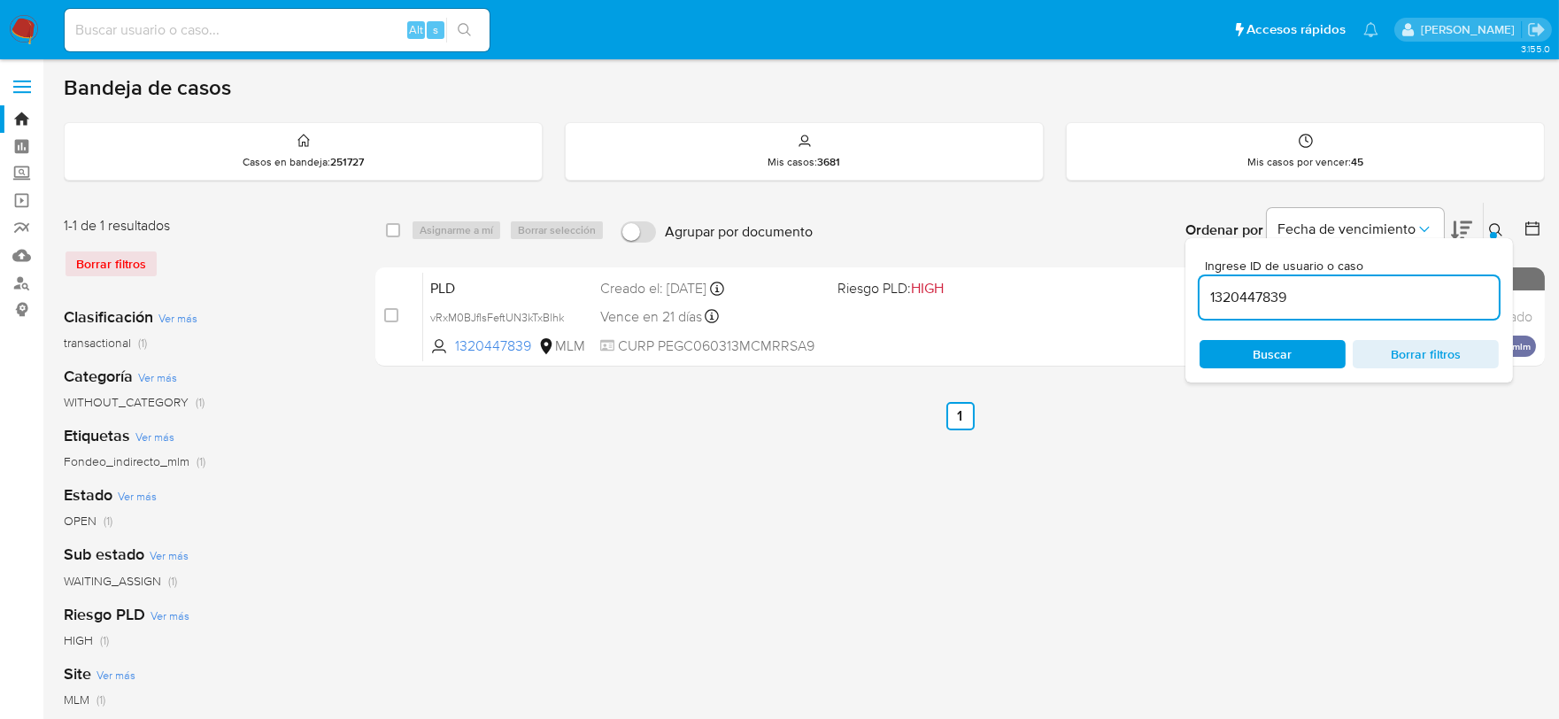
click at [1254, 289] on input "1320447839" at bounding box center [1348, 297] width 299 height 23
paste input "888751602"
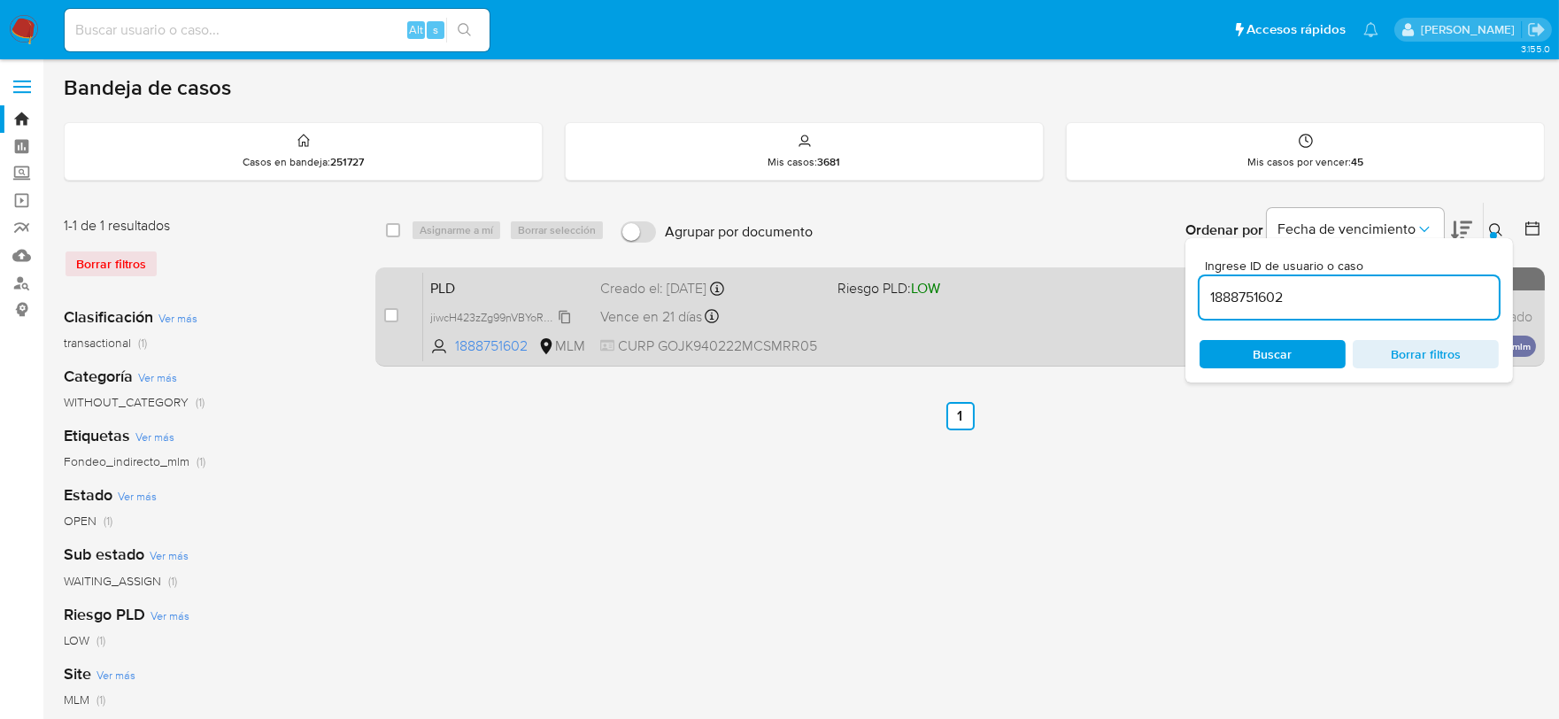
click at [559, 312] on span "jiwcH423zZg99nVBYoRaTdkv" at bounding box center [500, 315] width 140 height 19
click at [566, 316] on span "jiwcH423zZg99nVBYoRaTdkv" at bounding box center [500, 315] width 140 height 19
click at [565, 317] on span "jiwcH423zZg99nVBYoRaTdkv" at bounding box center [500, 315] width 140 height 19
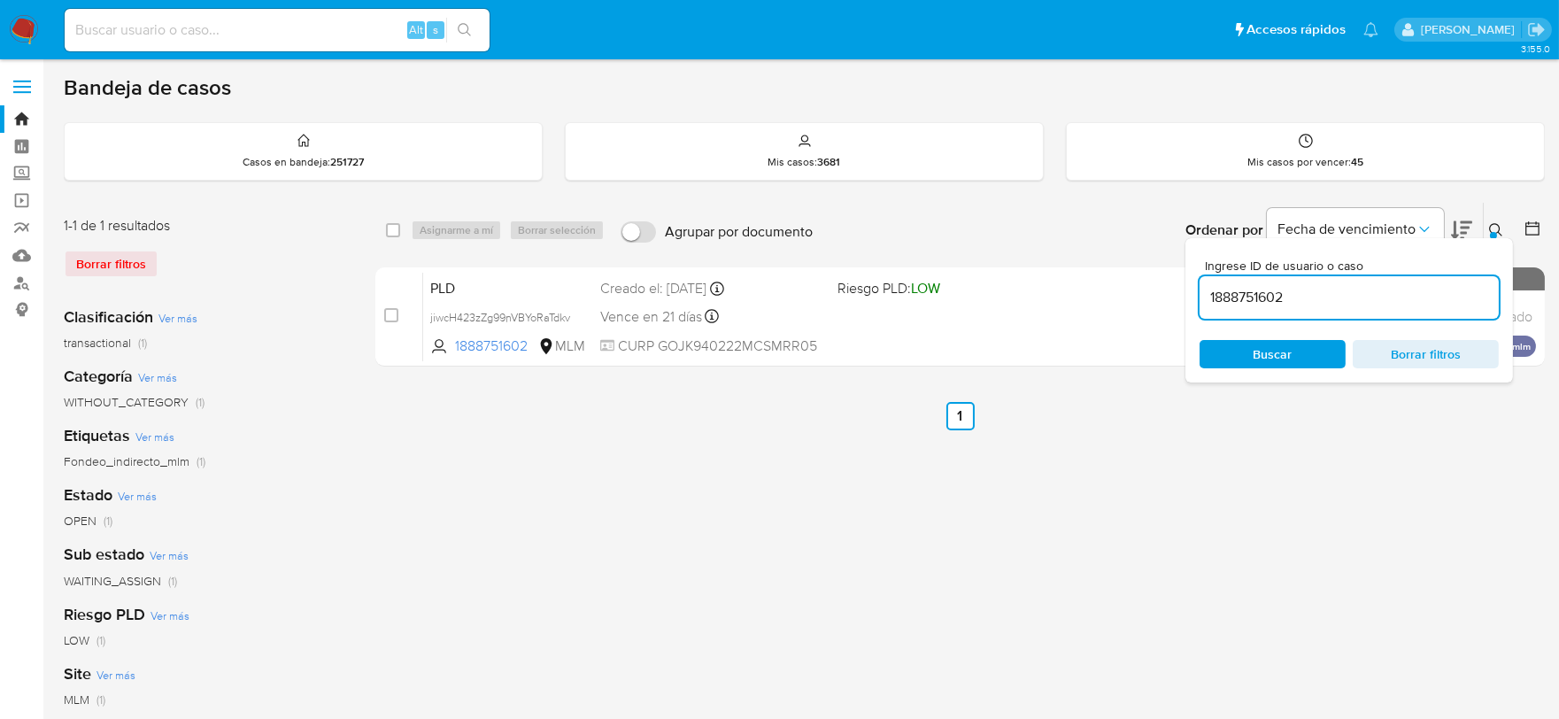
click at [1251, 281] on div "1888751602" at bounding box center [1348, 297] width 299 height 42
click at [1252, 287] on div "1888751602" at bounding box center [1348, 297] width 299 height 42
click at [1244, 298] on input "1888751602" at bounding box center [1348, 297] width 299 height 23
paste input "97713998"
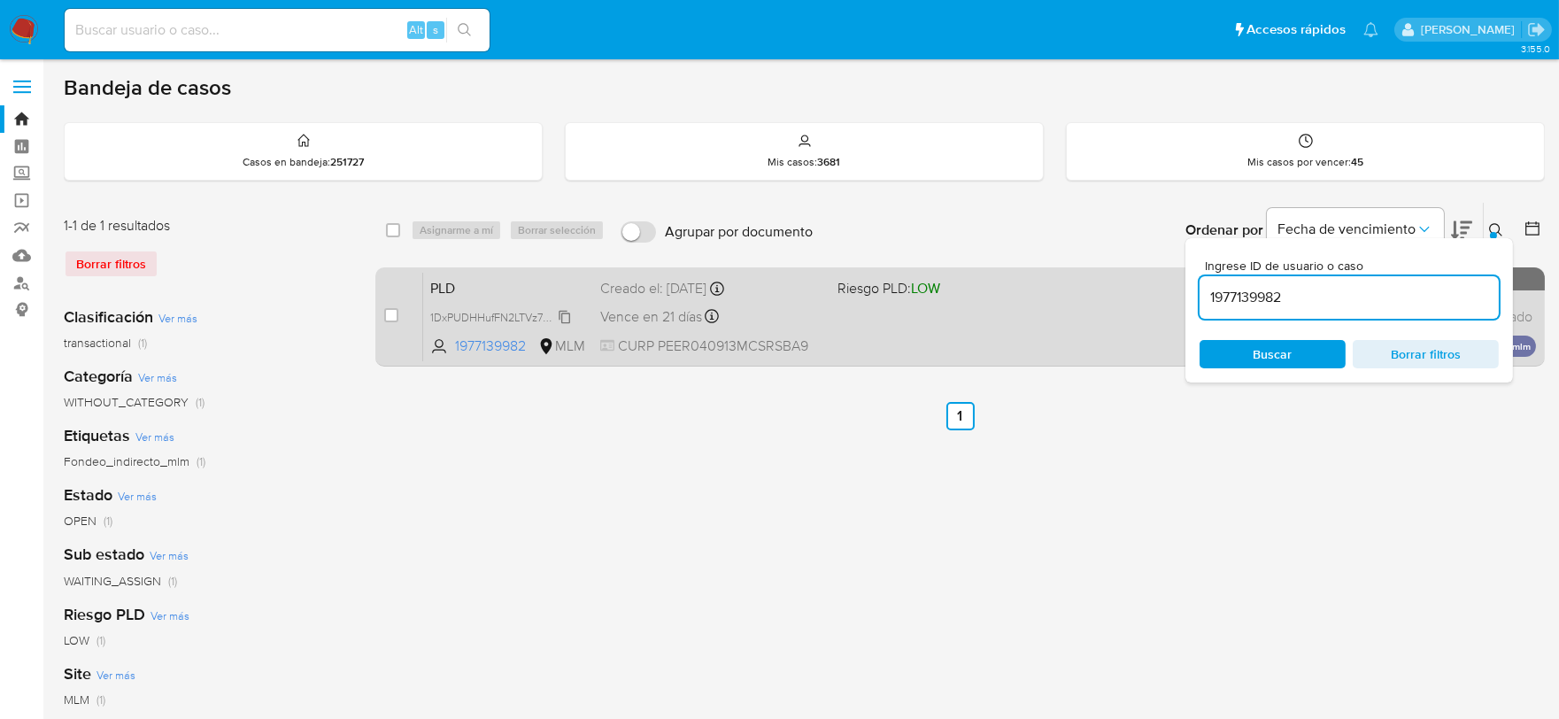
click at [570, 312] on span "1DxPUDHHufFN2LTVz7hInFcT" at bounding box center [502, 315] width 144 height 19
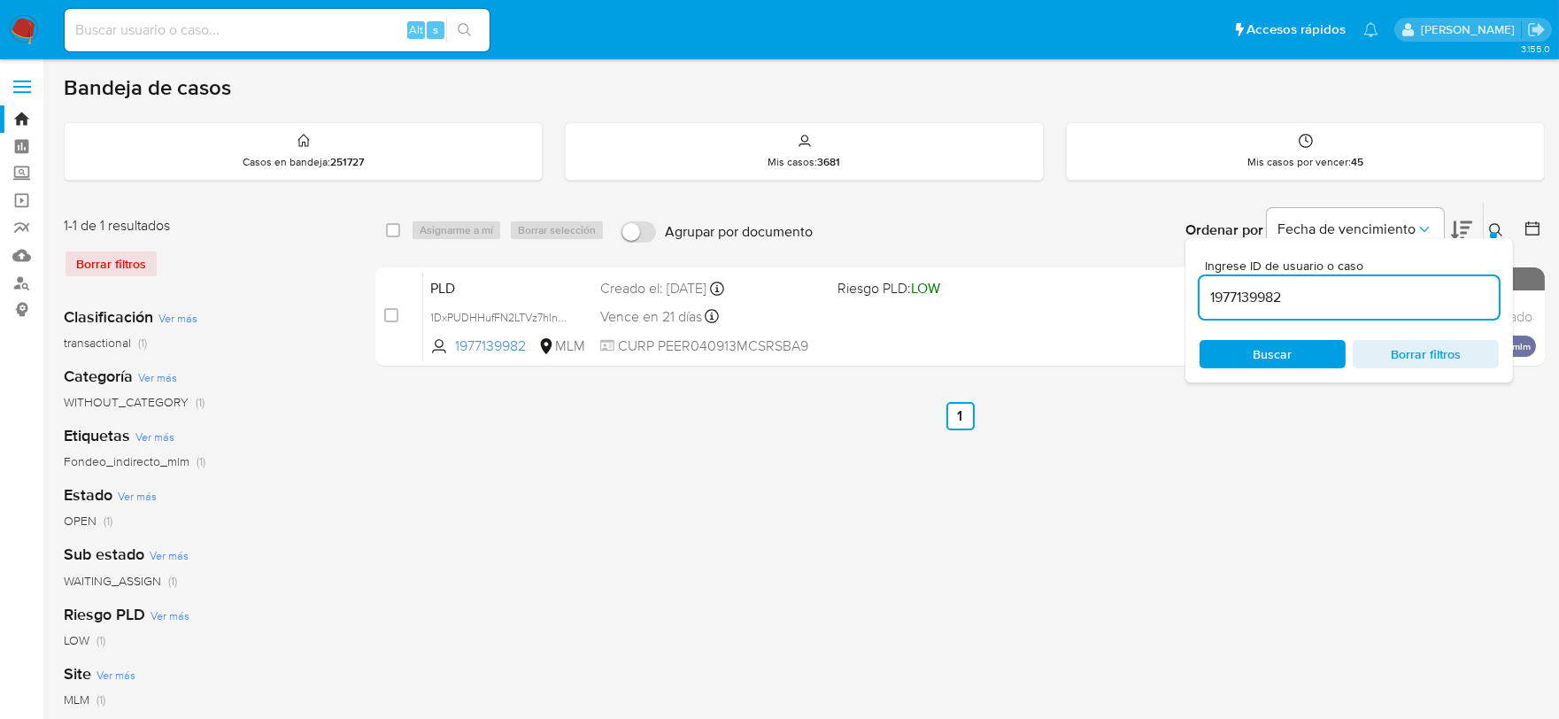
click at [1262, 304] on input "1977139982" at bounding box center [1348, 297] width 299 height 23
paste input "2233218753"
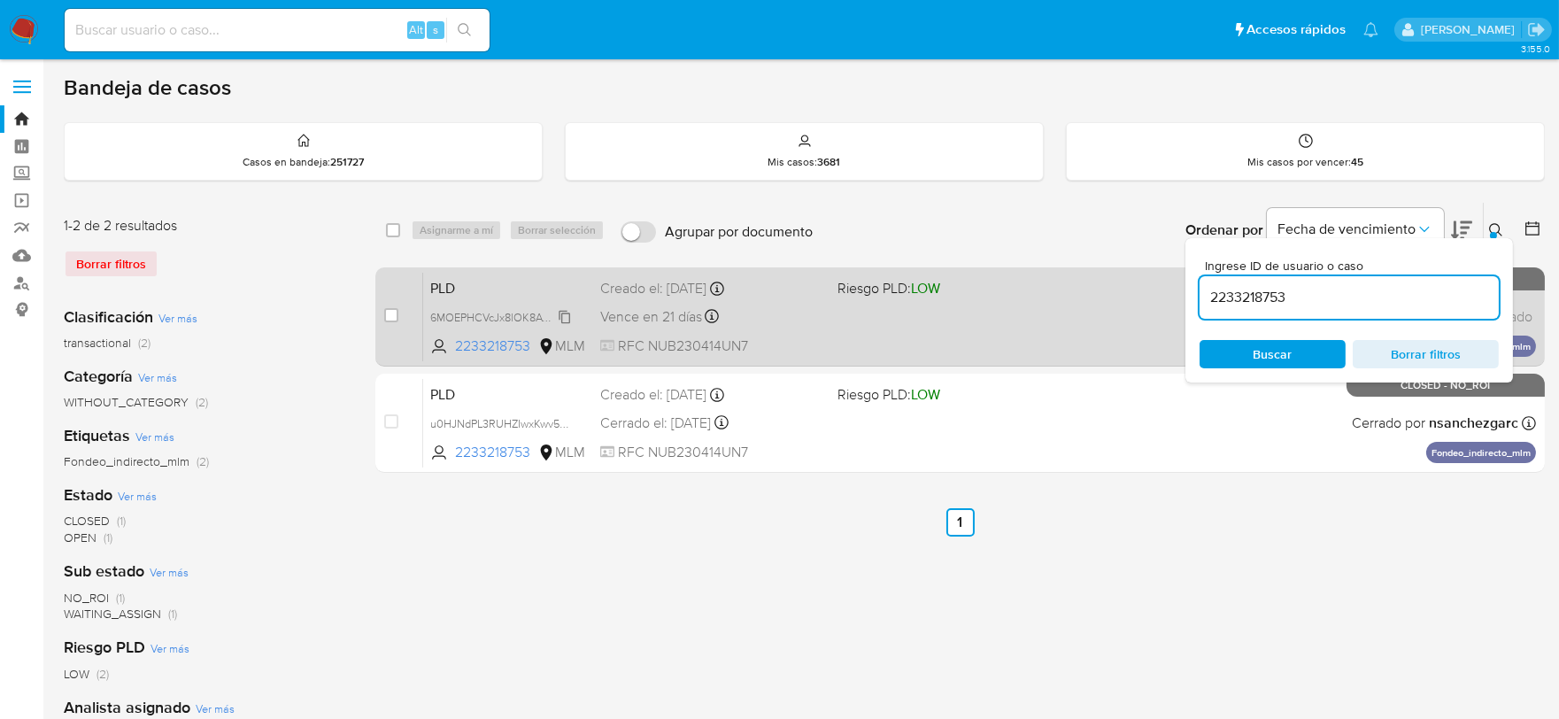
click at [565, 314] on span "6MOEPHCVcJx8lOK8AVrAEccy" at bounding box center [505, 315] width 151 height 19
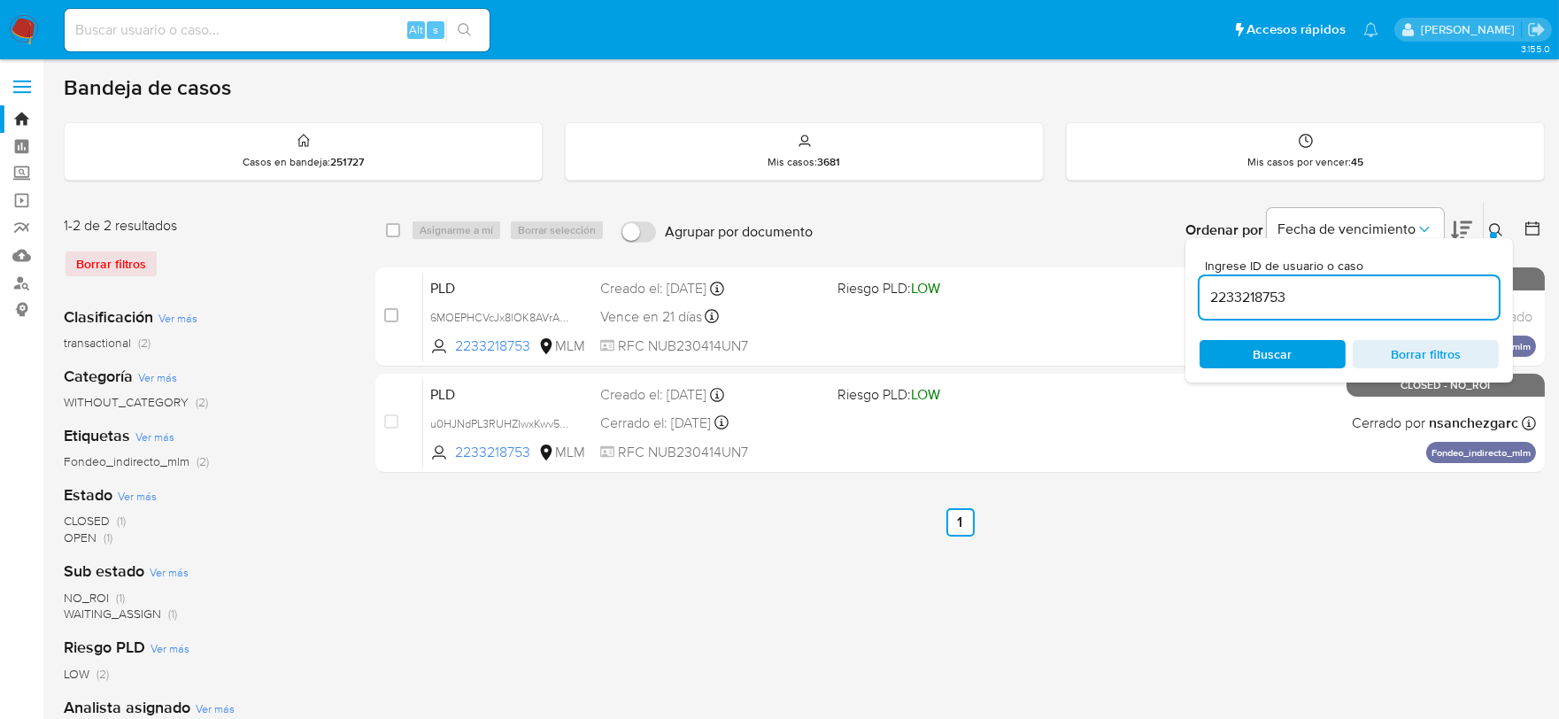
click at [1243, 297] on input "2233218753" at bounding box center [1348, 297] width 299 height 23
paste input "428080192"
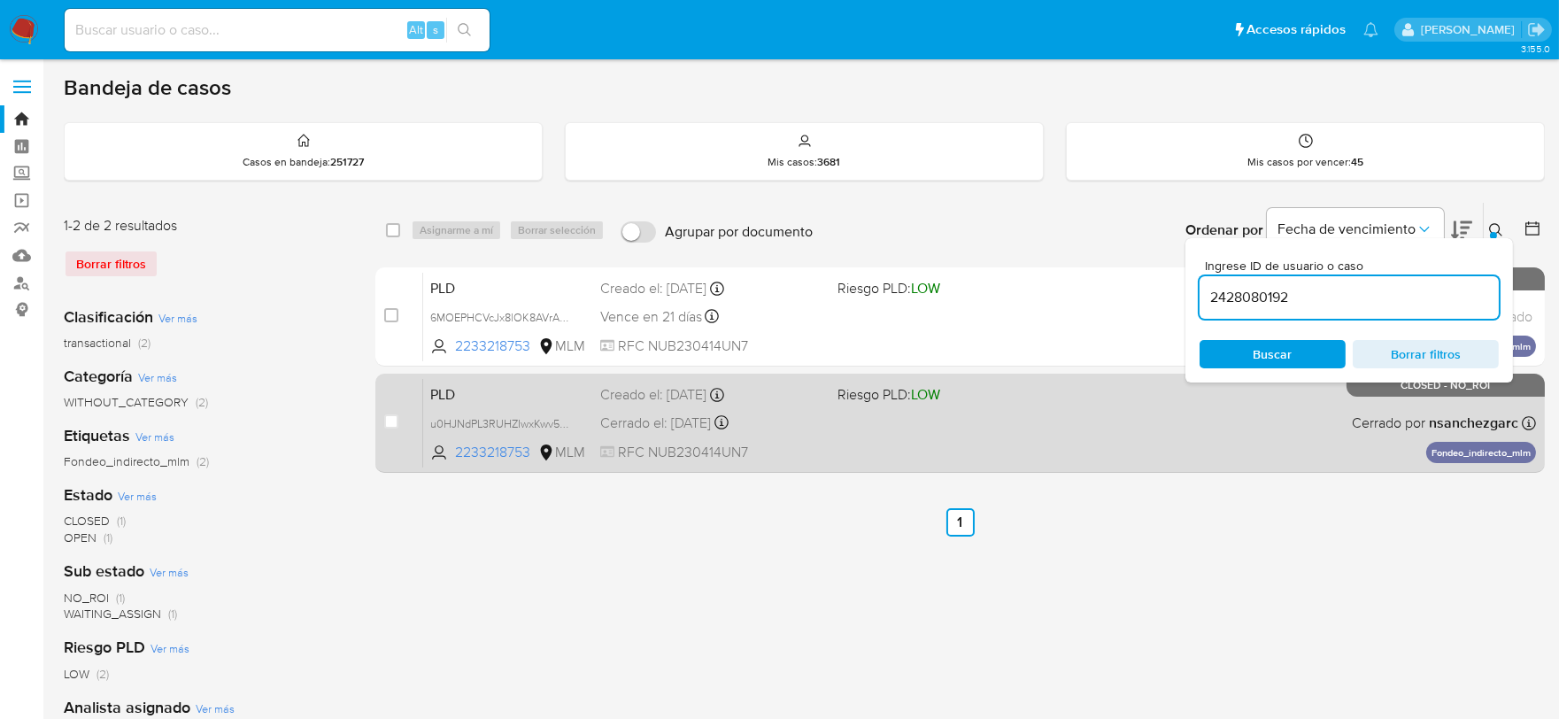
type input "2428080192"
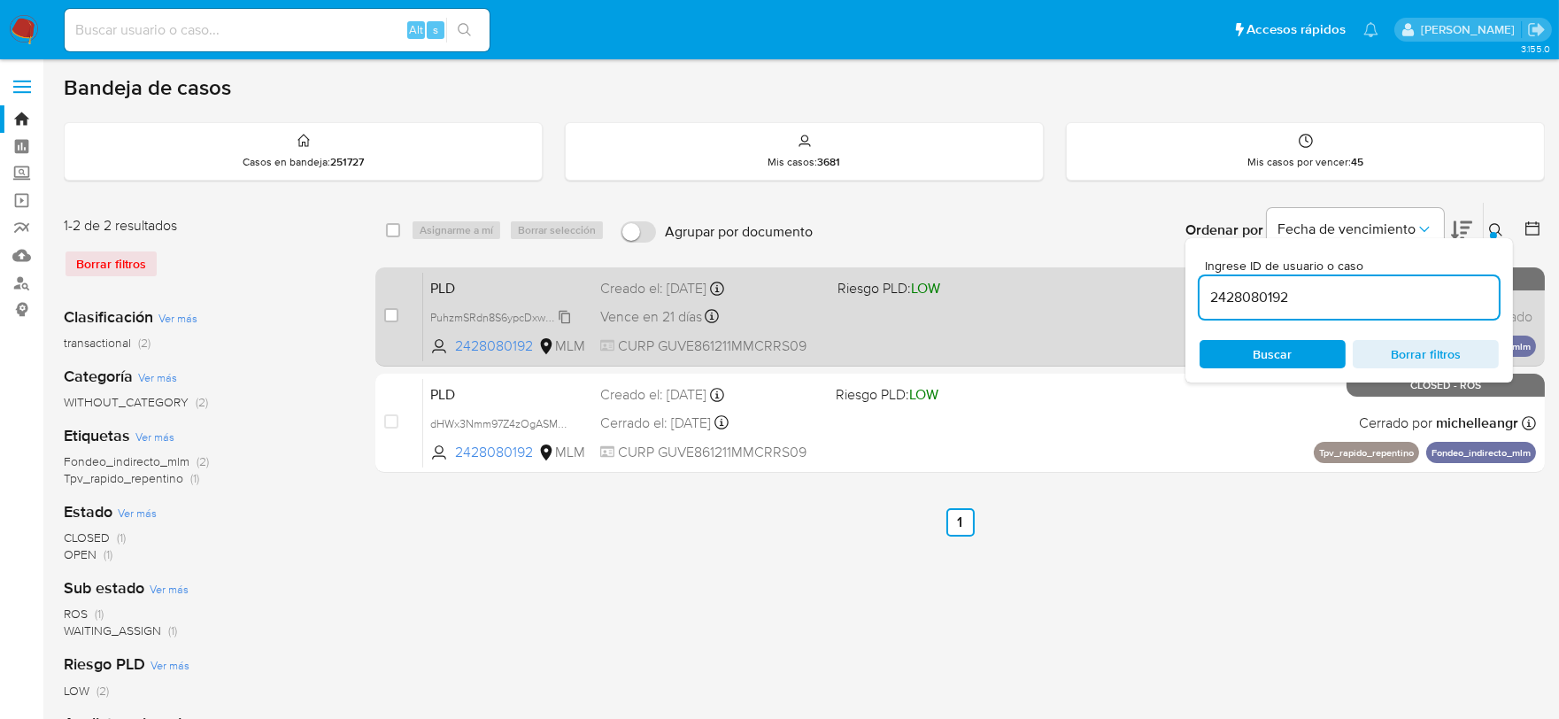
click at [567, 319] on span "PuhzmSRdn8S6ypcDxwA2m6iG" at bounding box center [507, 315] width 154 height 19
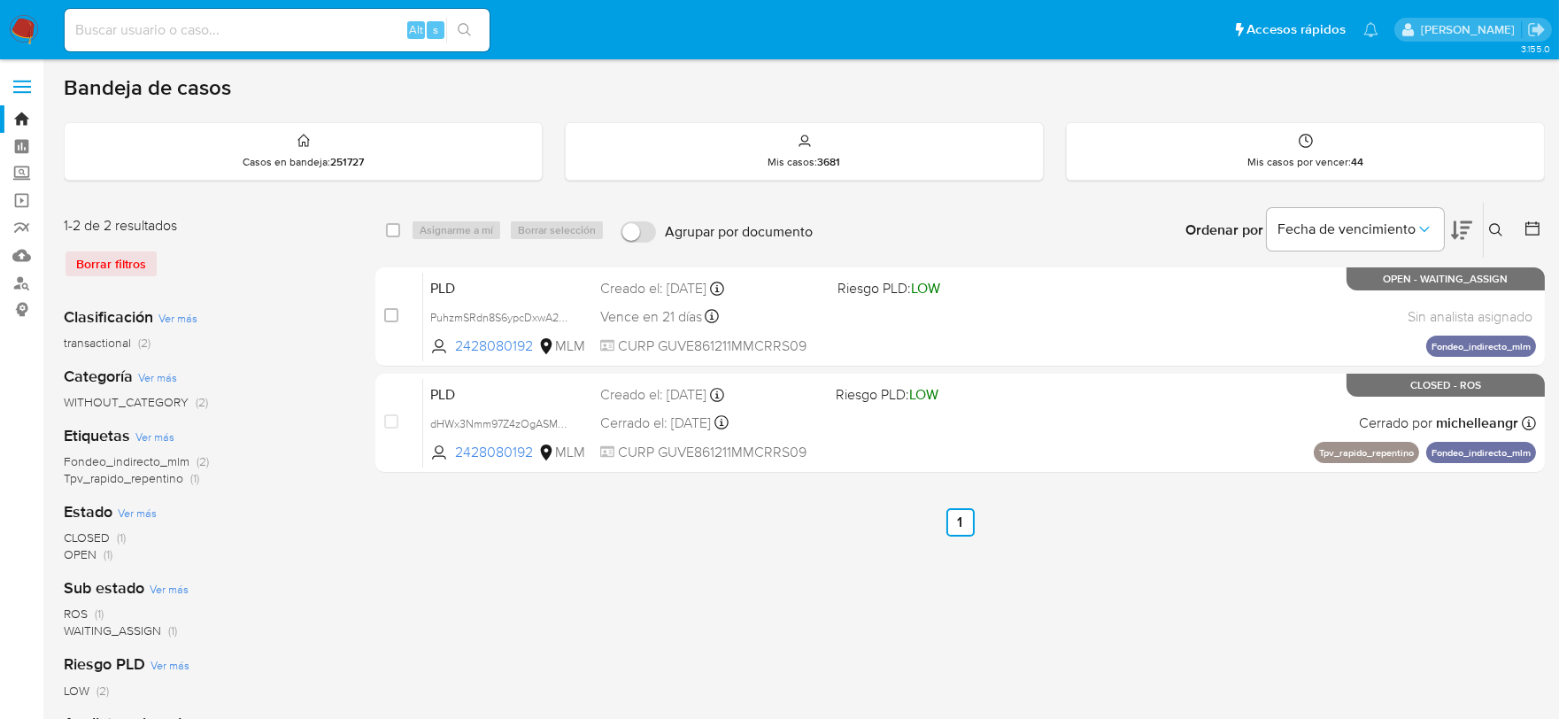
click at [1494, 233] on icon at bounding box center [1496, 230] width 14 height 14
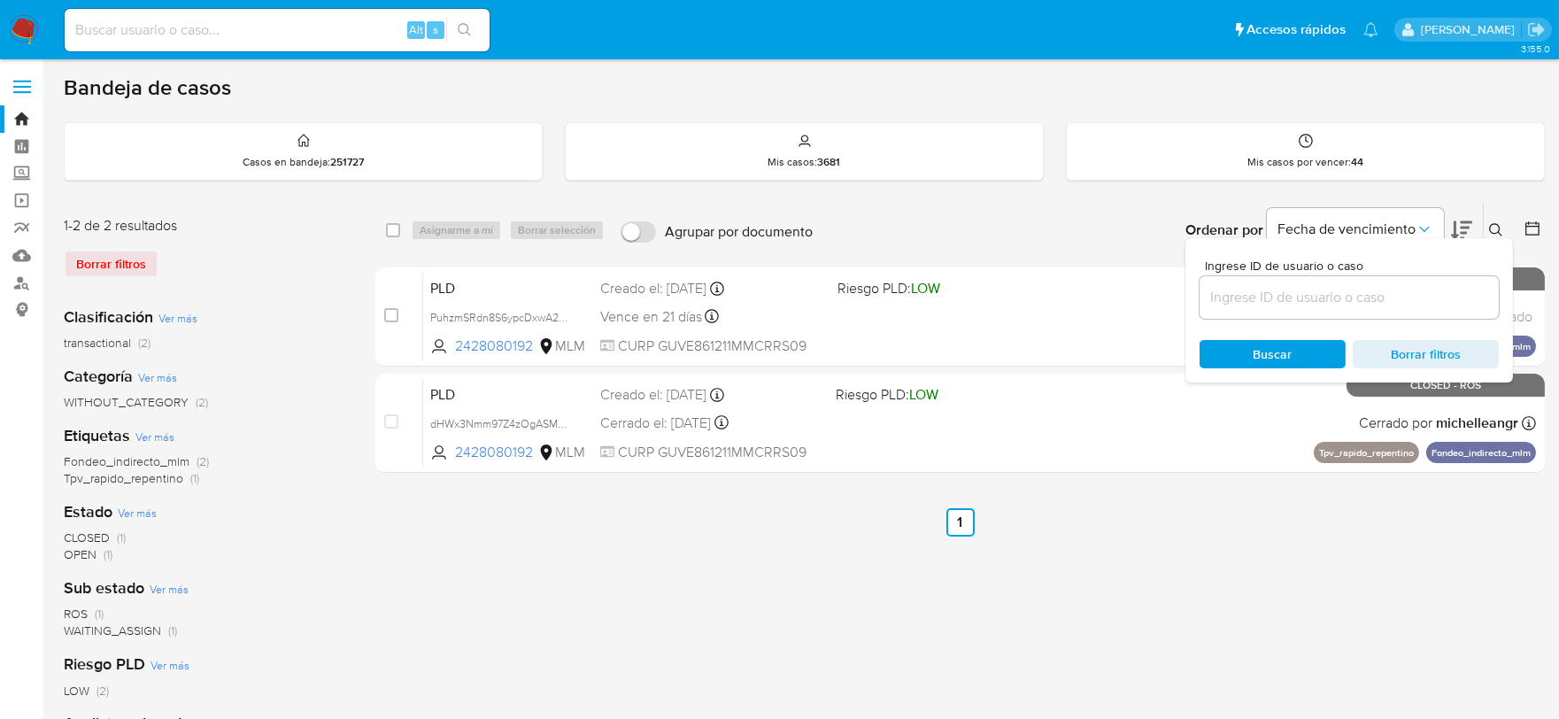
click at [1374, 303] on input at bounding box center [1348, 297] width 299 height 23
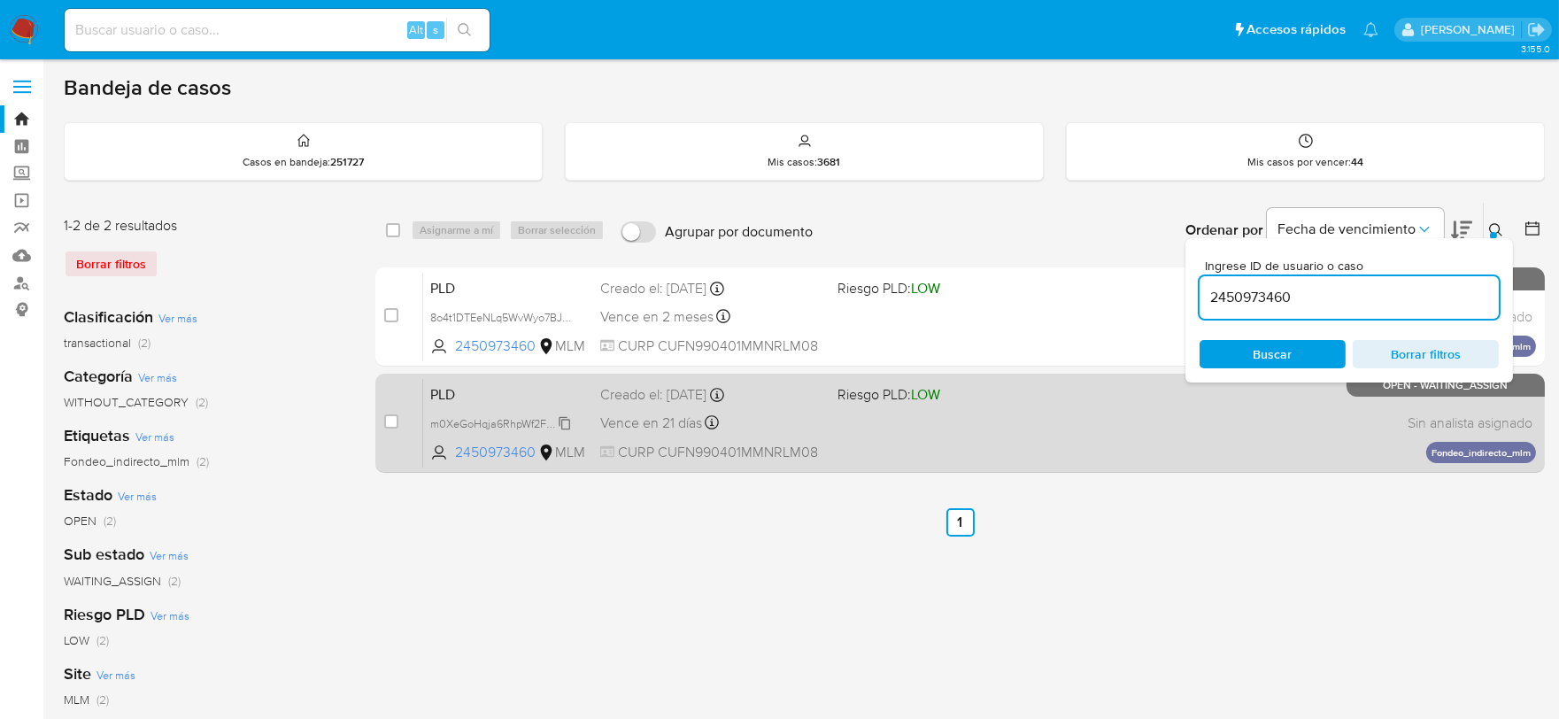
click at [565, 418] on span "m0XeGoHqja6RhpWf2FrWv5pX" at bounding box center [507, 421] width 154 height 19
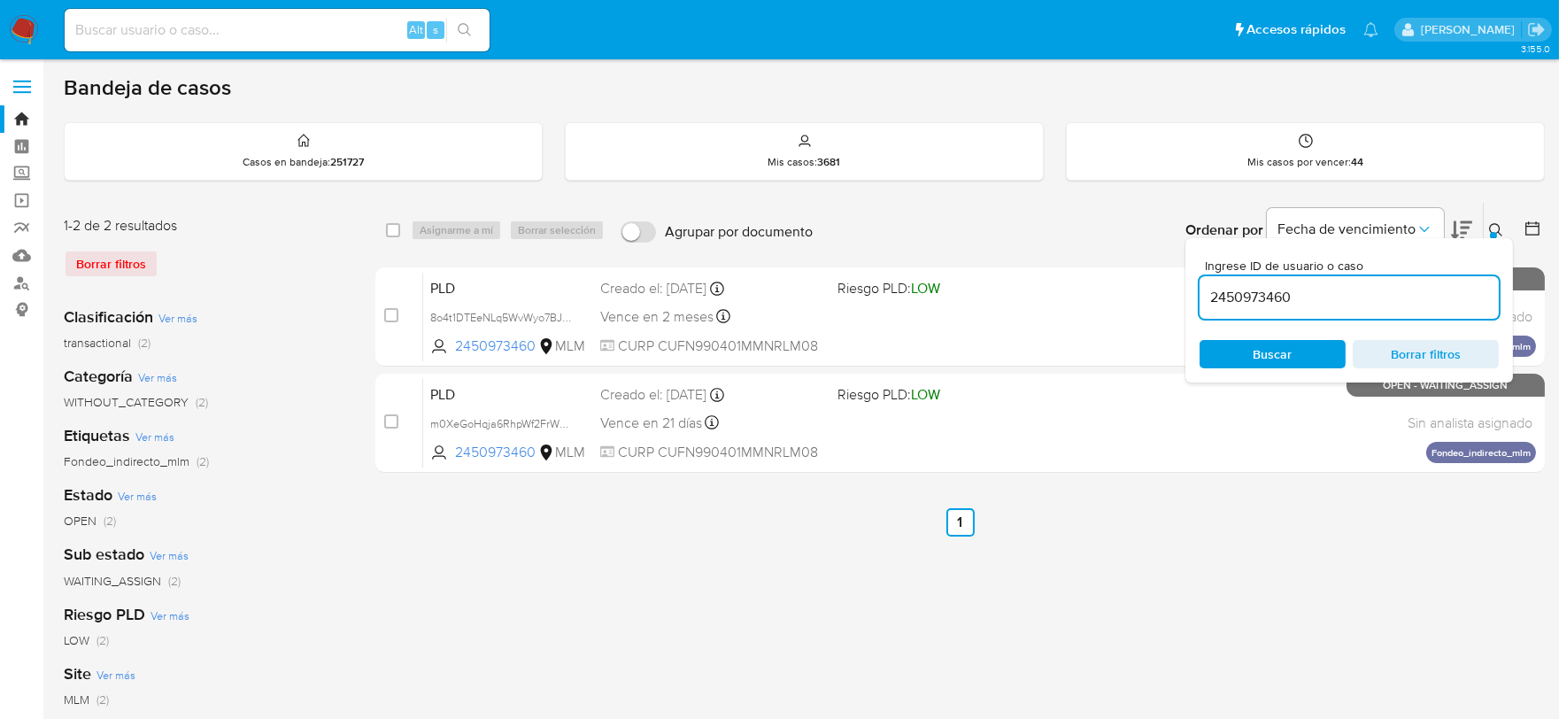
click at [1222, 294] on input "2450973460" at bounding box center [1348, 297] width 299 height 23
paste input "7329177"
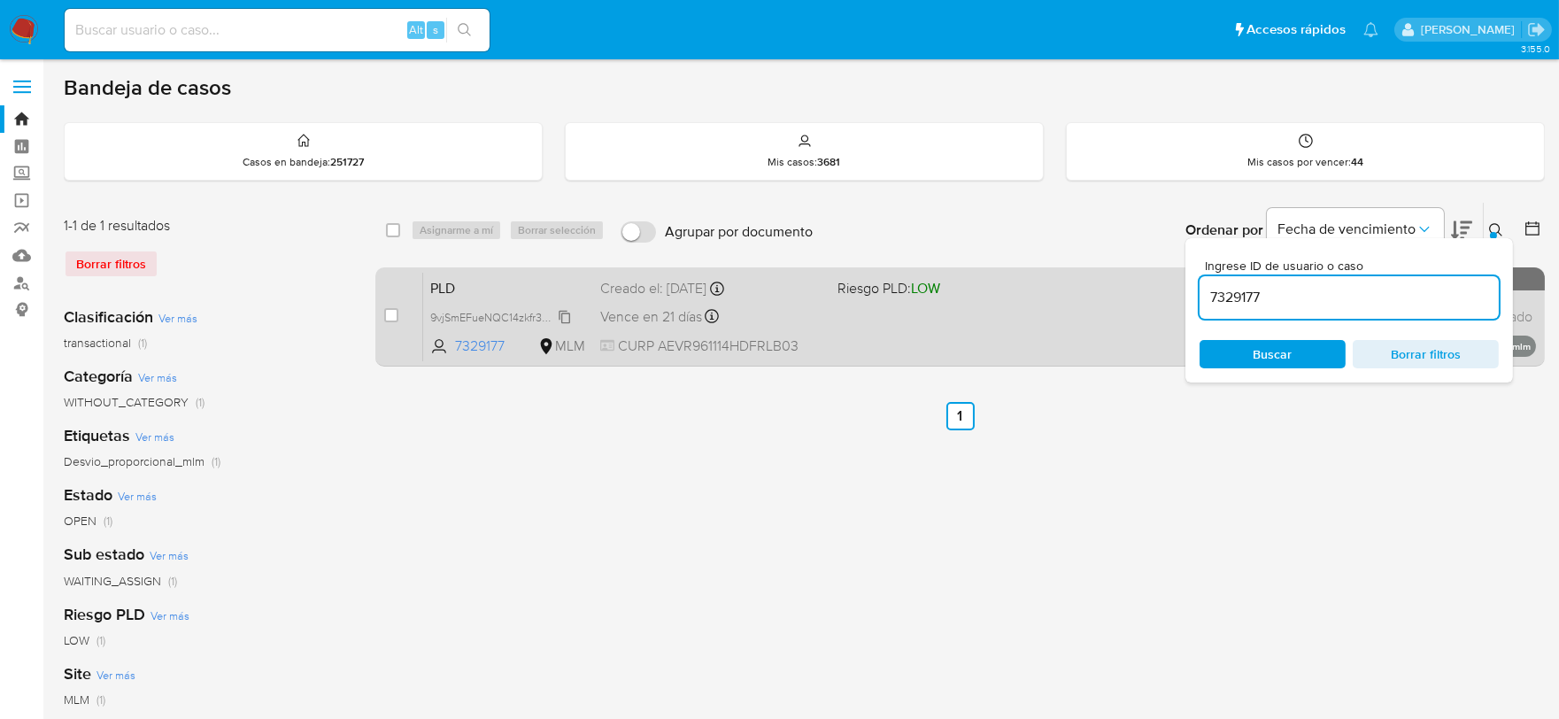
click at [569, 312] on span "9vjSmEFueNQC14zkfr3CfVch" at bounding box center [500, 315] width 141 height 19
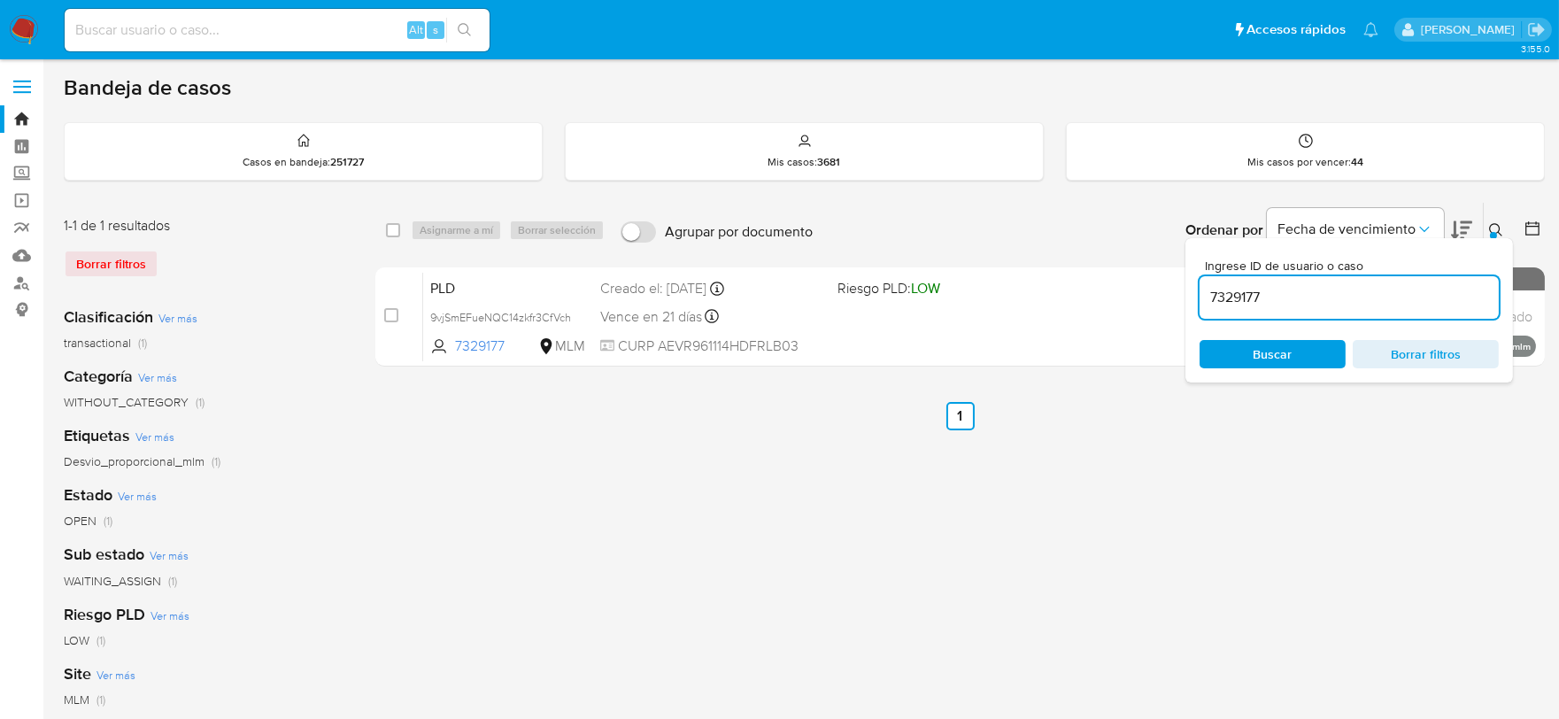
click at [1230, 302] on input "7329177" at bounding box center [1348, 297] width 299 height 23
paste input "24922759"
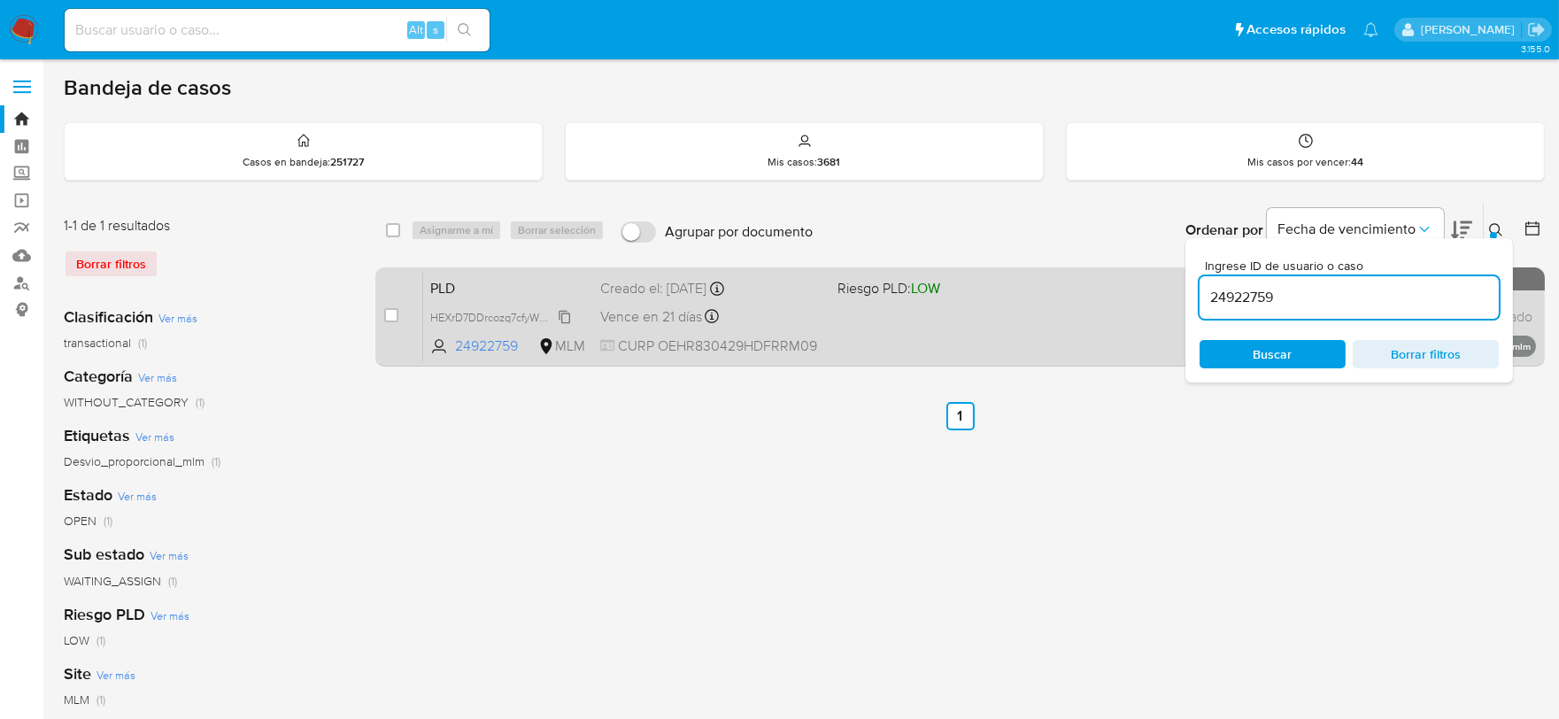
click at [571, 310] on icon at bounding box center [565, 317] width 14 height 14
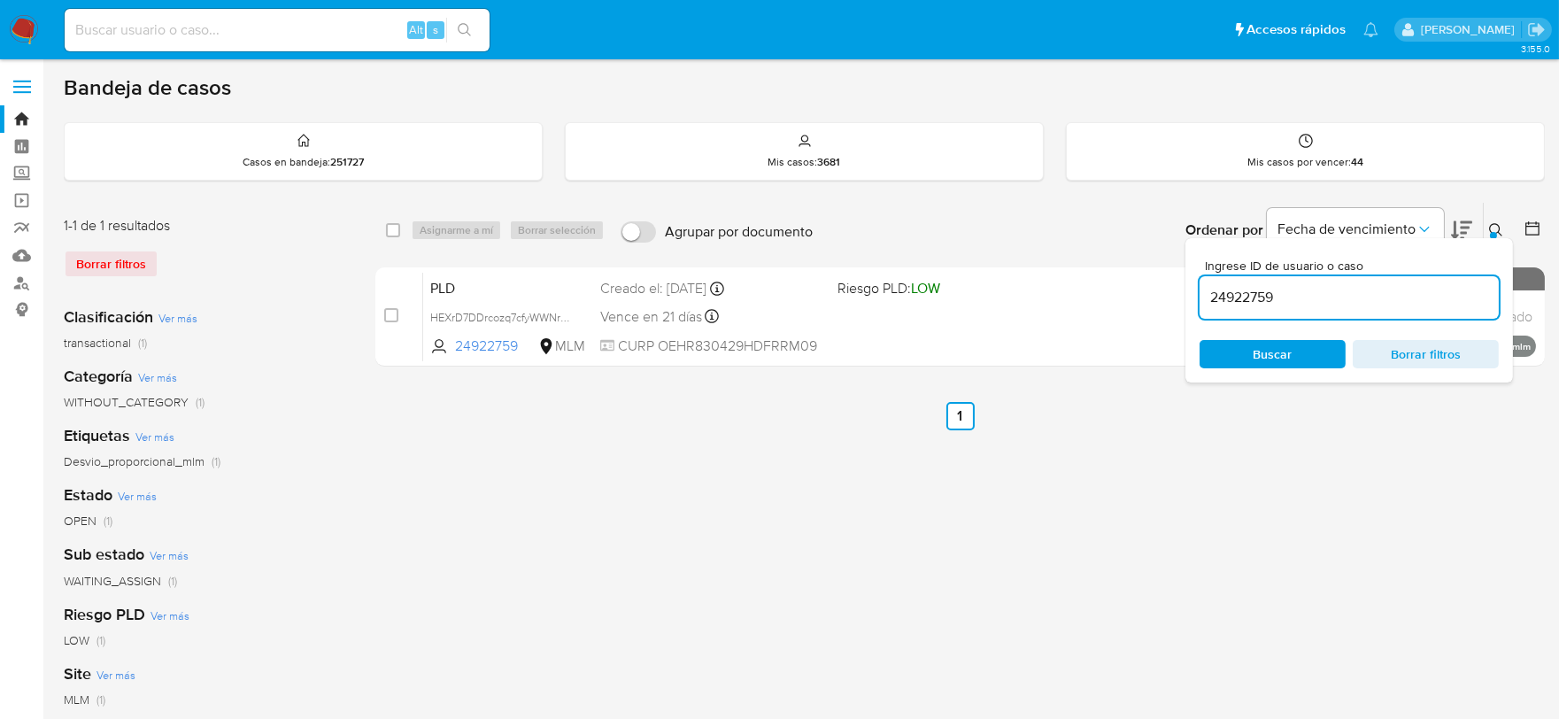
click at [1241, 287] on input "24922759" at bounding box center [1348, 297] width 299 height 23
paste input "74590083"
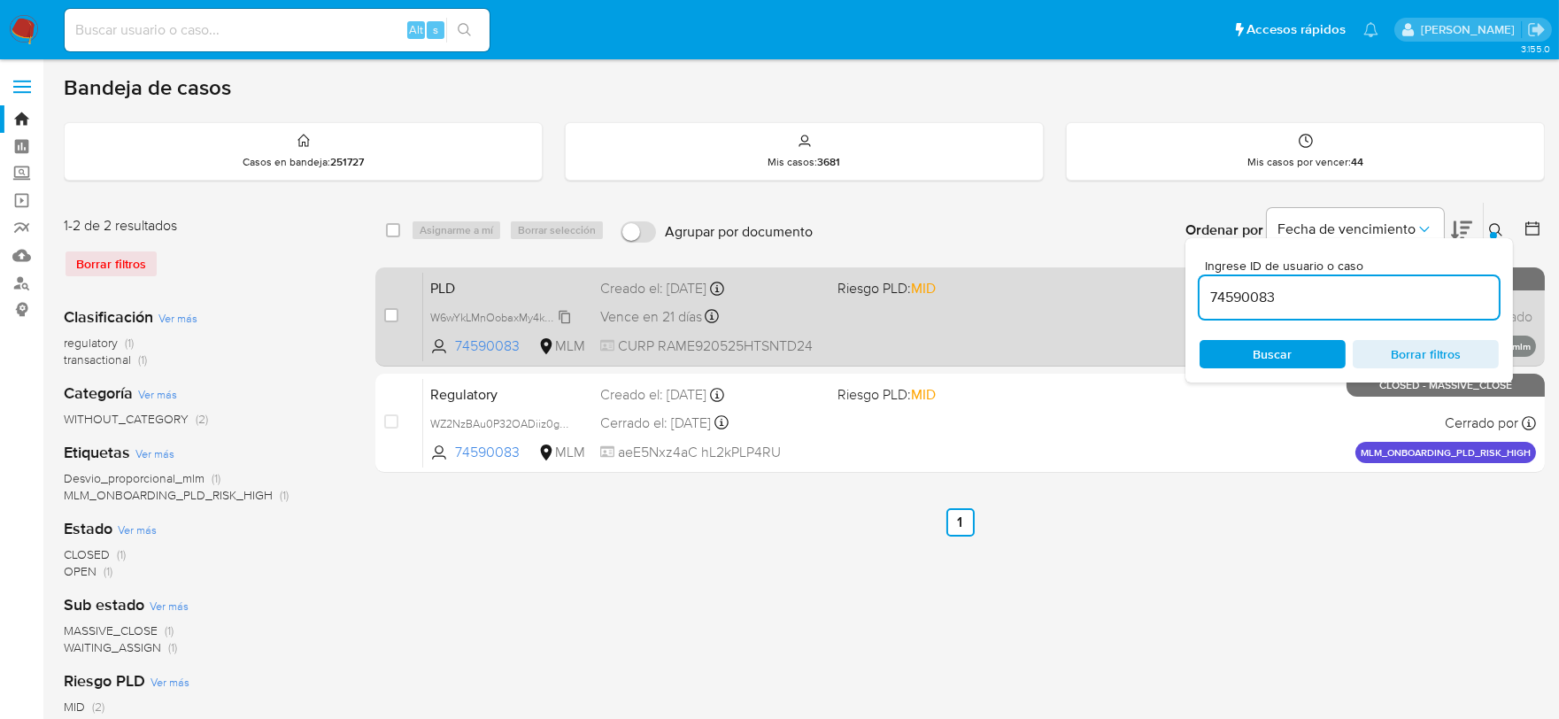
click at [562, 308] on span "W6wYkLMnOobaxMy4kwhuPFhV" at bounding box center [509, 315] width 159 height 19
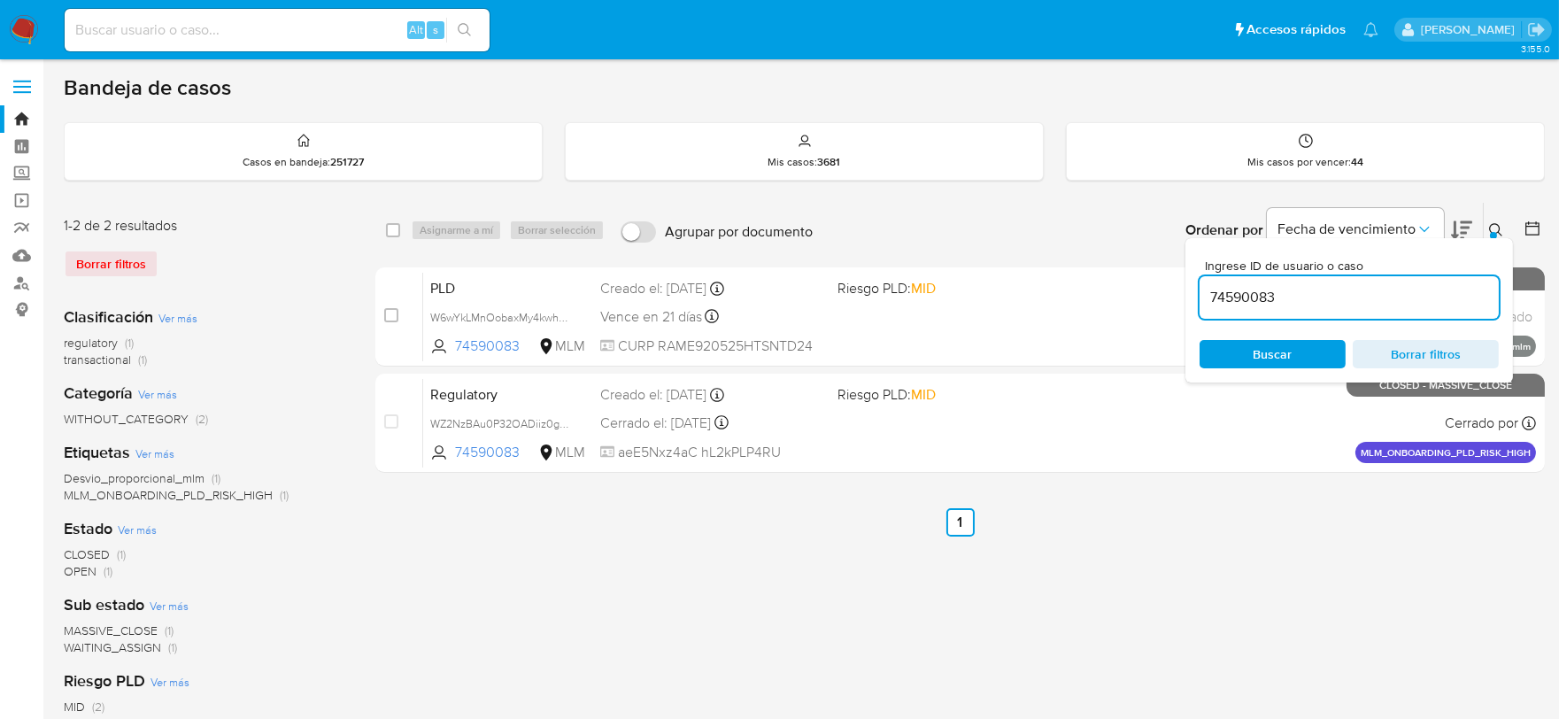
click at [1226, 293] on input "74590083" at bounding box center [1348, 297] width 299 height 23
paste input "83020930"
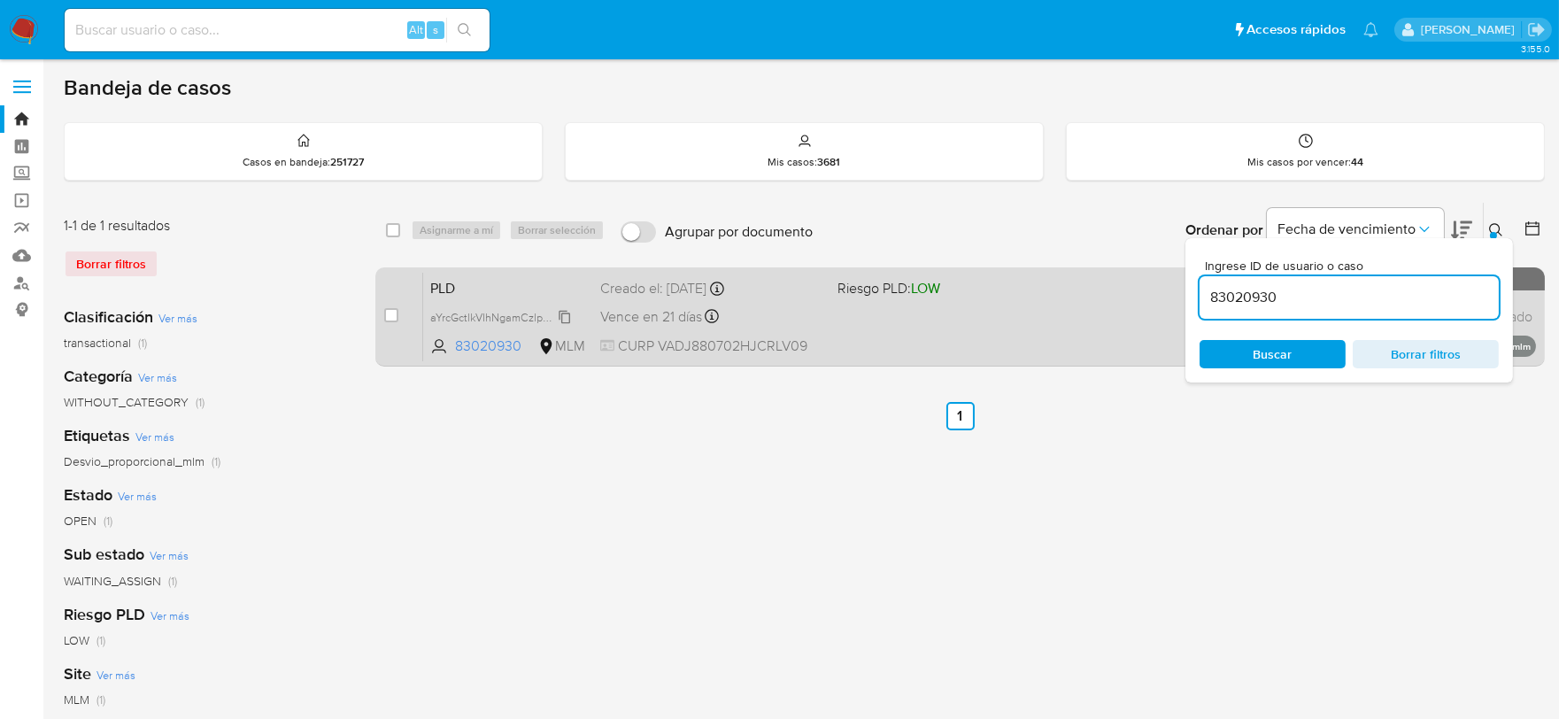
click at [570, 312] on icon at bounding box center [565, 317] width 14 height 14
click at [561, 314] on span "aYrcGctlkVIhNgamCzlpH1CD" at bounding box center [500, 315] width 140 height 19
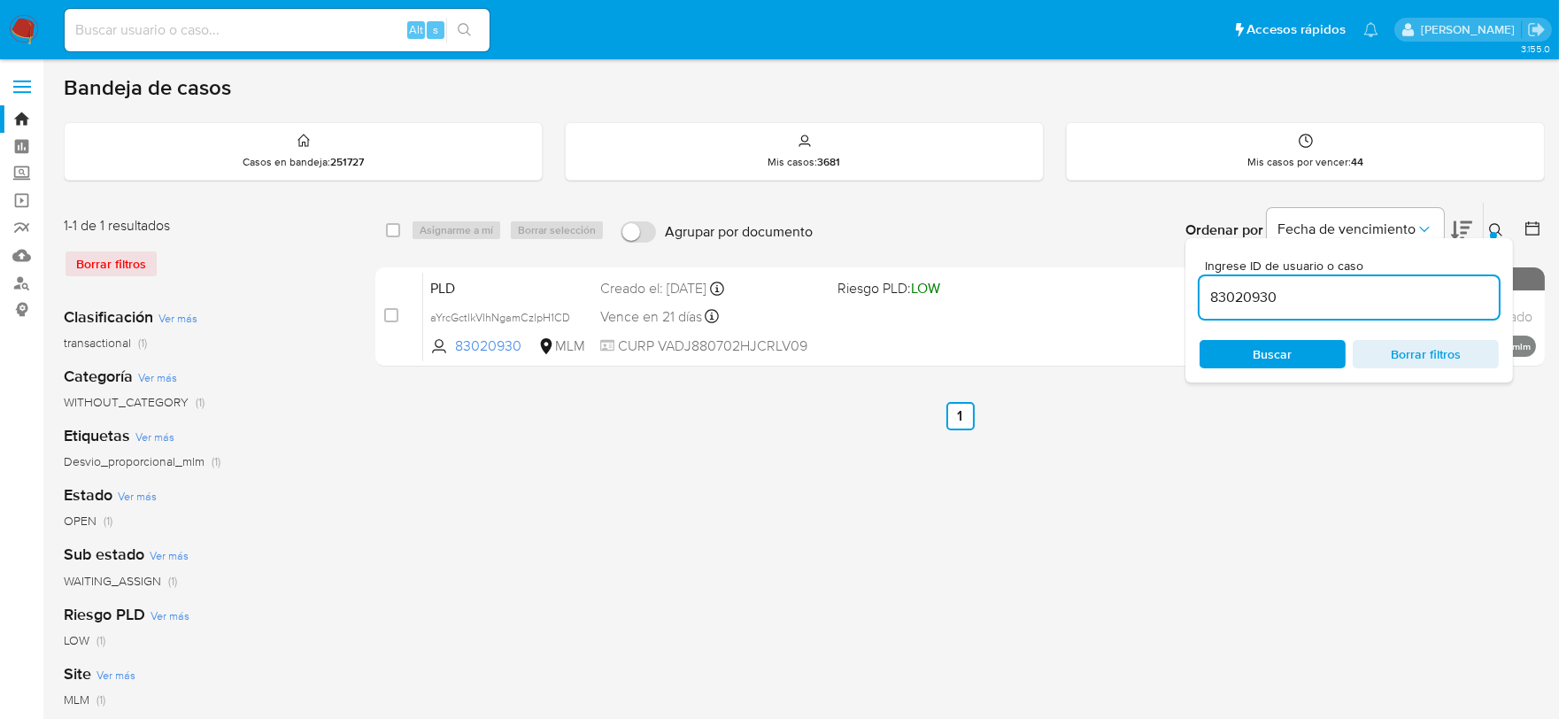
click at [1244, 304] on input "83020930" at bounding box center [1348, 297] width 299 height 23
paste input "92991192"
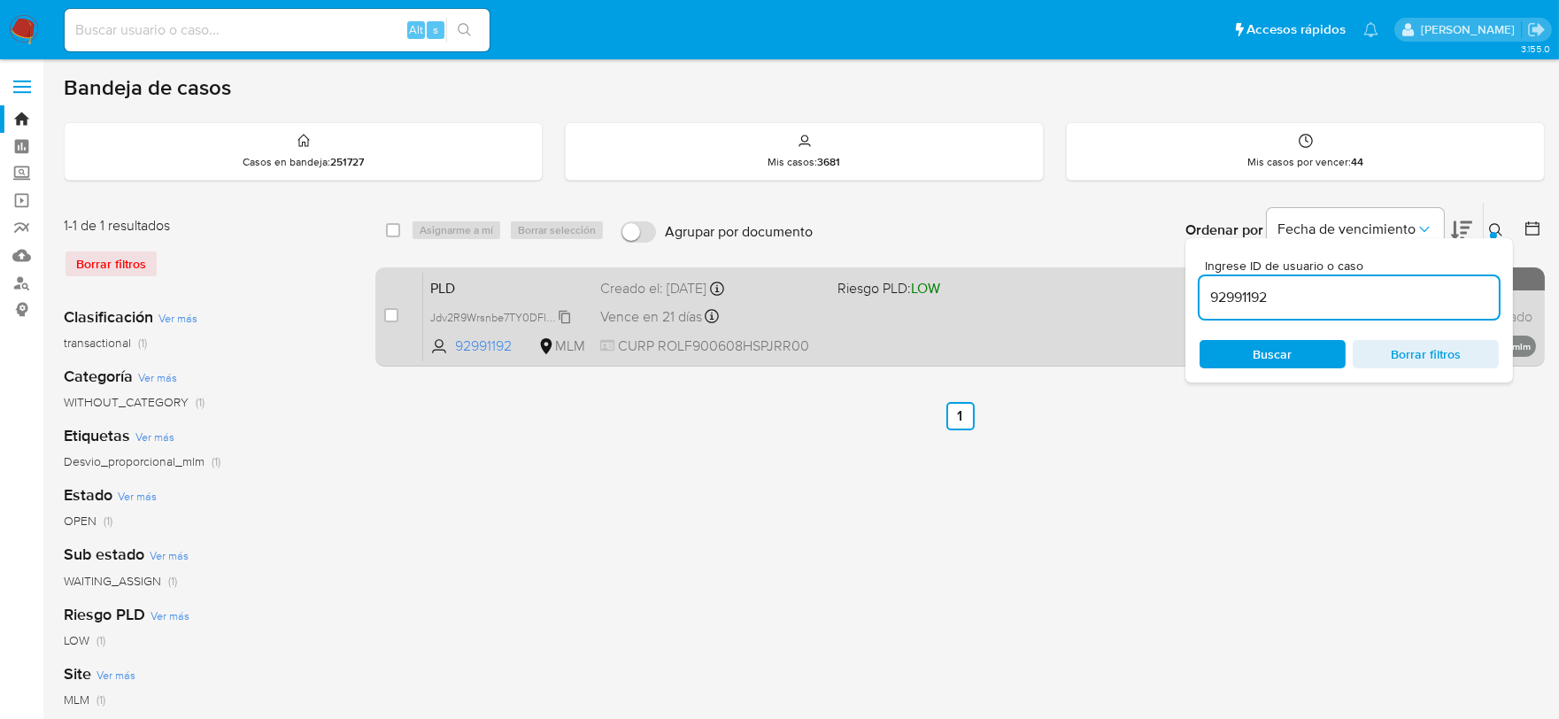
click at [567, 311] on span "Jdv2R9Wrsnbe7TY0DFlNjX61" at bounding box center [501, 315] width 143 height 19
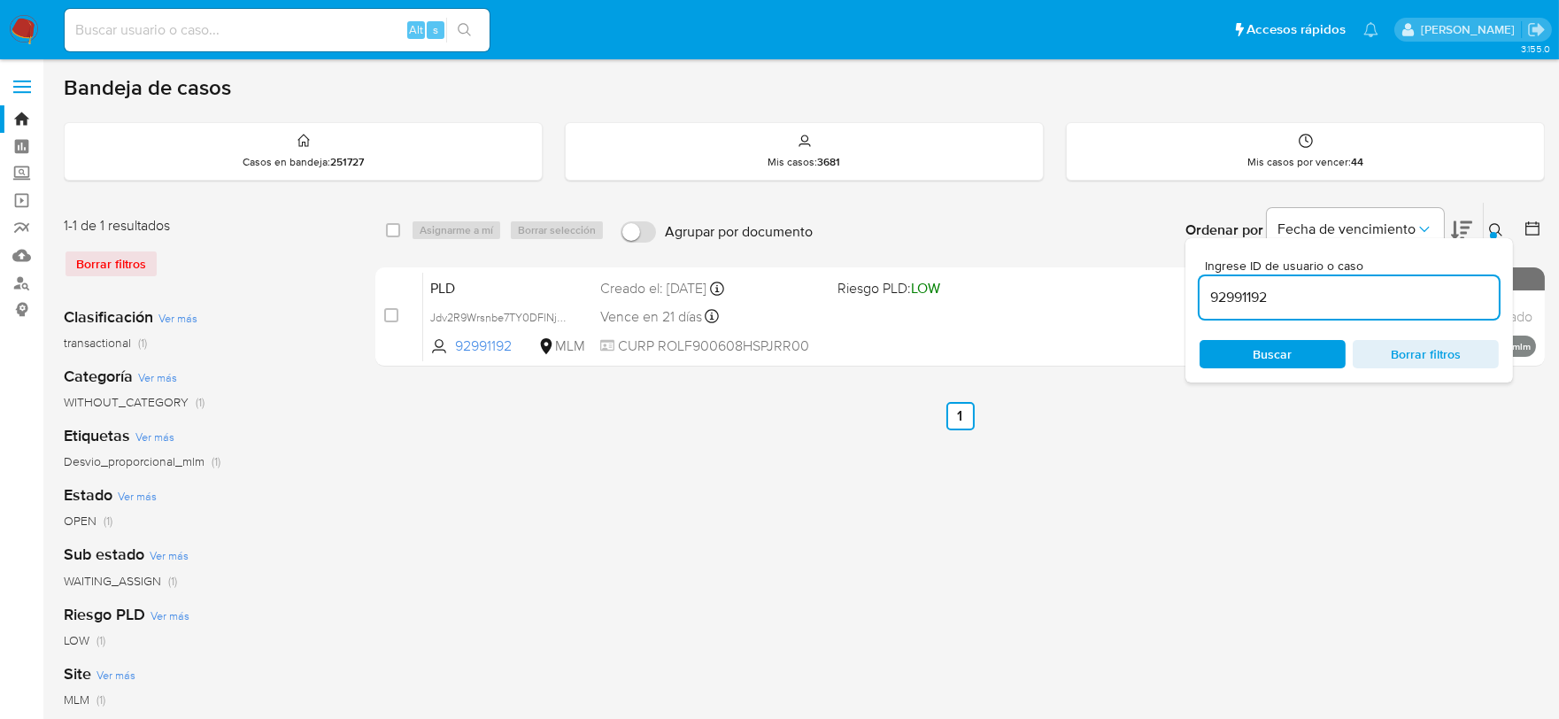
click at [1224, 307] on input "92991192" at bounding box center [1348, 297] width 299 height 23
paste input "209761151"
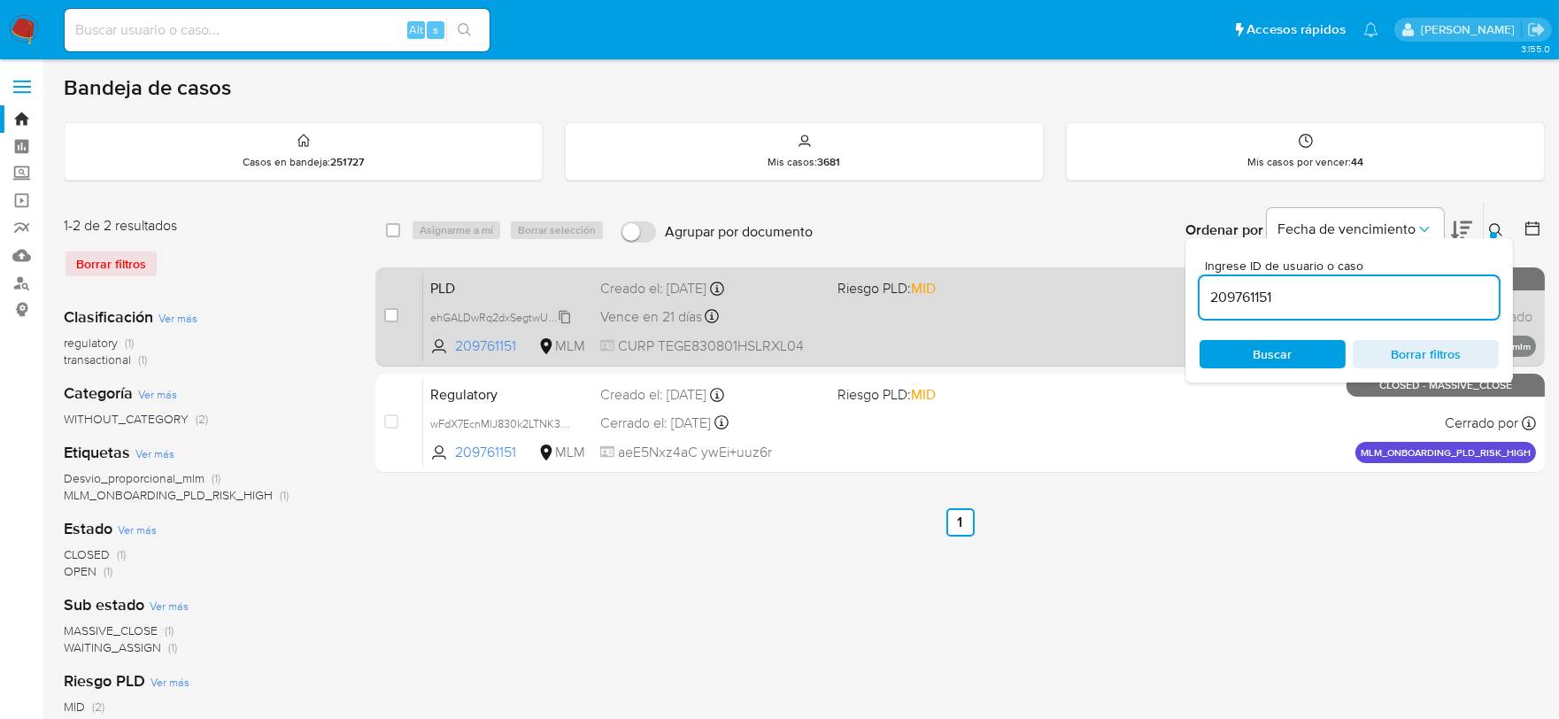
click at [566, 313] on span "ehGALDwRq2dxSegtwU4vYdQ6" at bounding box center [507, 315] width 155 height 19
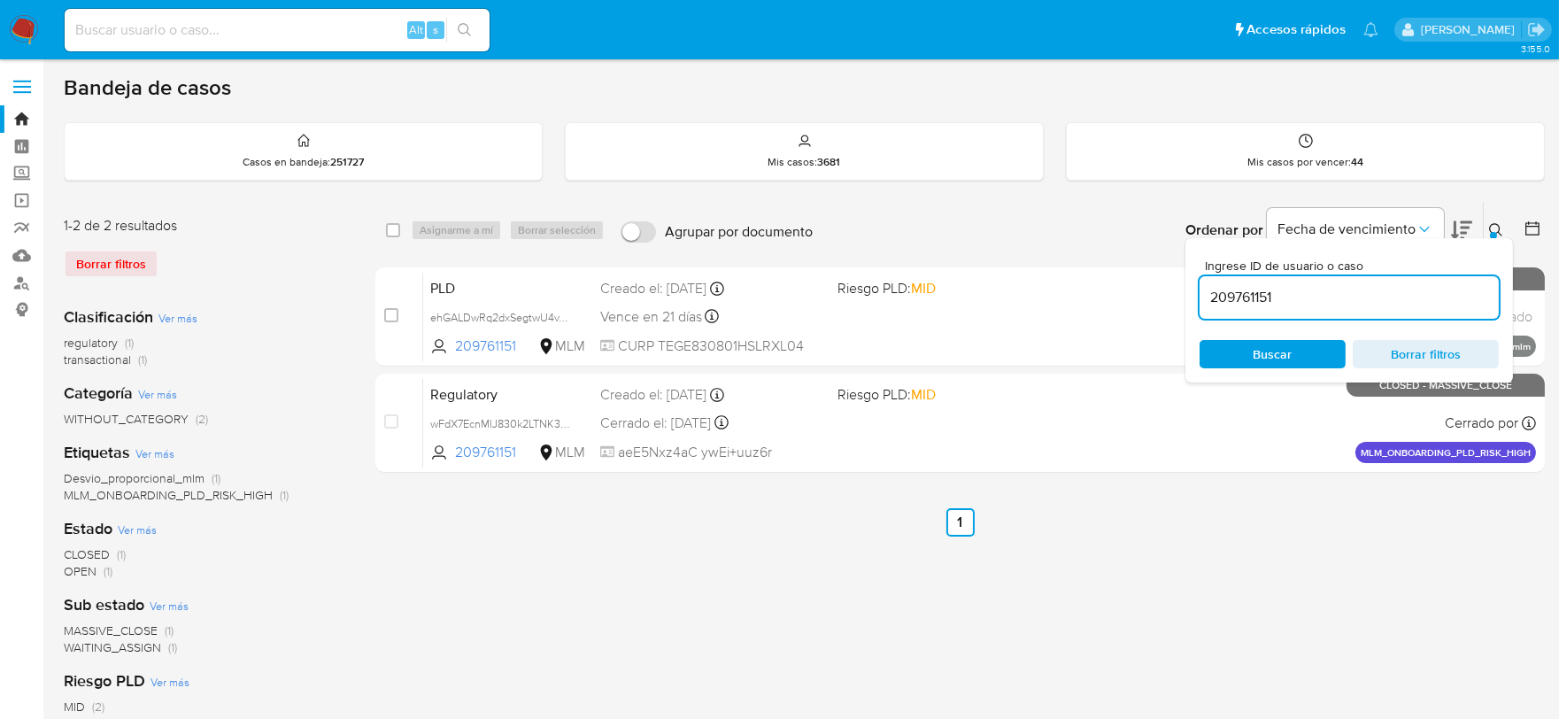
click at [1224, 289] on input "209761151" at bounding box center [1348, 297] width 299 height 23
paste input "40367904"
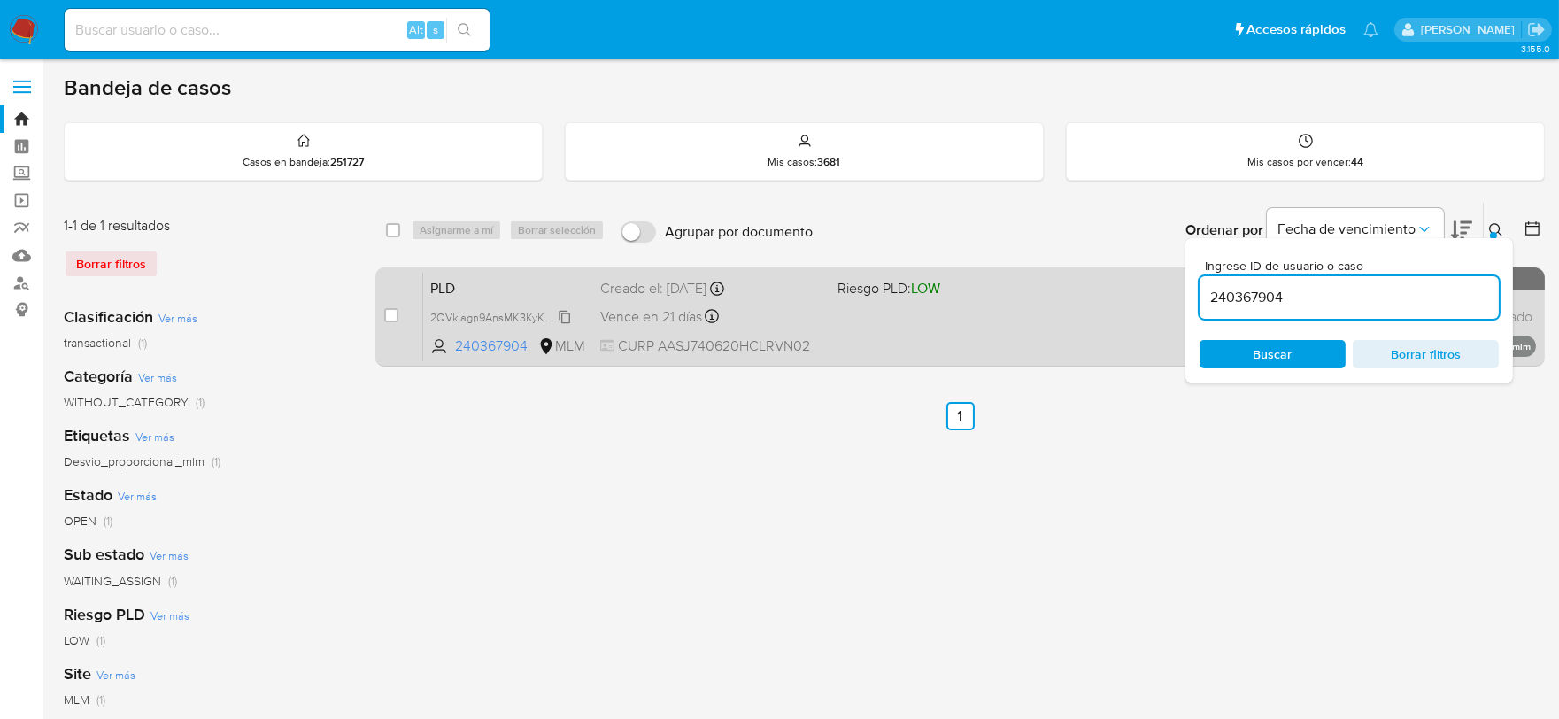
click at [568, 314] on span "2QVkiagn9AnsMK3KyKWO45CC" at bounding box center [510, 315] width 161 height 19
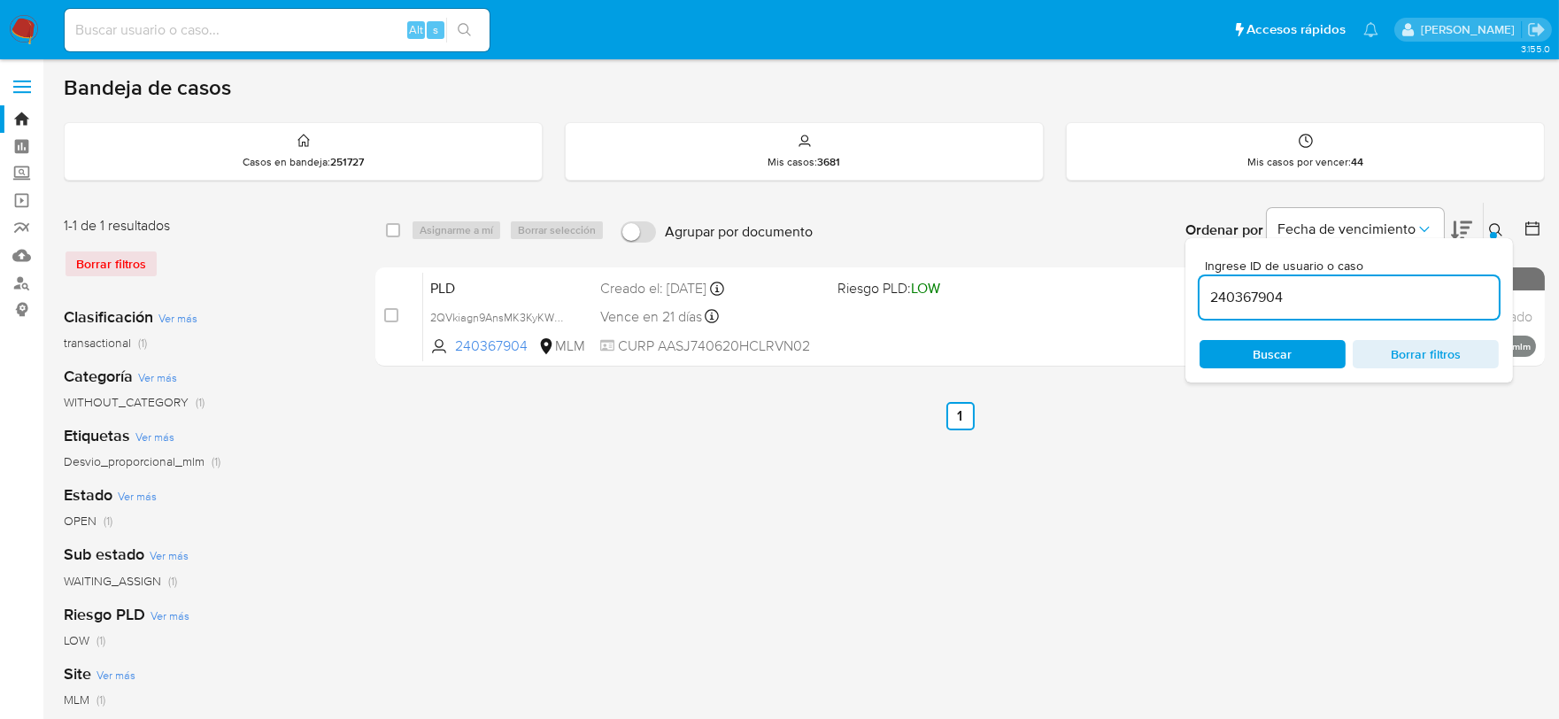
click at [1260, 303] on input "240367904" at bounding box center [1348, 297] width 299 height 23
paste input "491454522"
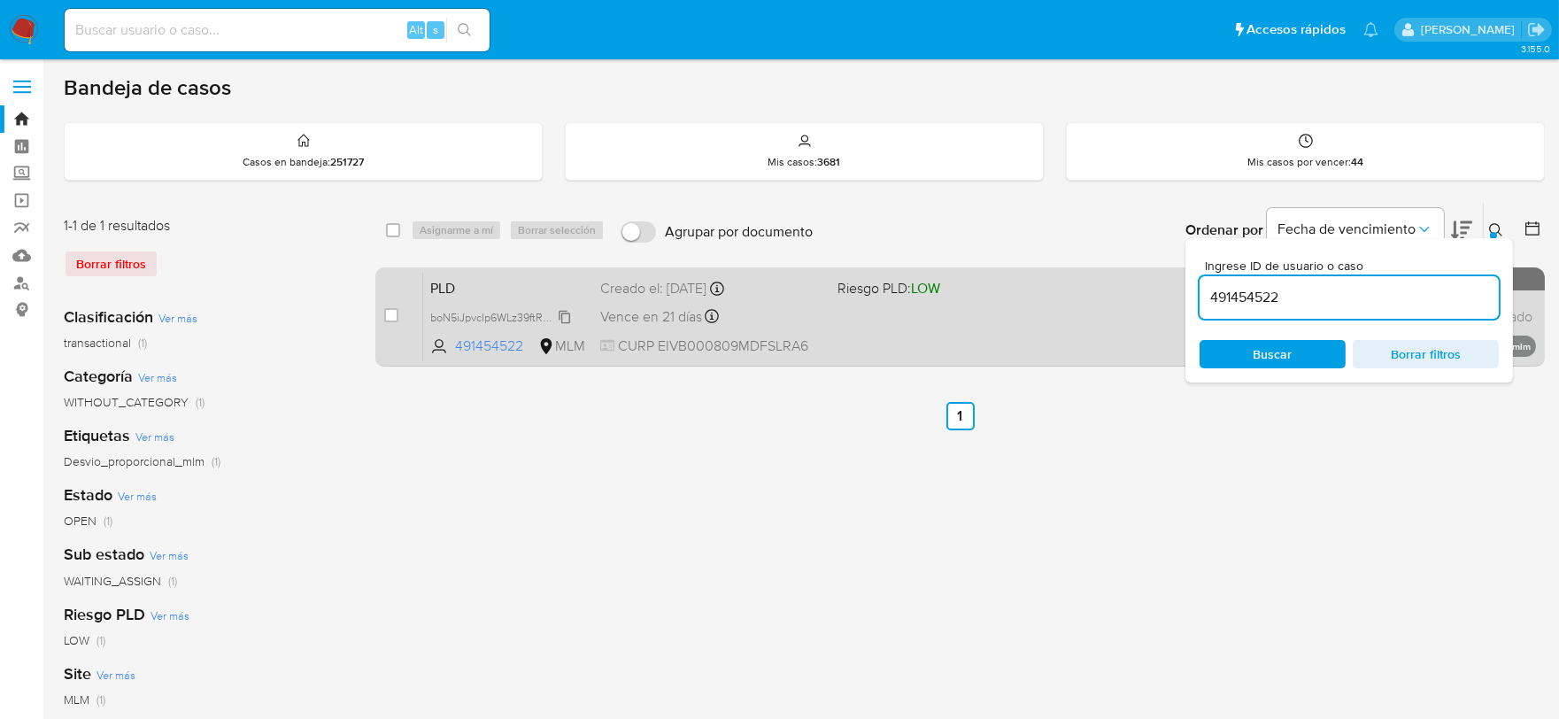
click at [563, 316] on span "boN5iJpvcIp6WLz39ftRqLom" at bounding box center [499, 315] width 139 height 19
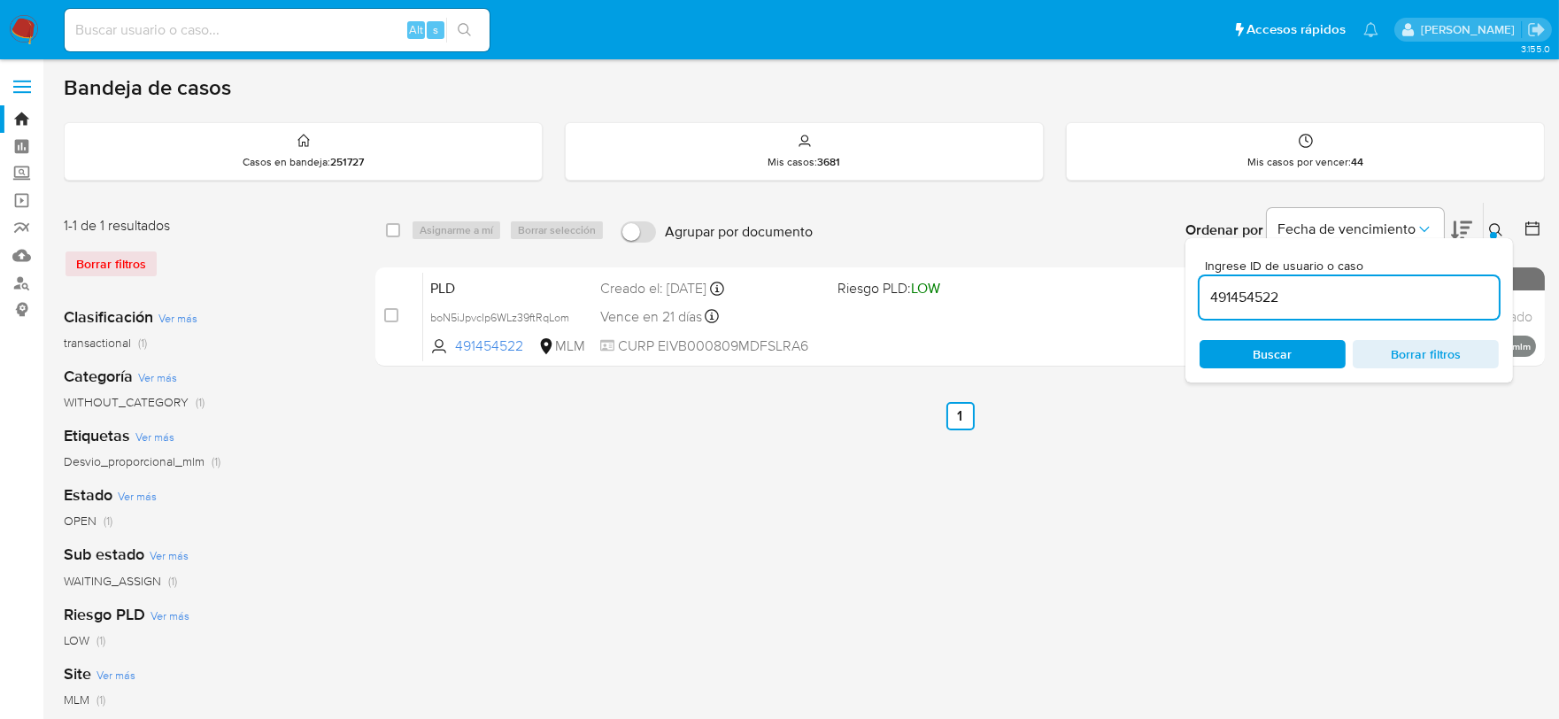
click at [1222, 297] on input "491454522" at bounding box center [1348, 297] width 299 height 23
paste input "4191713"
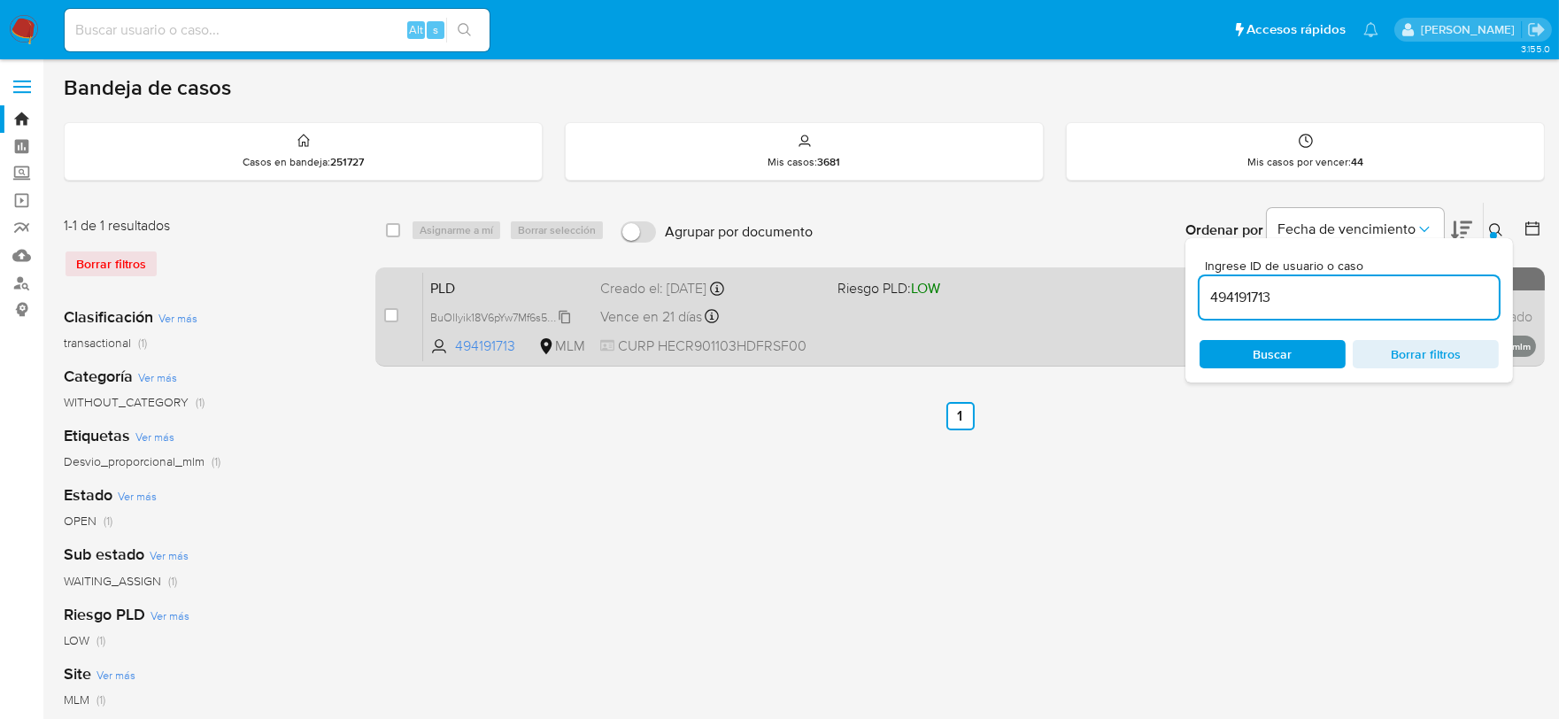
click at [565, 310] on icon at bounding box center [565, 317] width 14 height 14
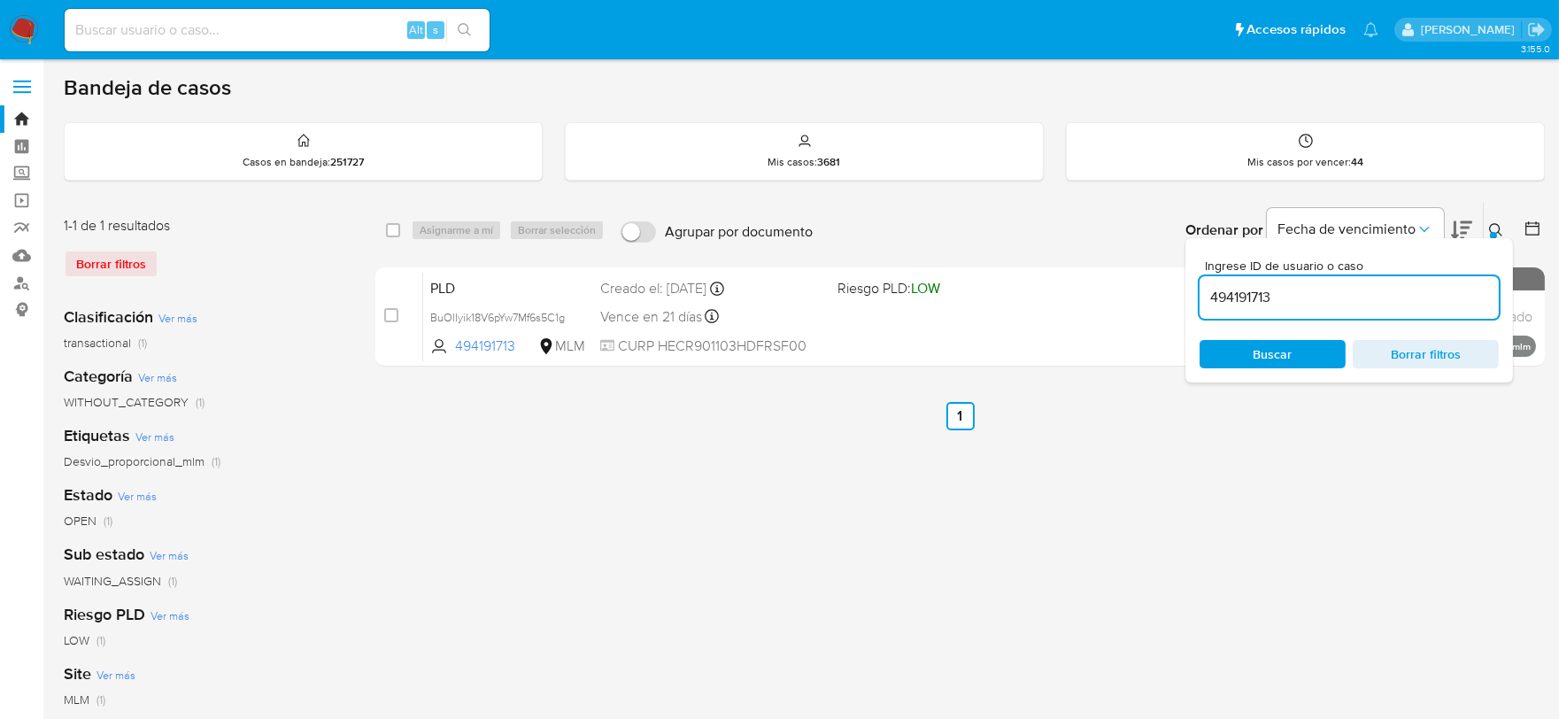
click at [1221, 298] on input "494191713" at bounding box center [1348, 297] width 299 height 23
paste input "567687275"
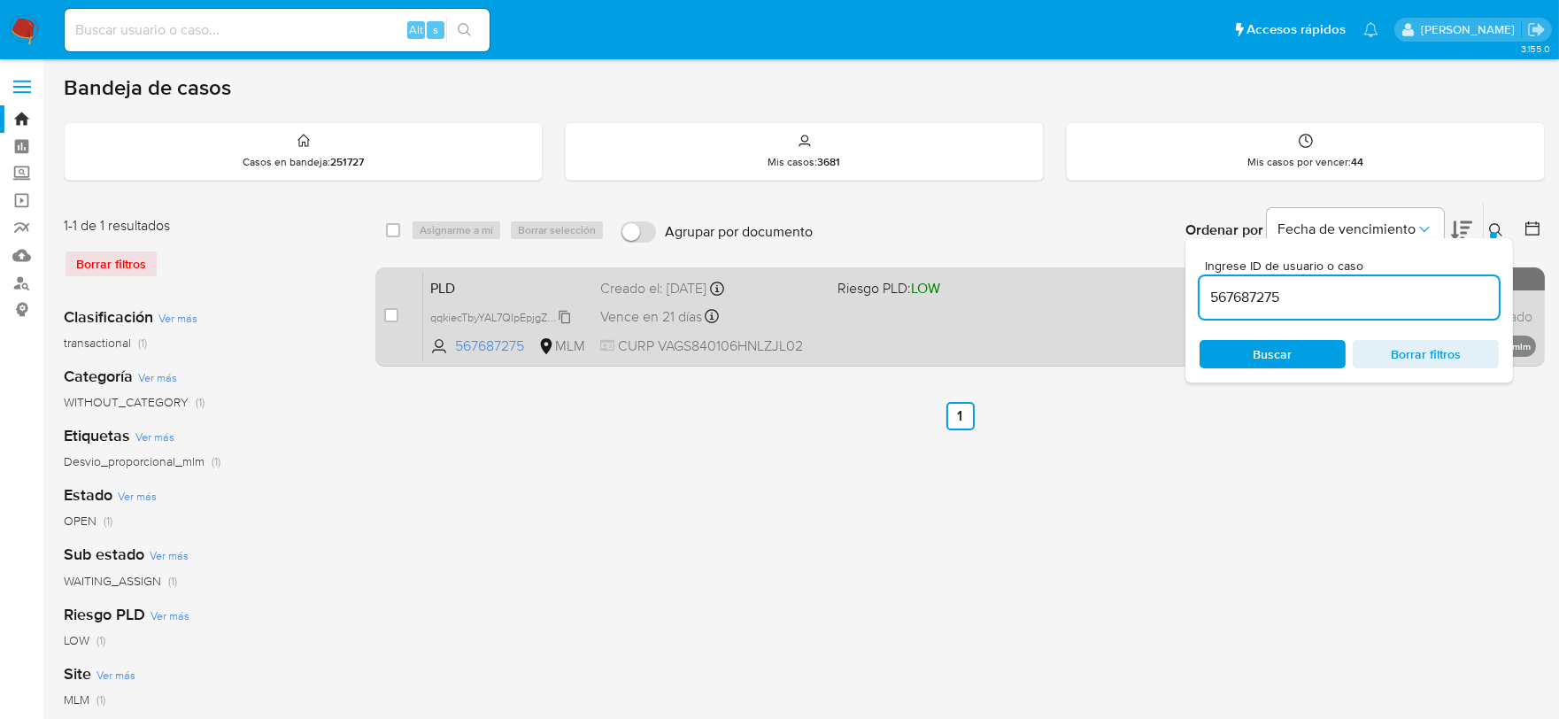
click at [566, 319] on span "qqkiecTbyYAL7QIpEpjgZZvG" at bounding box center [498, 315] width 136 height 19
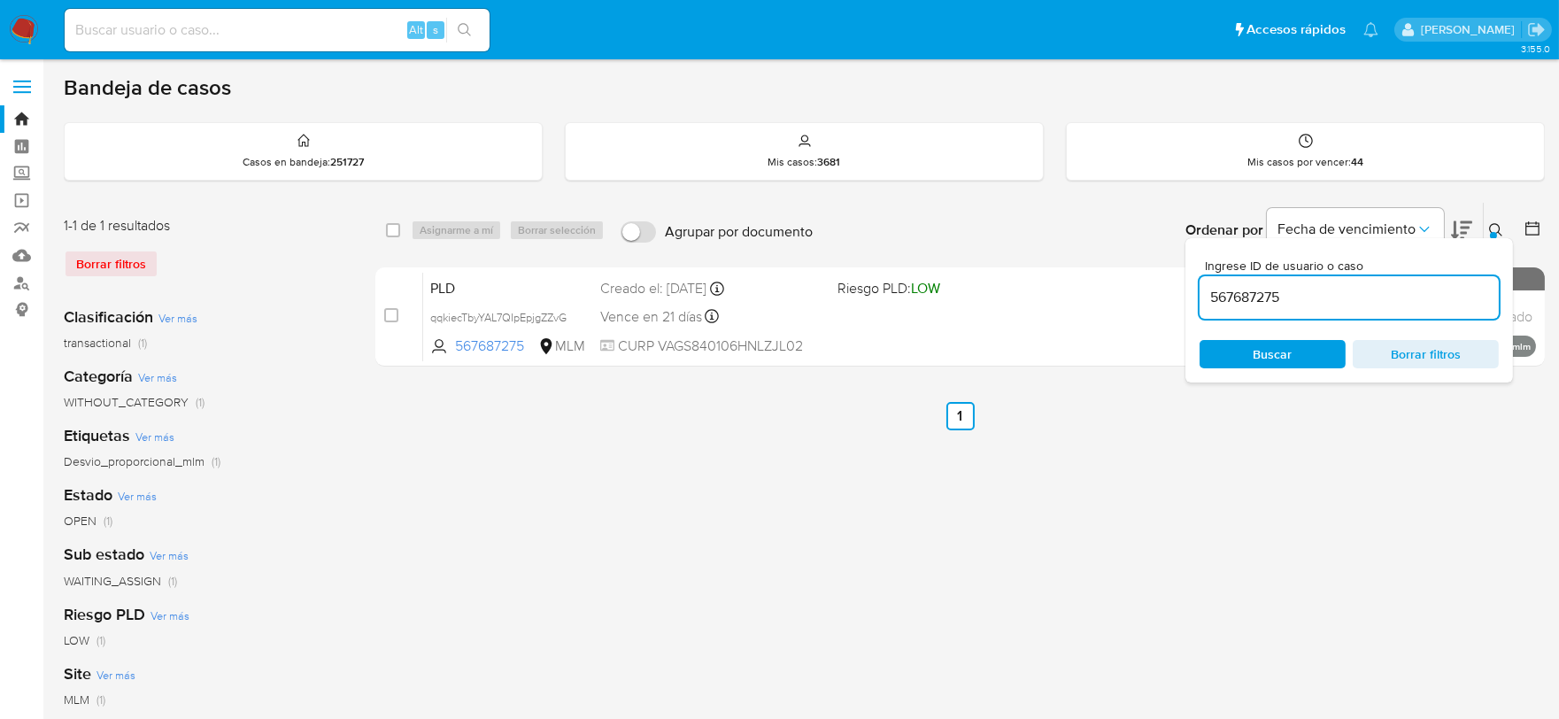
click at [1226, 293] on input "567687275" at bounding box center [1348, 297] width 299 height 23
click at [1225, 293] on input "567687275" at bounding box center [1348, 297] width 299 height 23
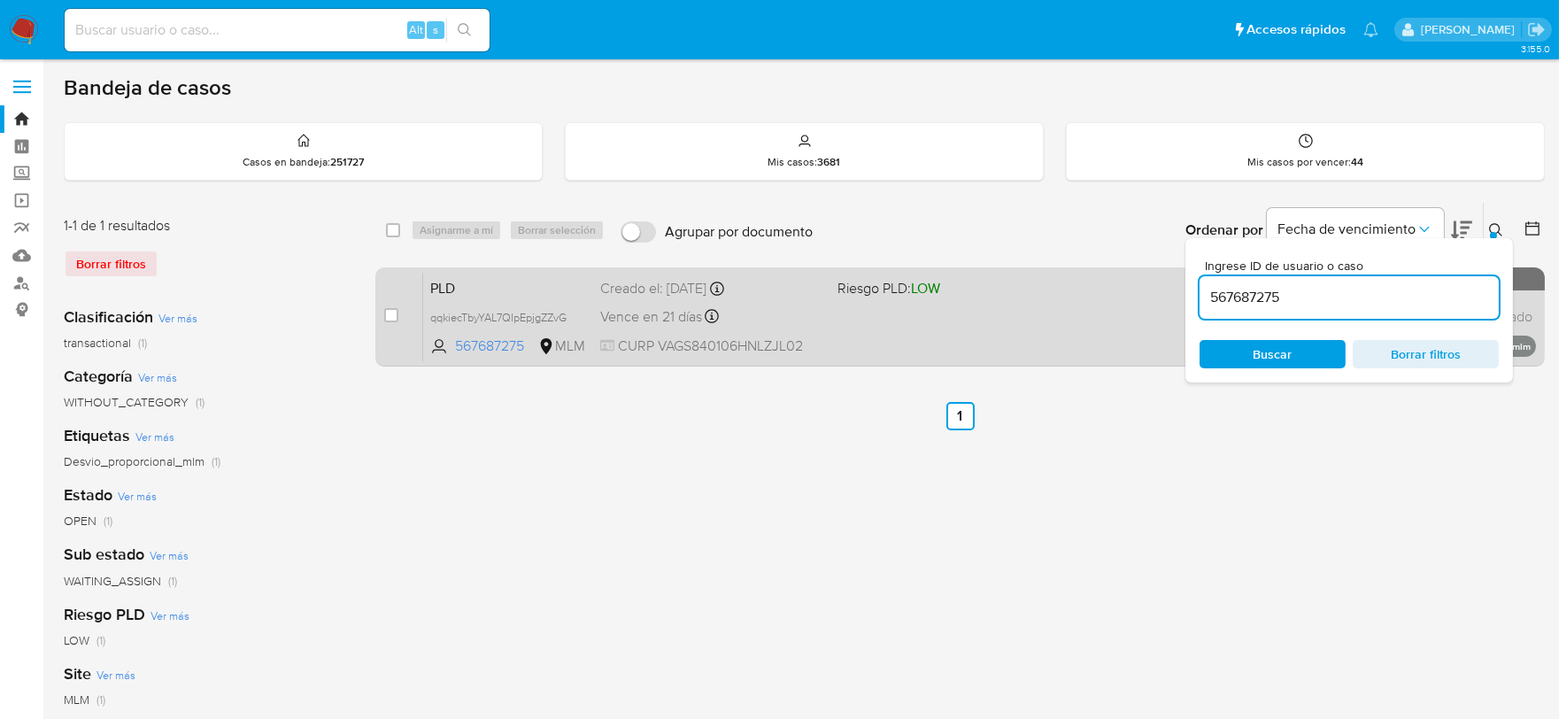
paste input "93210062"
click at [567, 312] on span "NqVKe5KjXIl7l2Tvcu8OCNPP" at bounding box center [501, 315] width 143 height 19
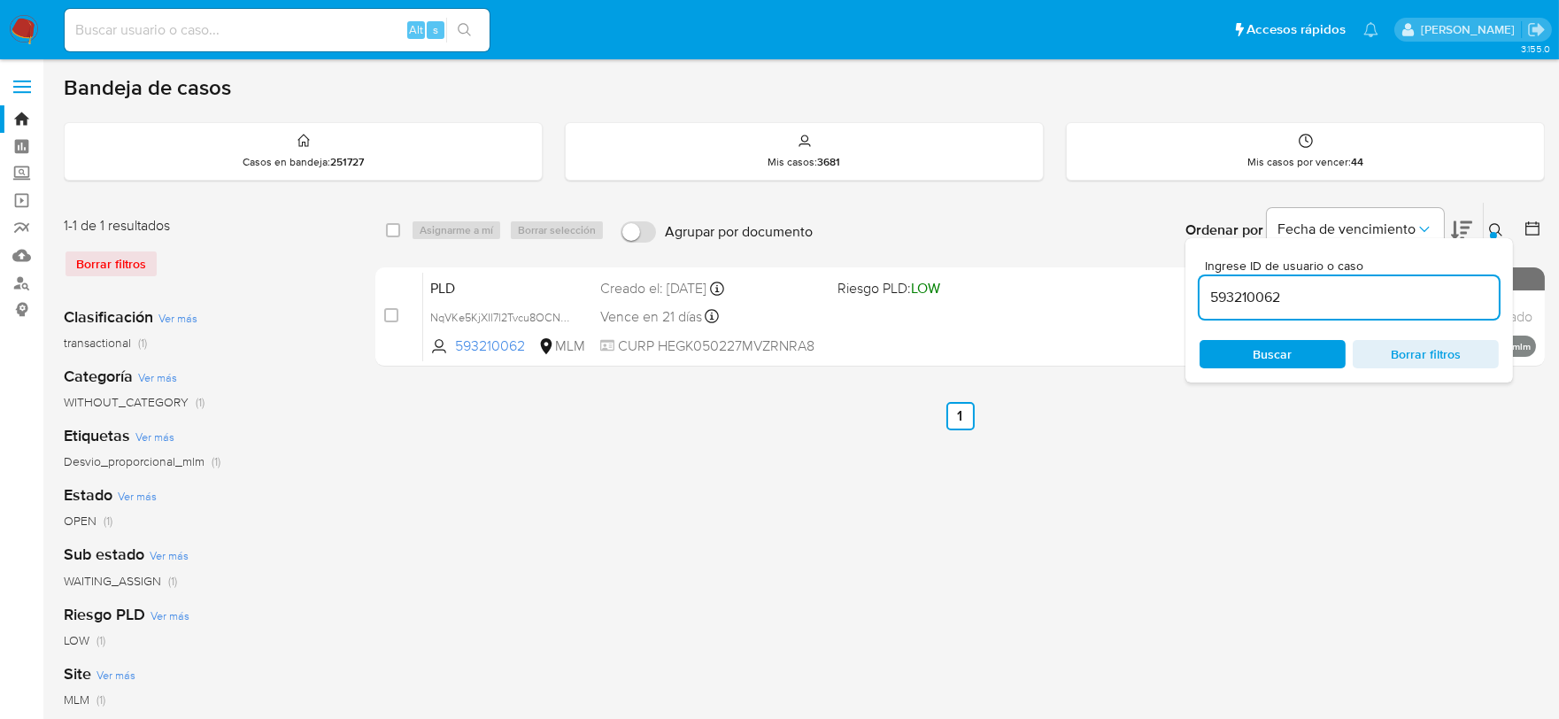
click at [1244, 297] on input "593210062" at bounding box center [1348, 297] width 299 height 23
paste input "727306405"
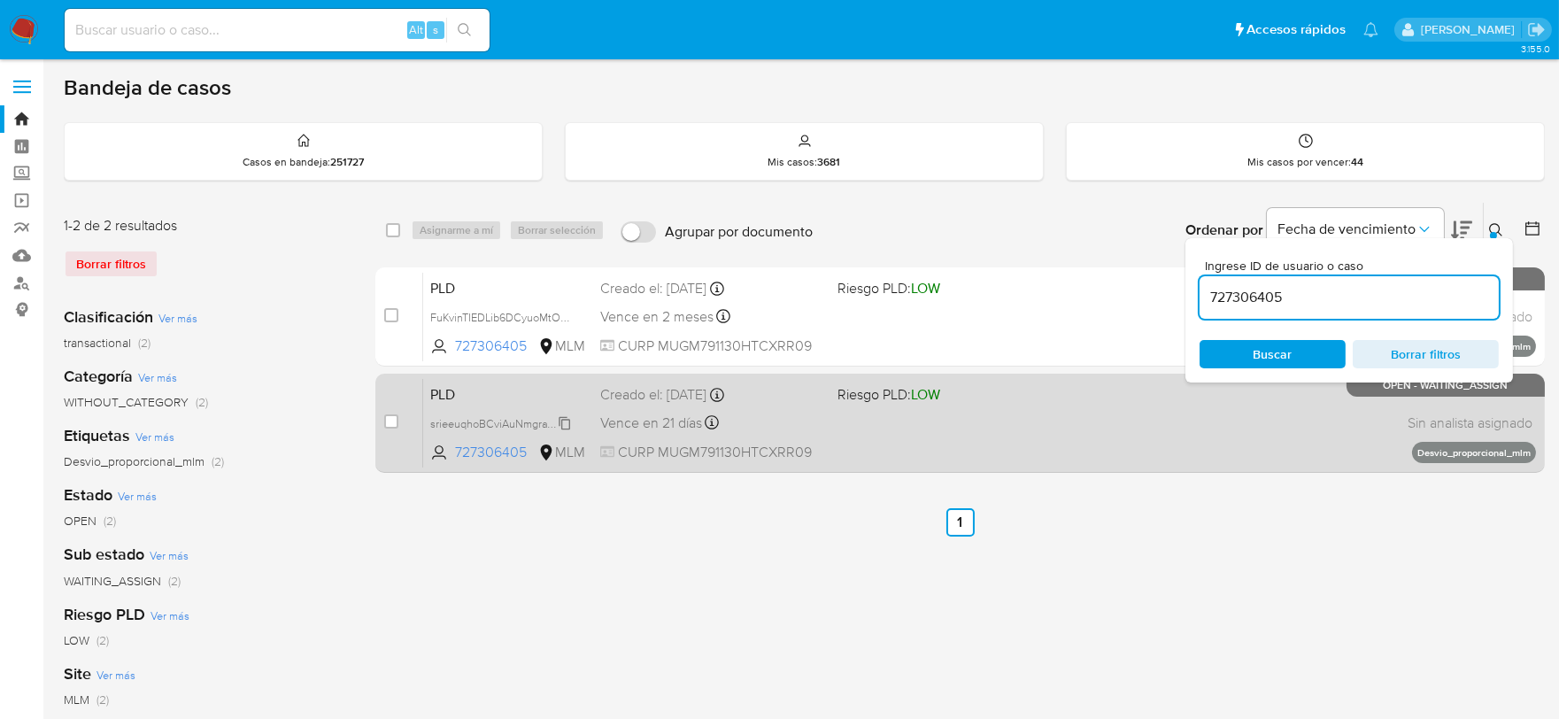
click at [562, 422] on span "srieeuqhoBCviAuNmgraTm8U" at bounding box center [502, 421] width 145 height 19
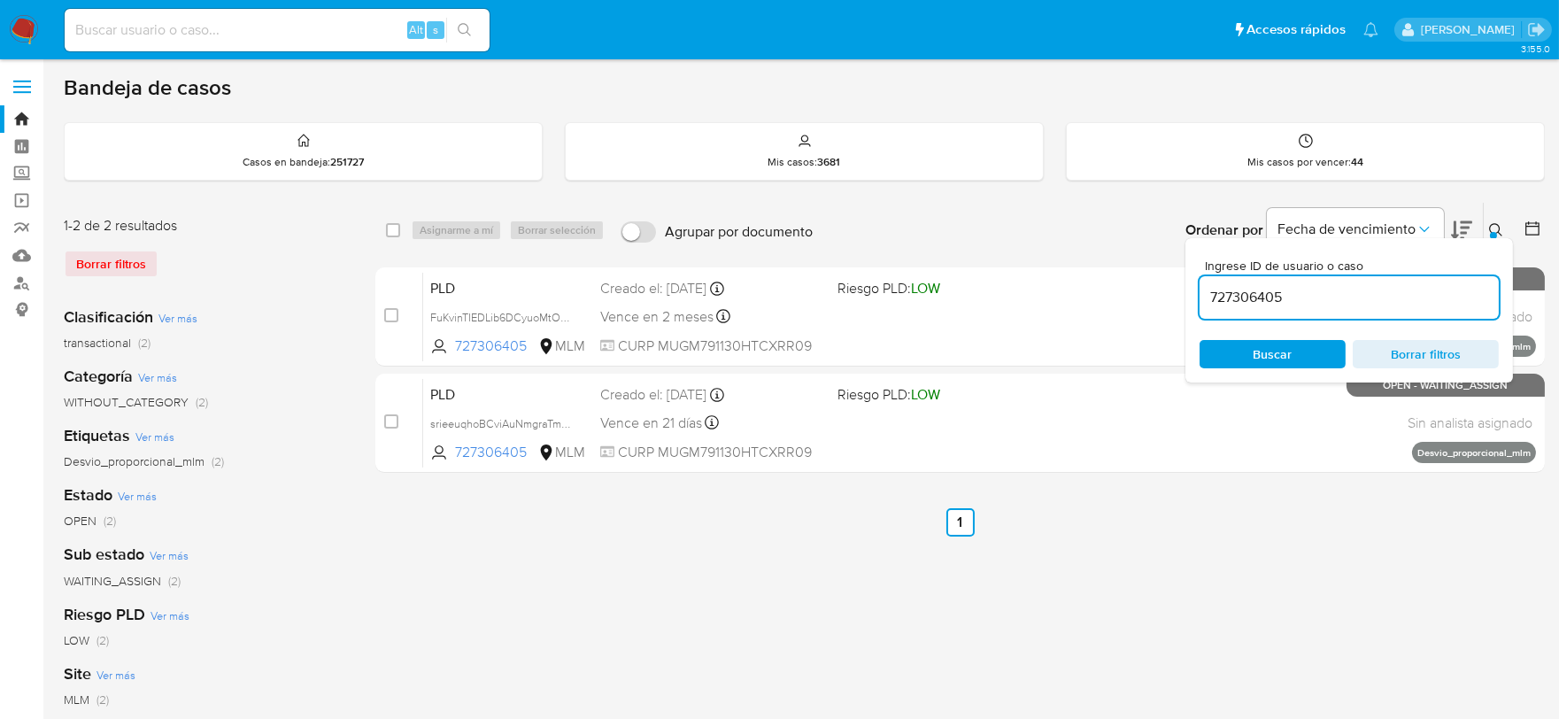
click at [1224, 295] on input "727306405" at bounding box center [1348, 297] width 299 height 23
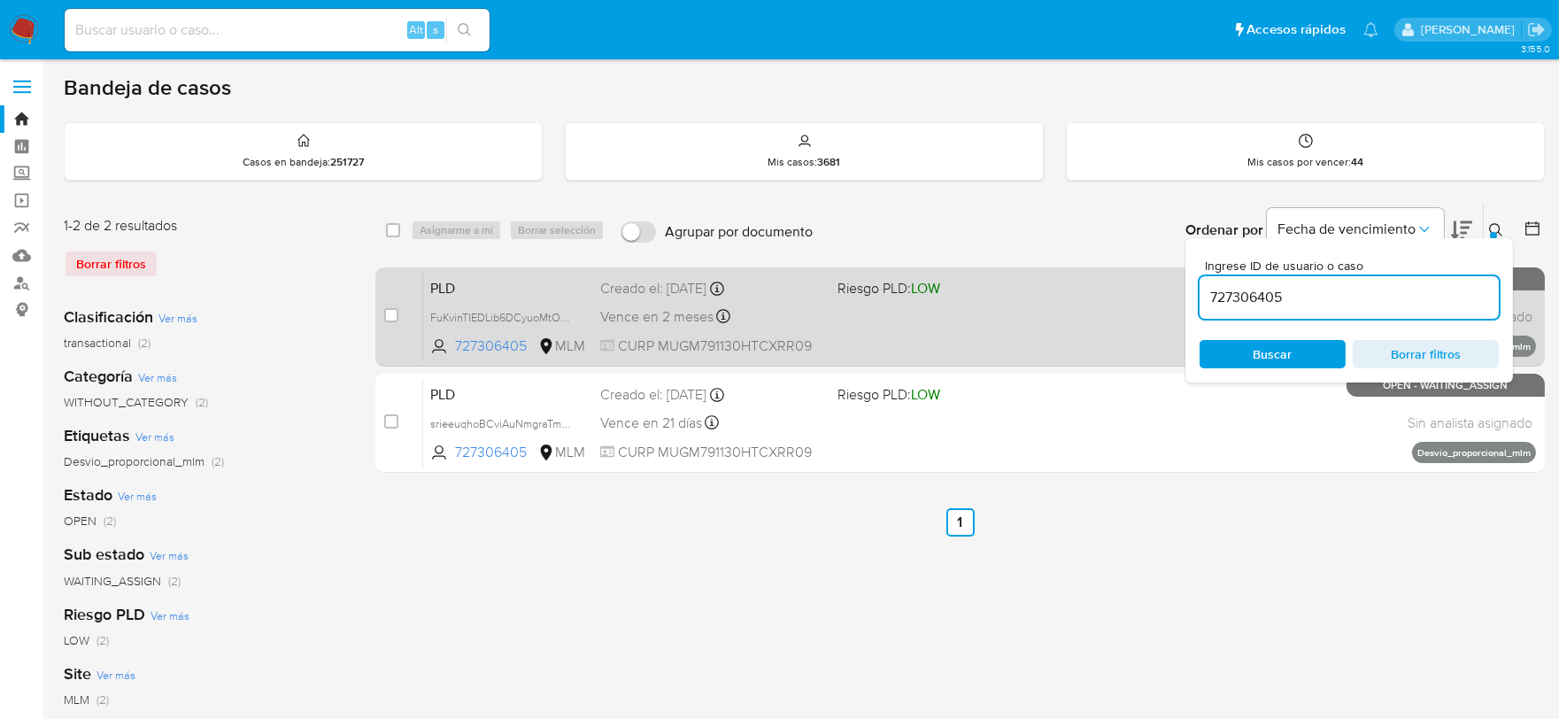
paste input "109225666"
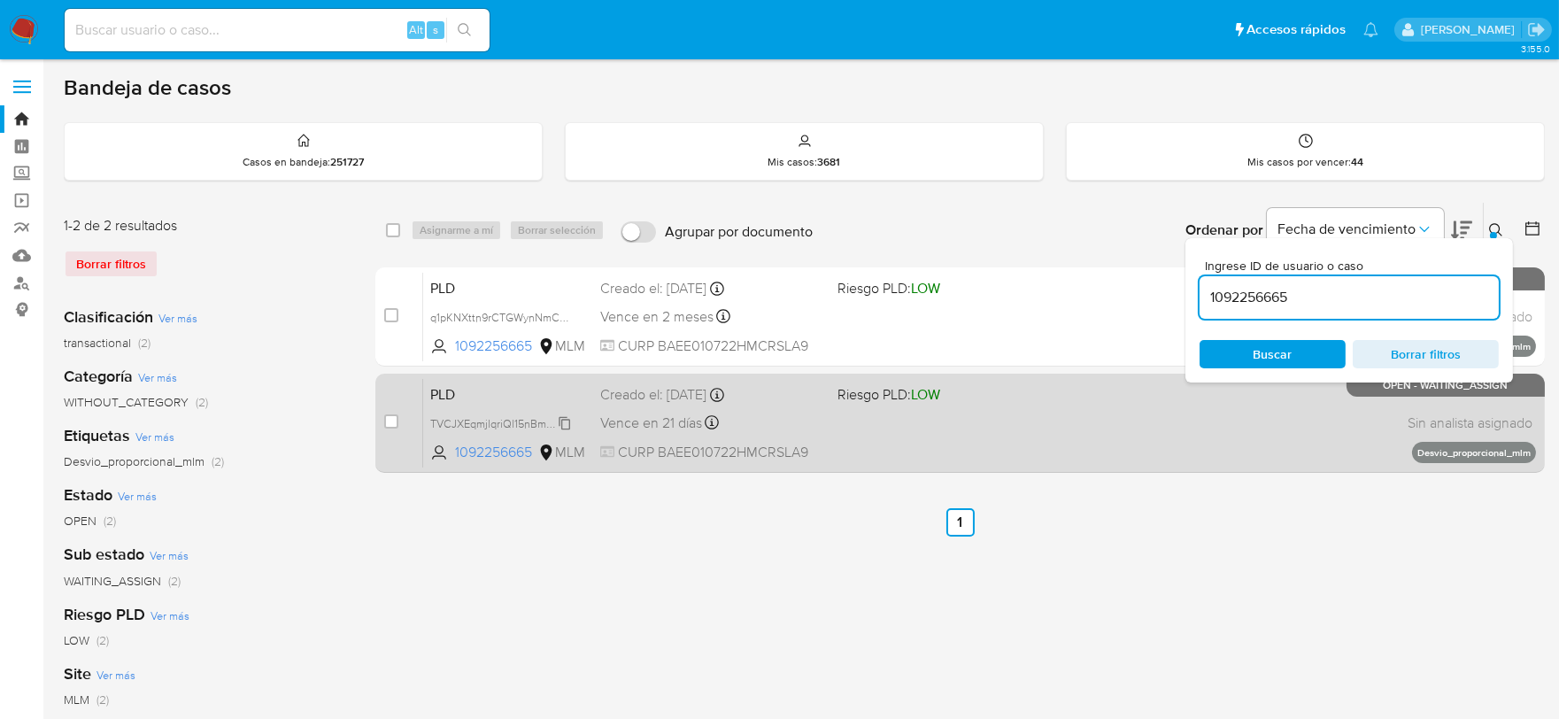
click at [566, 419] on span "TVCJXEqmjlqriQl15nBmure5" at bounding box center [499, 421] width 138 height 19
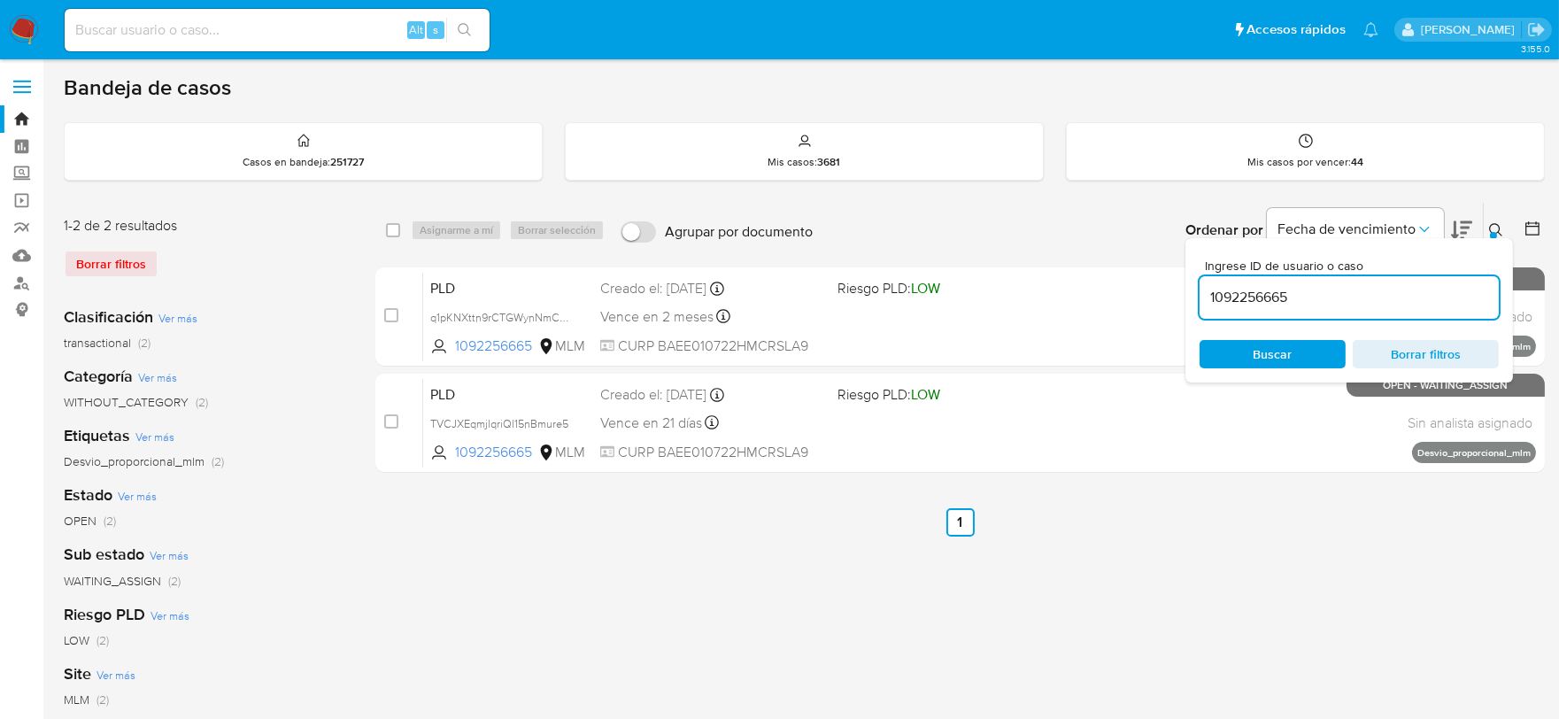
click at [1236, 296] on input "1092256665" at bounding box center [1348, 297] width 299 height 23
paste input "108166752"
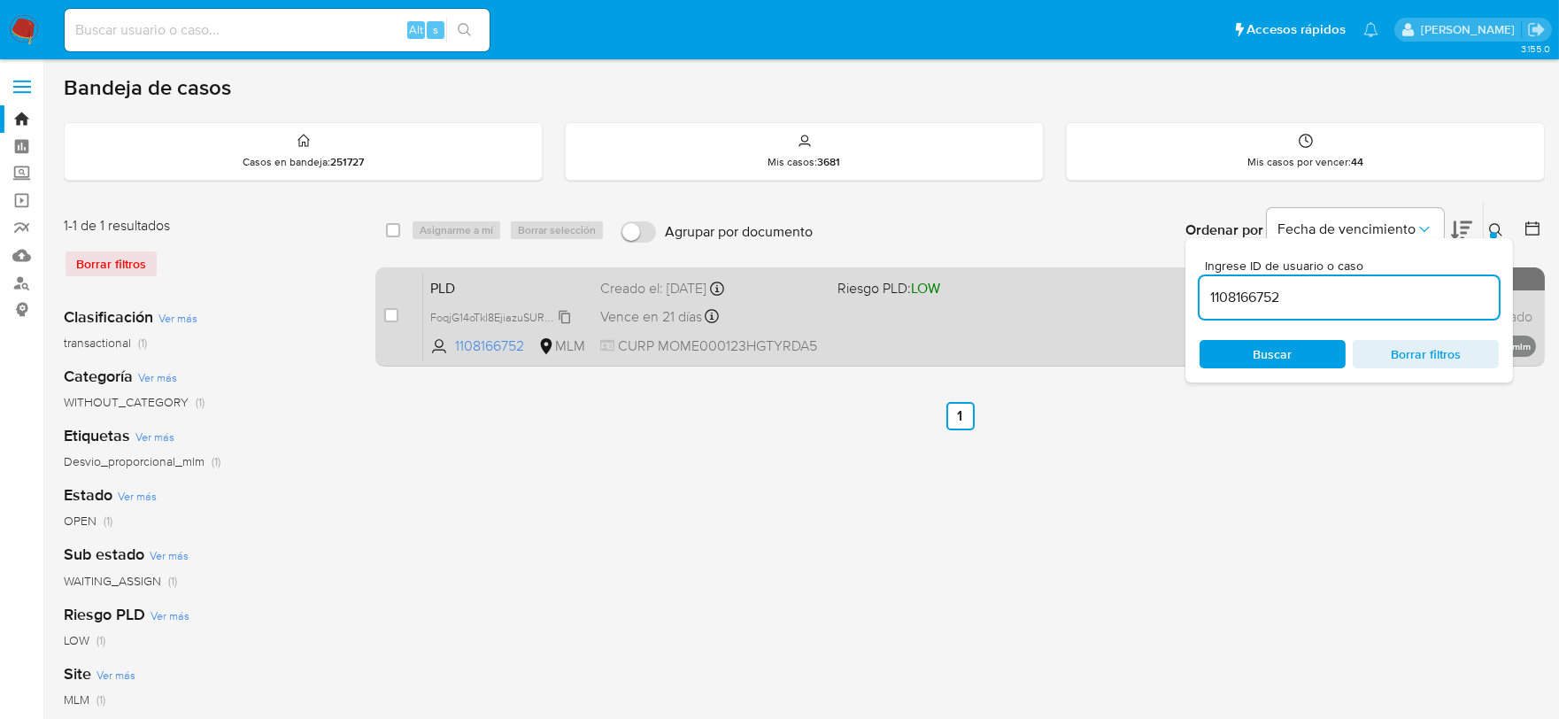
click at [568, 314] on icon at bounding box center [565, 317] width 14 height 14
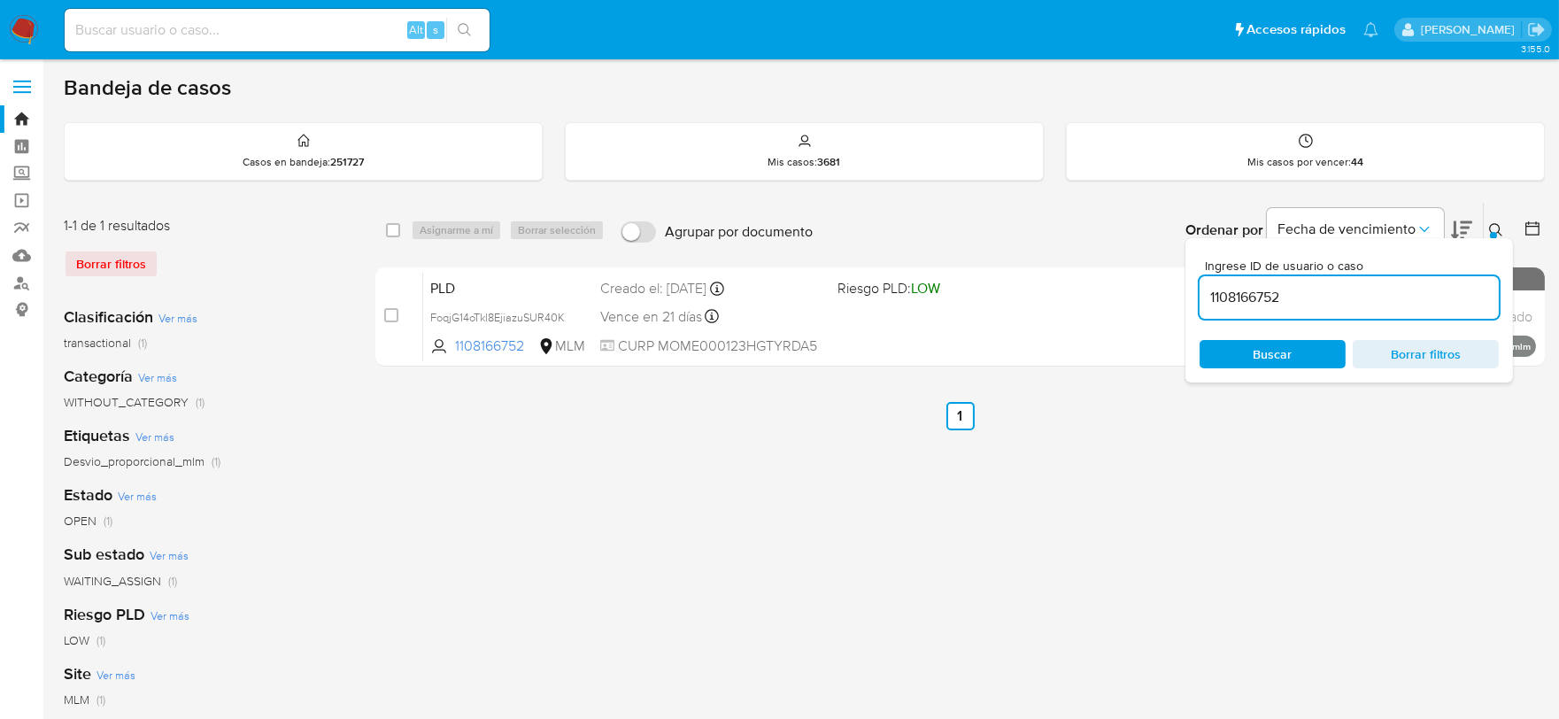
click at [1252, 292] on input "1108166752" at bounding box center [1348, 297] width 299 height 23
paste input "329248326"
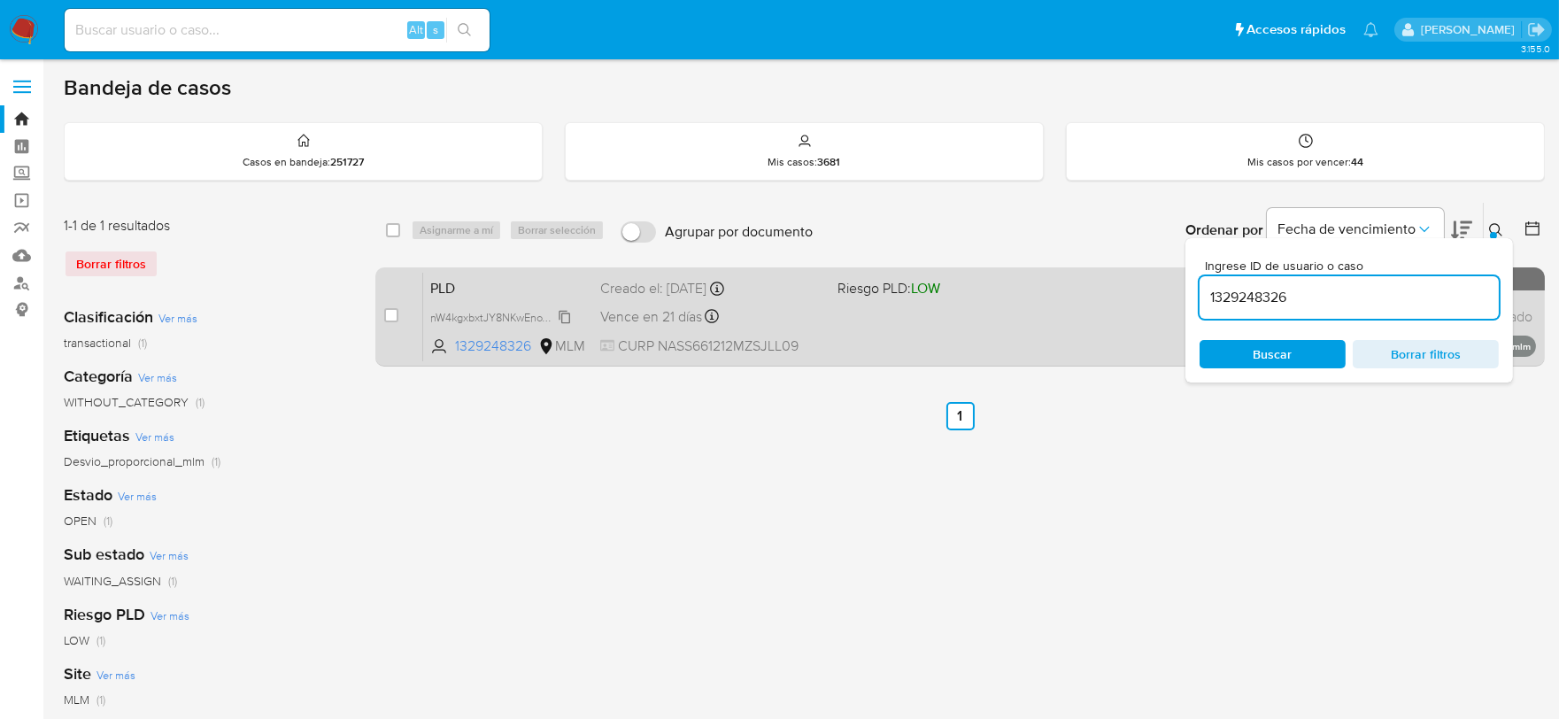
click at [569, 315] on span "nW4kgxbxtJY8NKwEnoVwIW2R" at bounding box center [506, 315] width 152 height 19
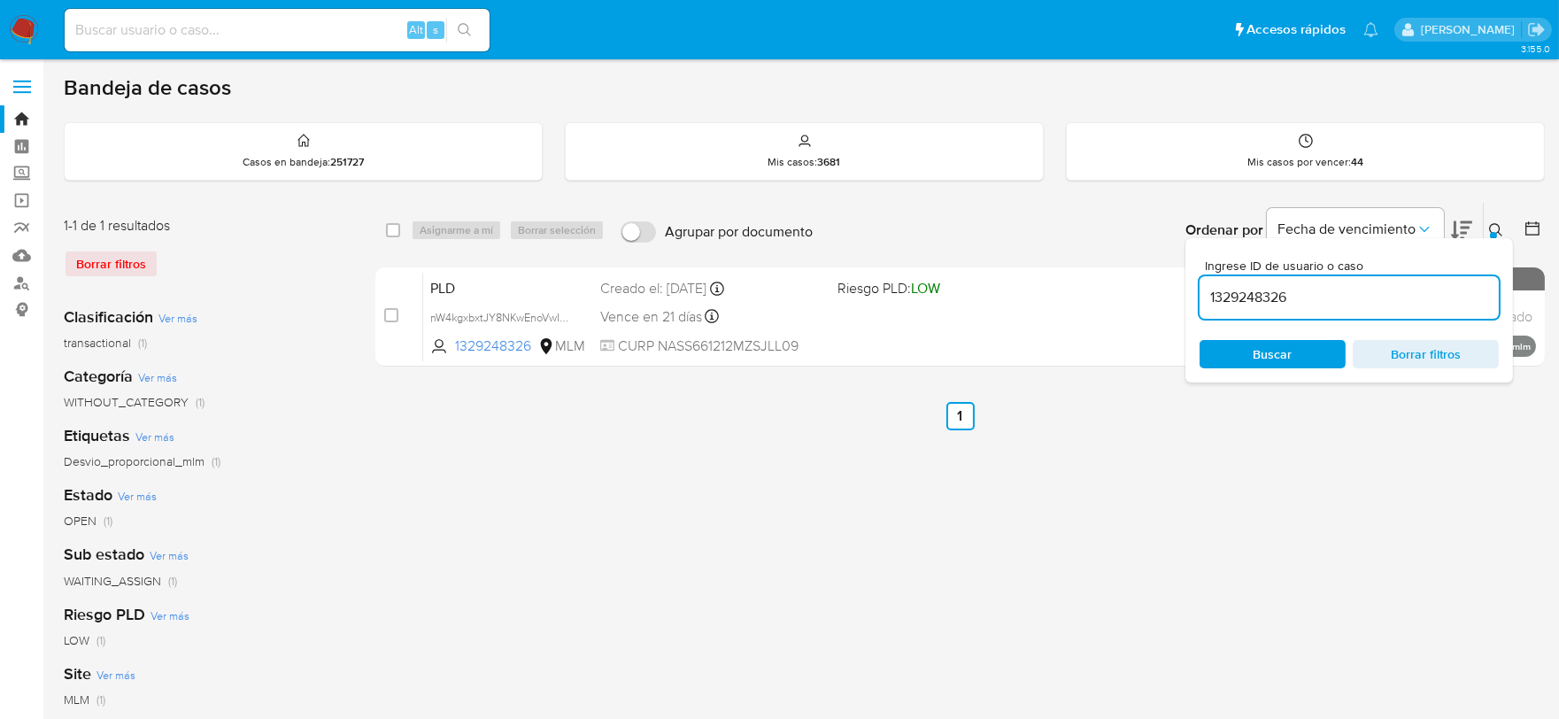
click at [1262, 286] on input "1329248326" at bounding box center [1348, 297] width 299 height 23
paste input "496992479"
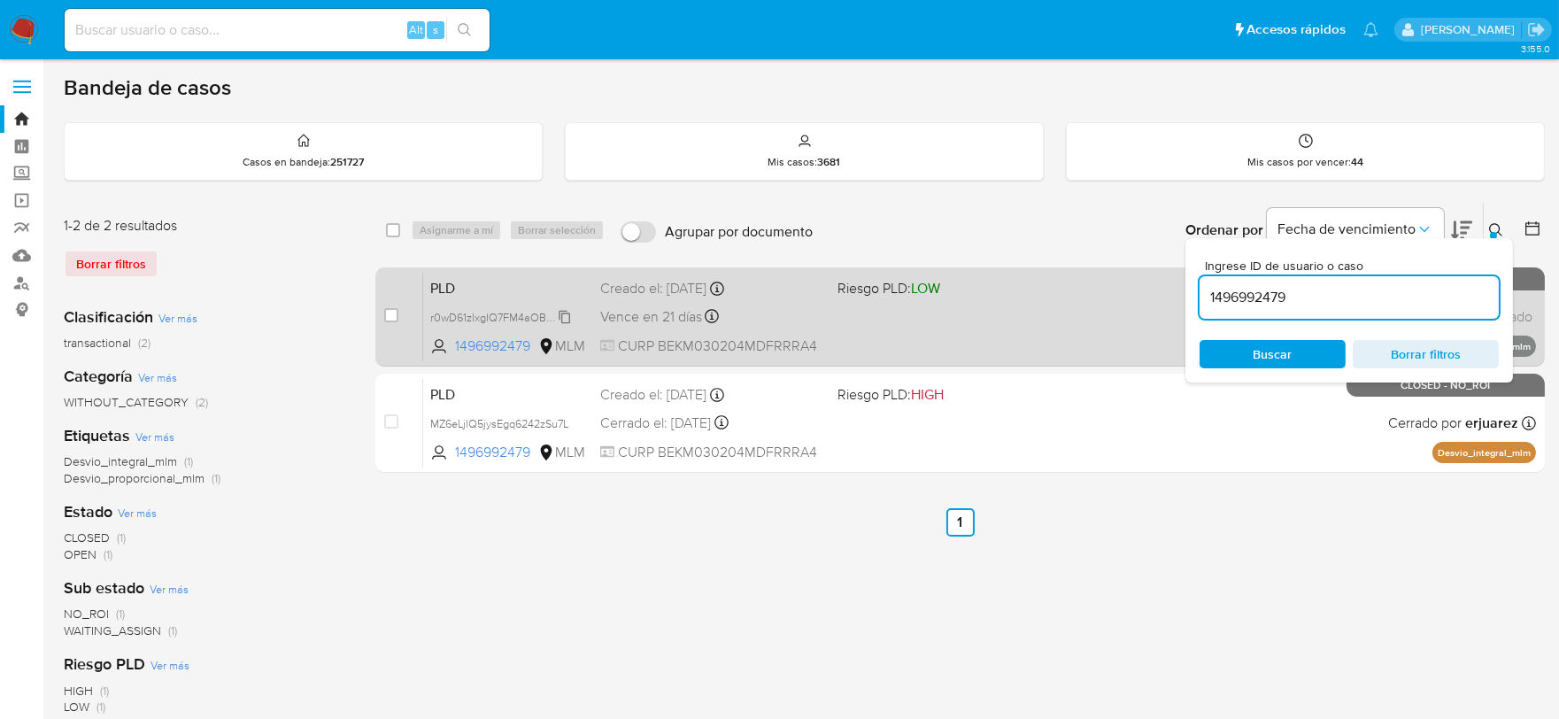
click at [568, 314] on span "r0wD61zlxgIQ7FM4aOBeAwoX" at bounding box center [505, 315] width 150 height 19
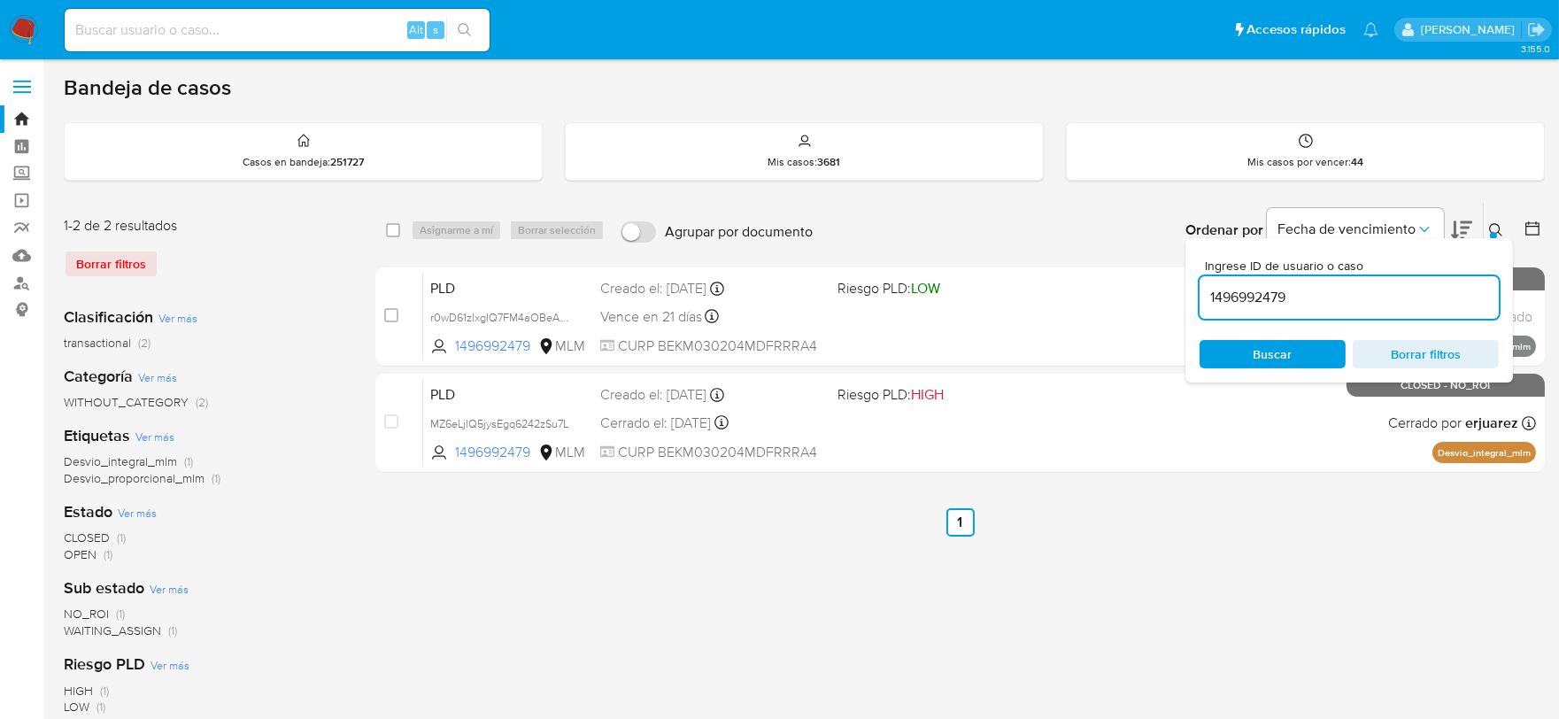
click at [1270, 295] on input "1496992479" at bounding box center [1348, 297] width 299 height 23
paste input "536732706"
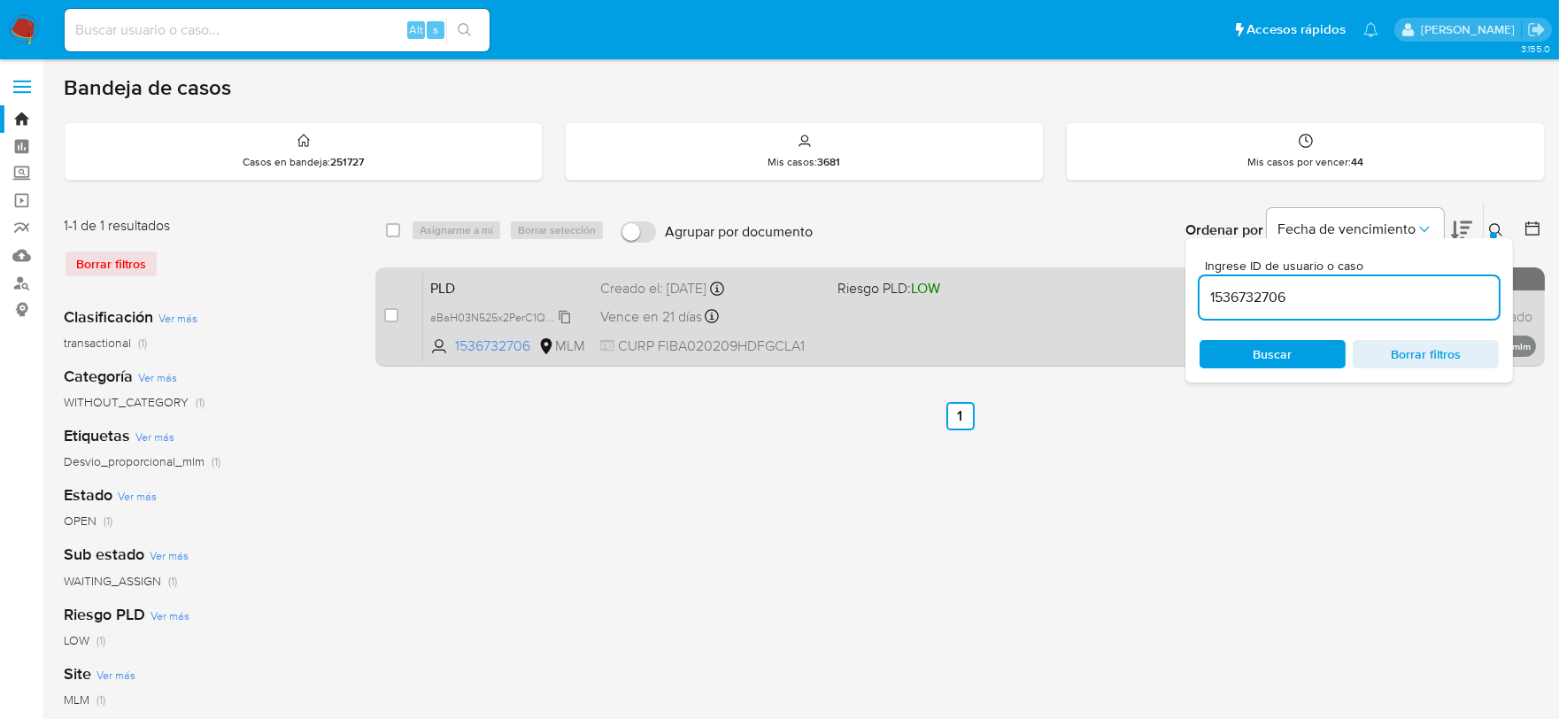
click at [569, 312] on span "aBaH03N525x2PerC1QplBu3L" at bounding box center [504, 315] width 149 height 19
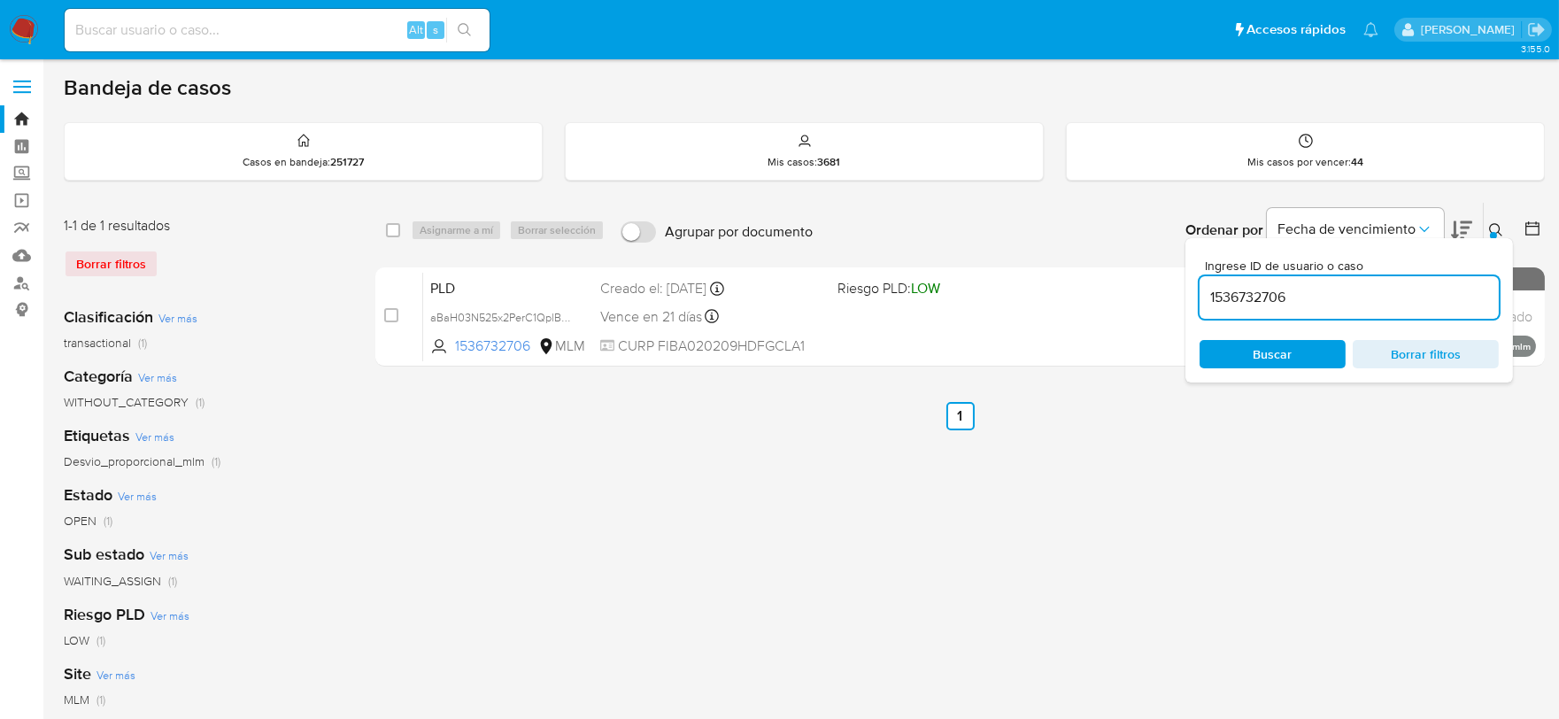
click at [1253, 305] on input "1536732706" at bounding box center [1348, 297] width 299 height 23
paste input "7794311"
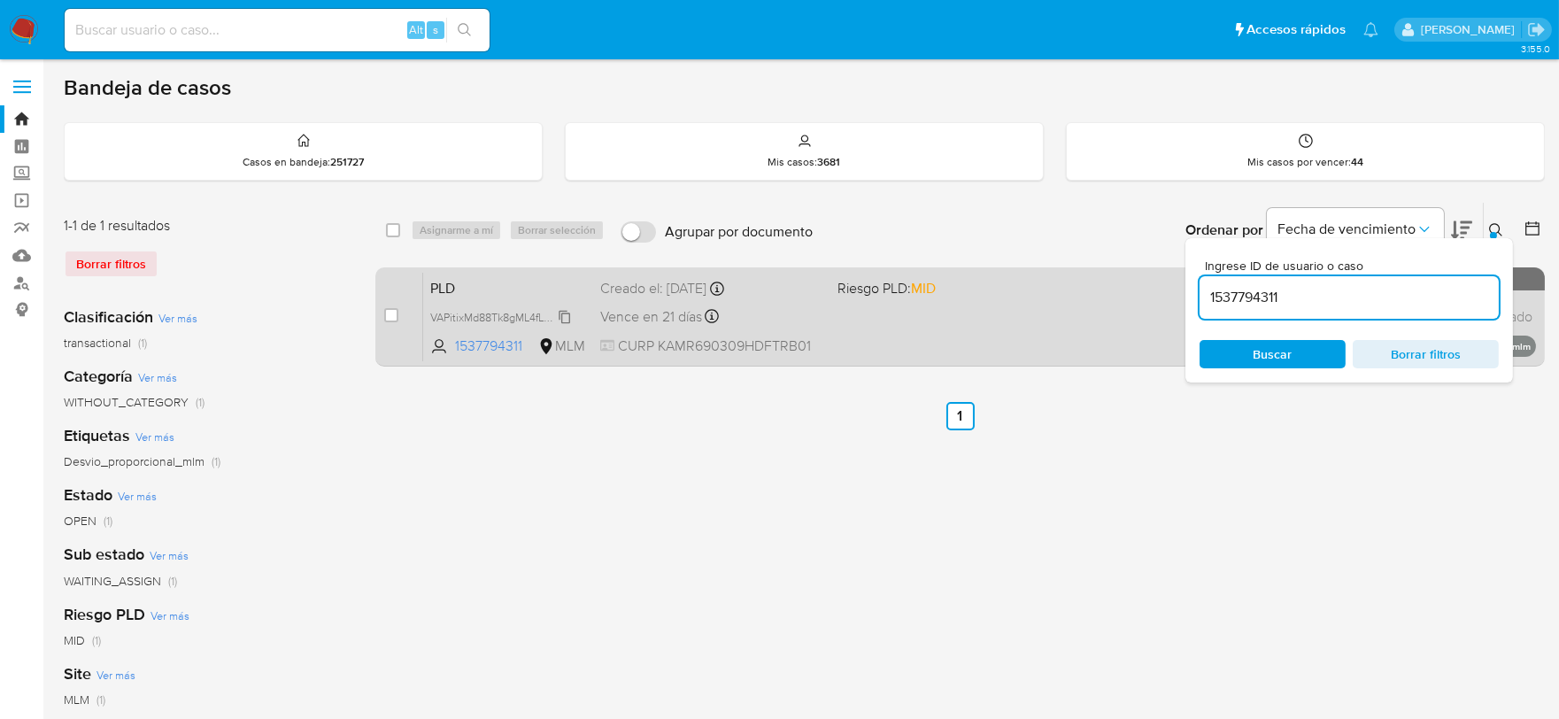
click at [562, 312] on span "VAPitixMd88Tk8gML4fLU1XW" at bounding box center [501, 315] width 142 height 19
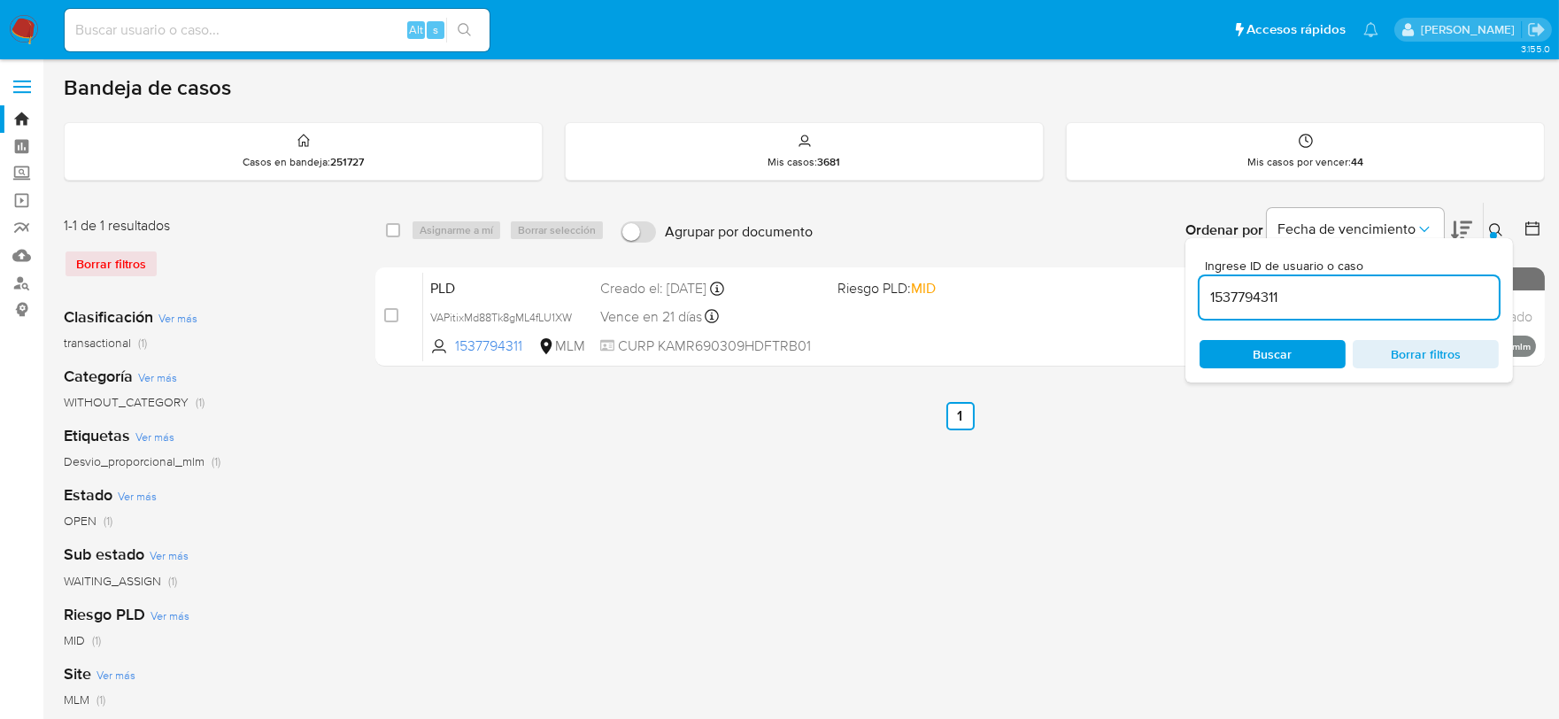
click at [1263, 299] on input "1537794311" at bounding box center [1348, 297] width 299 height 23
paste input "239847920"
type input "1239847920"
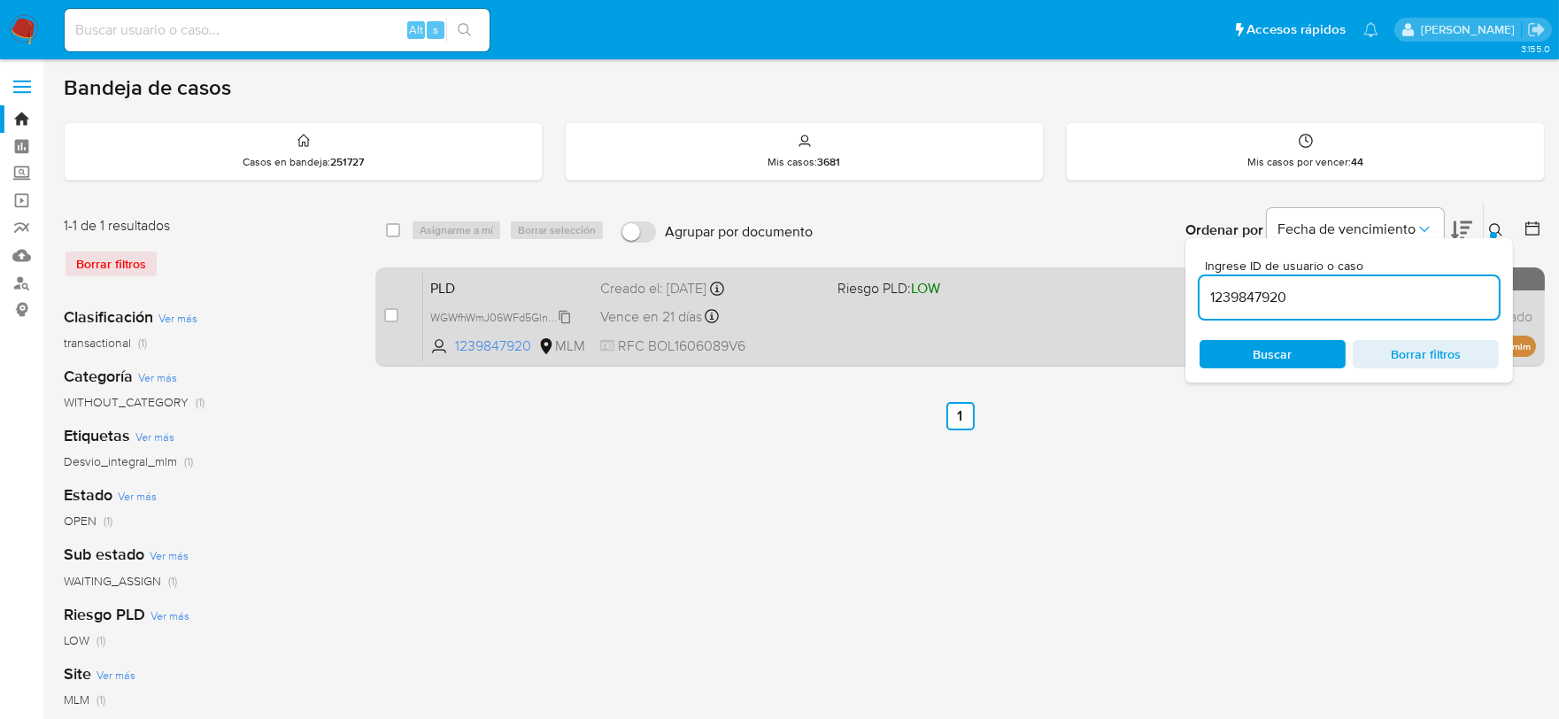
click at [564, 316] on span "WGWfhWmJ06WFd5Glnqztpg3u" at bounding box center [509, 315] width 158 height 19
